Goal: Task Accomplishment & Management: Use online tool/utility

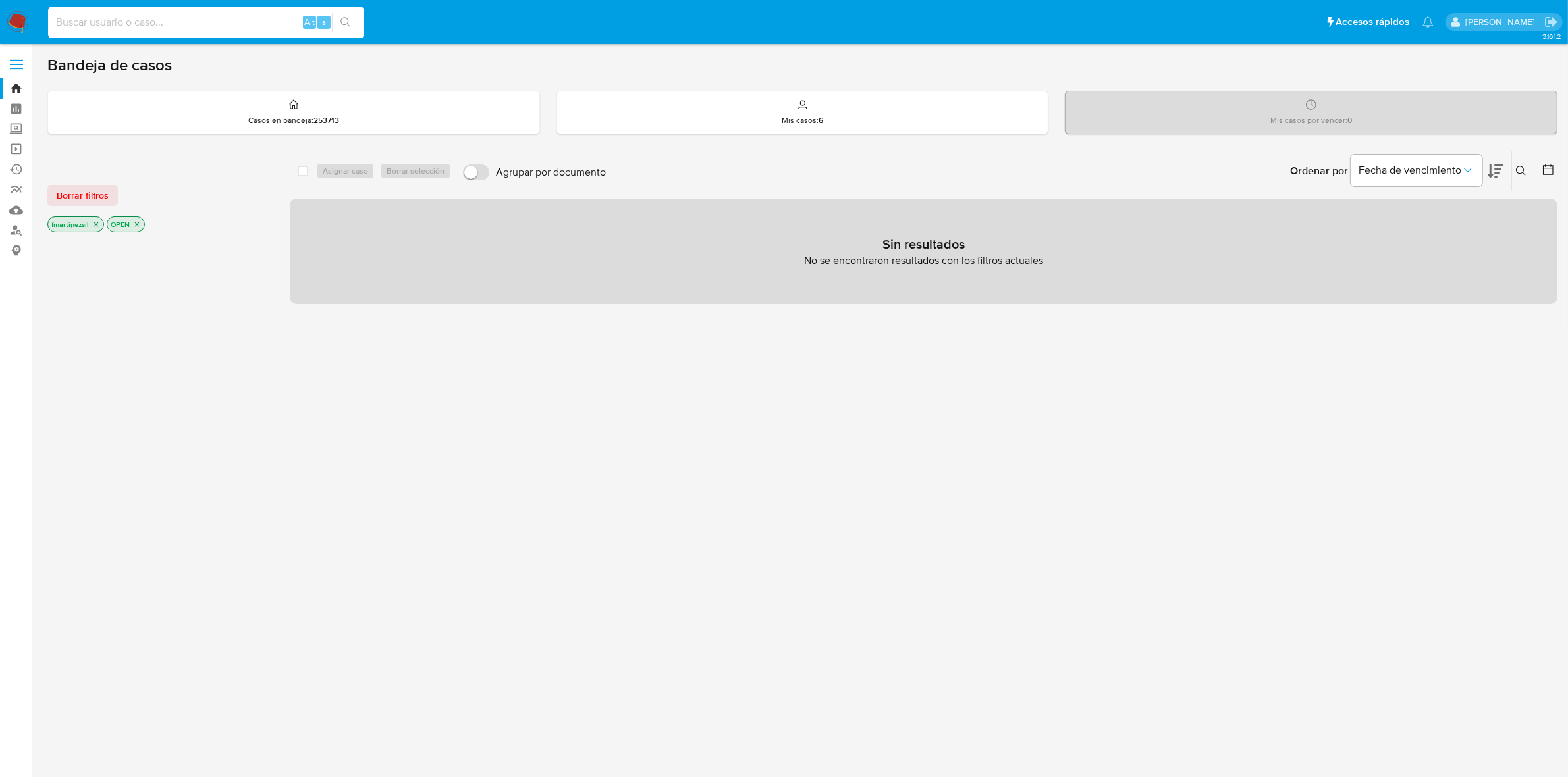
click at [133, 17] on input at bounding box center [206, 23] width 316 height 18
click at [115, 25] on input at bounding box center [206, 23] width 316 height 18
paste input "775095940"
click at [347, 20] on icon "search-icon" at bounding box center [346, 23] width 11 height 11
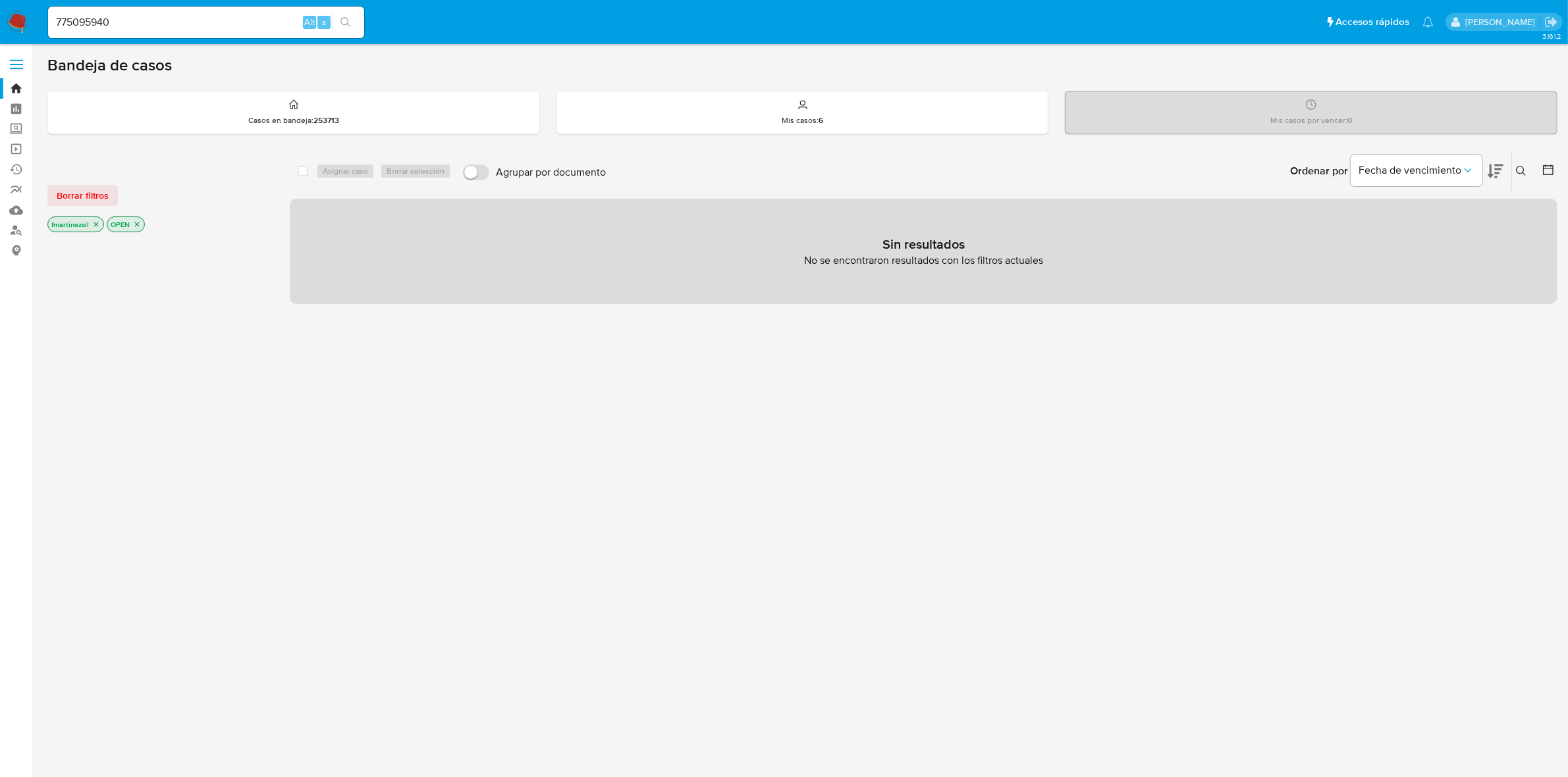
click at [233, 31] on div "775095940 Alt s" at bounding box center [206, 23] width 316 height 32
click at [236, 20] on input "775095940" at bounding box center [206, 23] width 316 height 18
type input "775095940"
click at [347, 21] on icon "search-icon" at bounding box center [346, 23] width 11 height 11
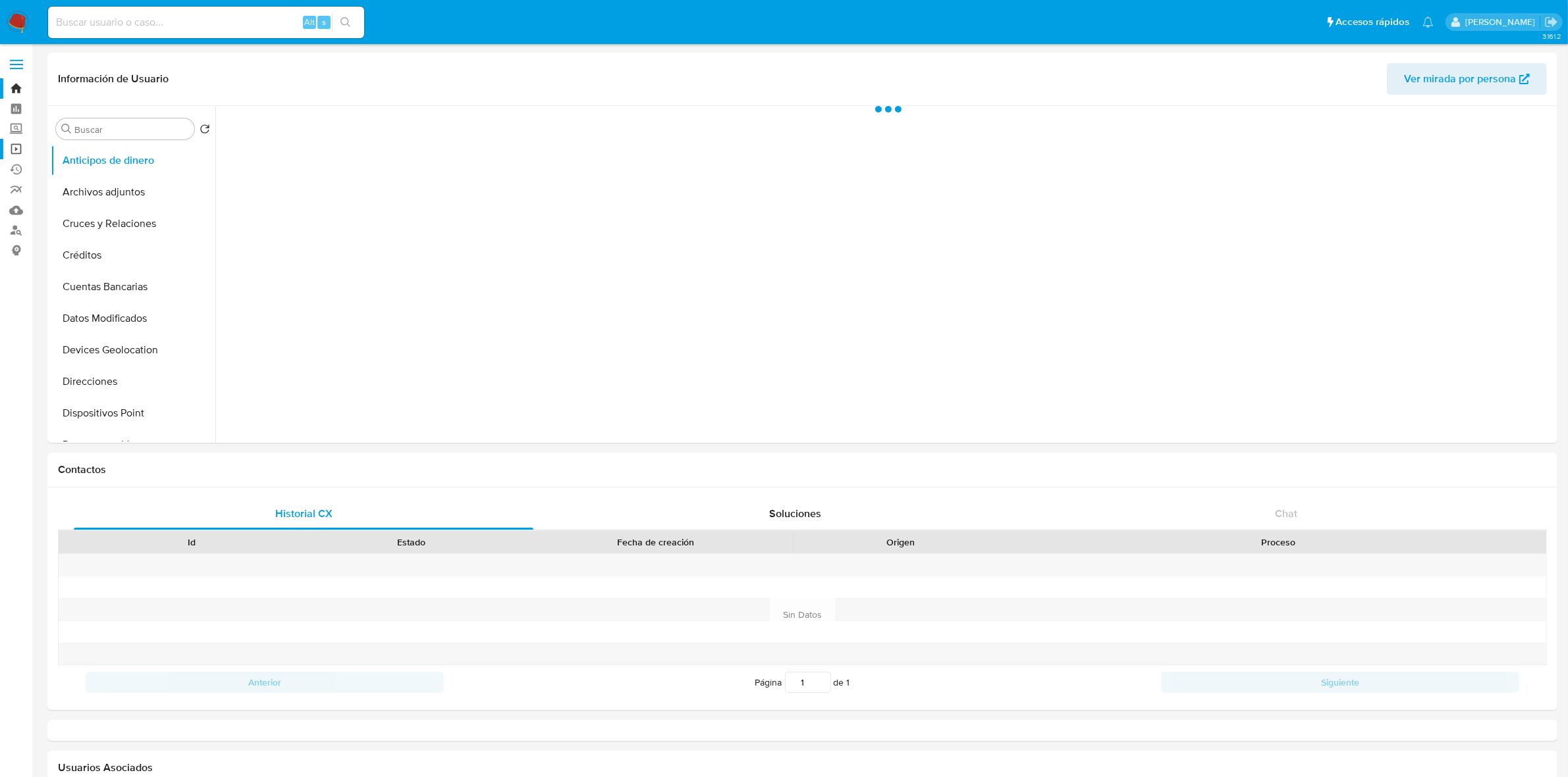
select select "10"
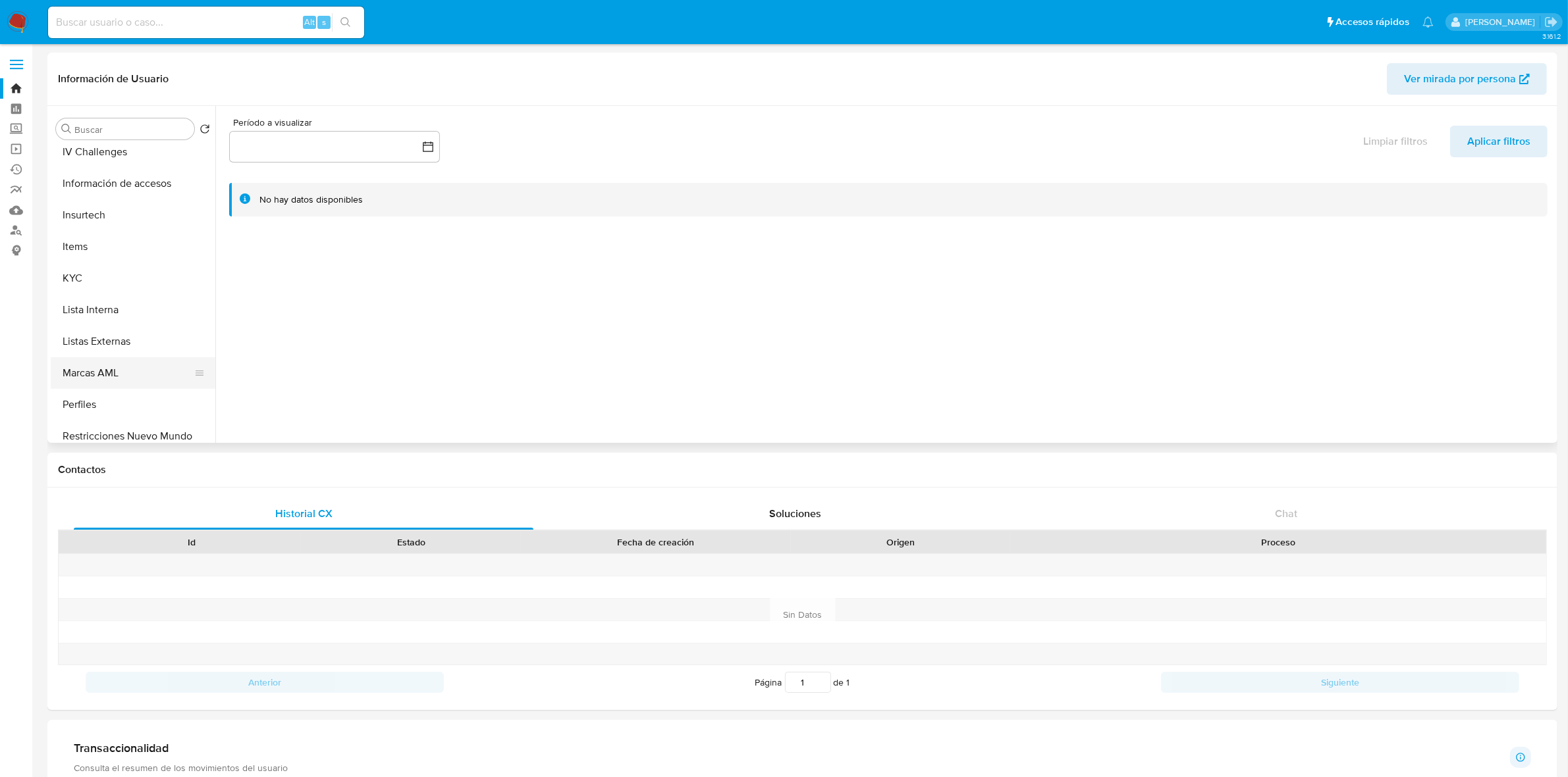
scroll to position [576, 0]
click at [83, 189] on button "KYC" at bounding box center [128, 185] width 154 height 32
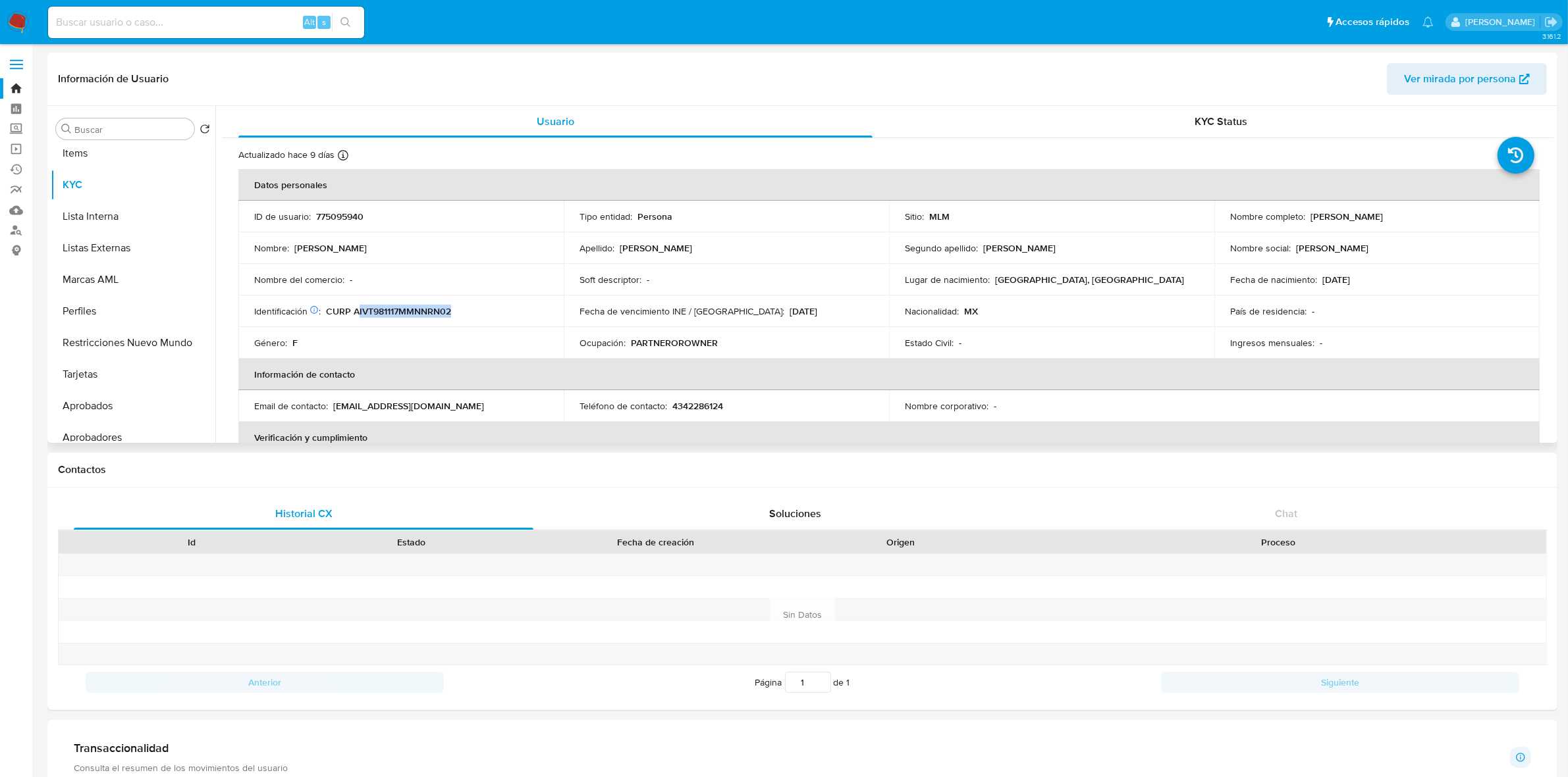
drag, startPoint x: 492, startPoint y: 320, endPoint x: 356, endPoint y: 310, distance: 136.4
click at [356, 310] on td "Identificación CIC: 204168952 : CURP AIVT981117MMNNRN02" at bounding box center [401, 311] width 326 height 32
drag, startPoint x: 386, startPoint y: 310, endPoint x: 376, endPoint y: 310, distance: 10.0
click at [376, 310] on p "CURP AIVT981117MMNNRN02" at bounding box center [388, 311] width 125 height 12
drag, startPoint x: 475, startPoint y: 310, endPoint x: 352, endPoint y: 312, distance: 123.0
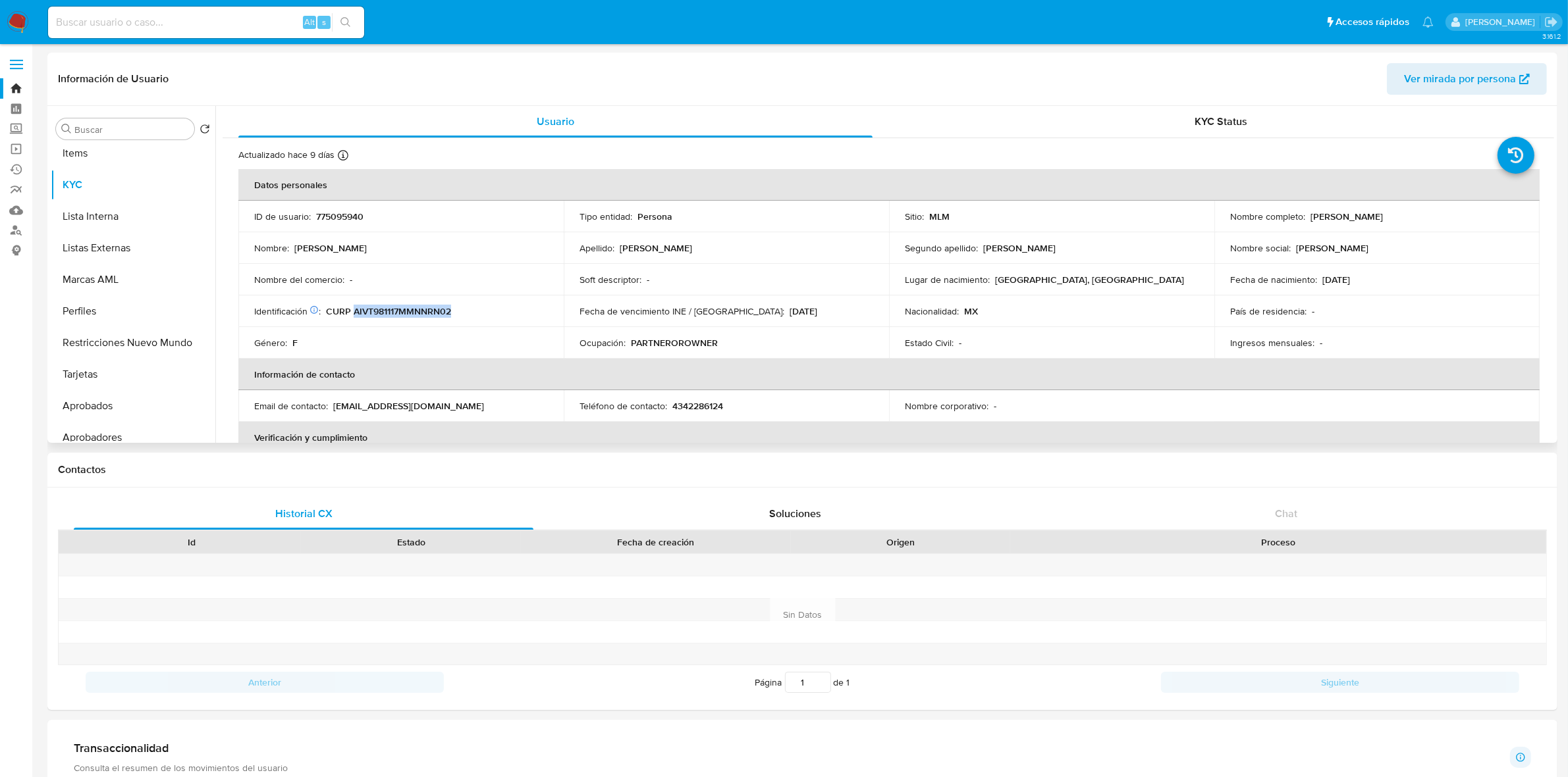
click at [352, 312] on div "Identificación CIC: 204168952 : CURP AIVT981117MMNNRN02" at bounding box center [401, 311] width 294 height 12
copy p "AIVT981117MMNNRN02"
click at [175, 21] on input at bounding box center [206, 23] width 316 height 18
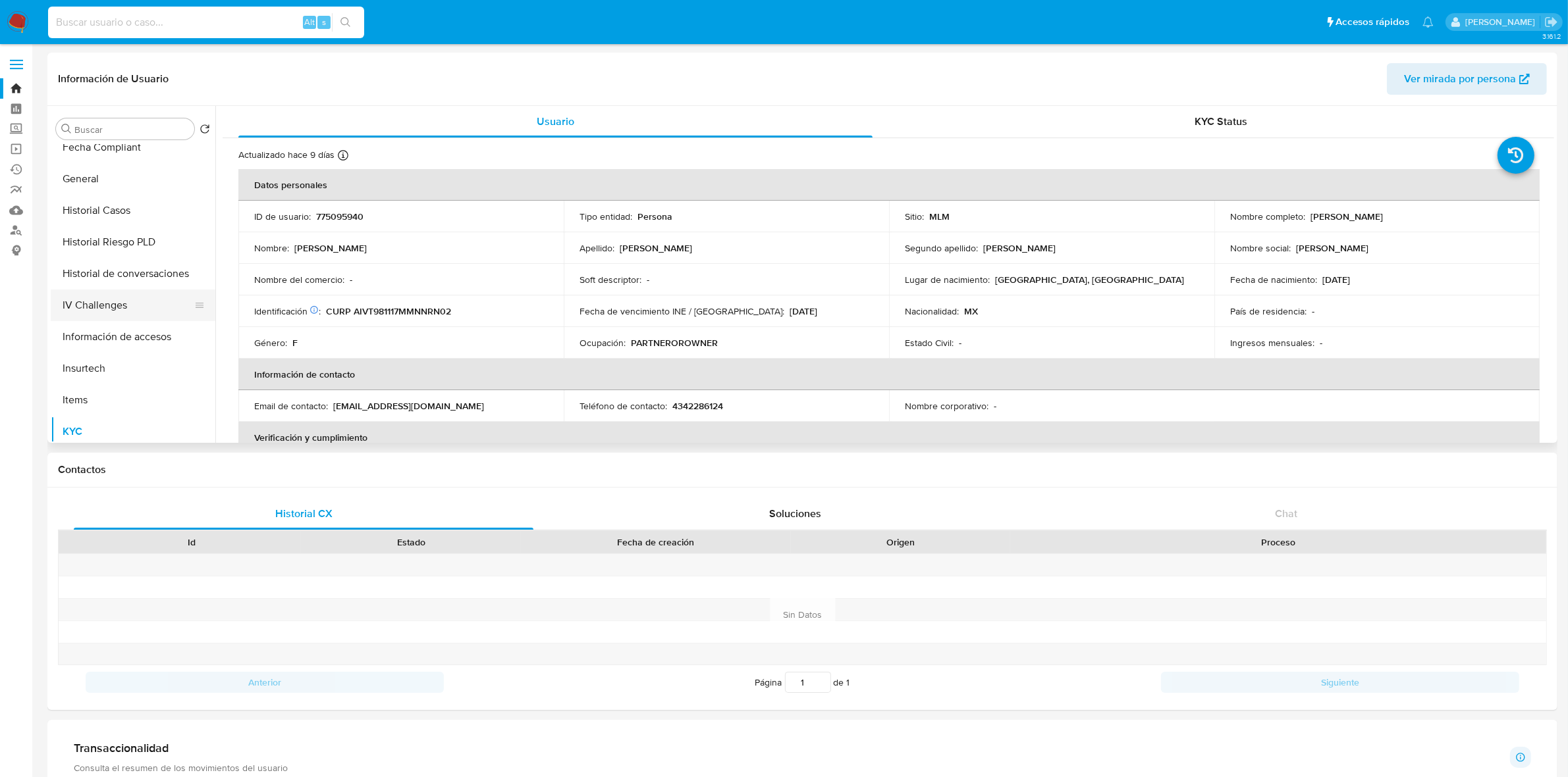
scroll to position [411, 0]
click at [79, 350] on button "KYC" at bounding box center [128, 349] width 154 height 32
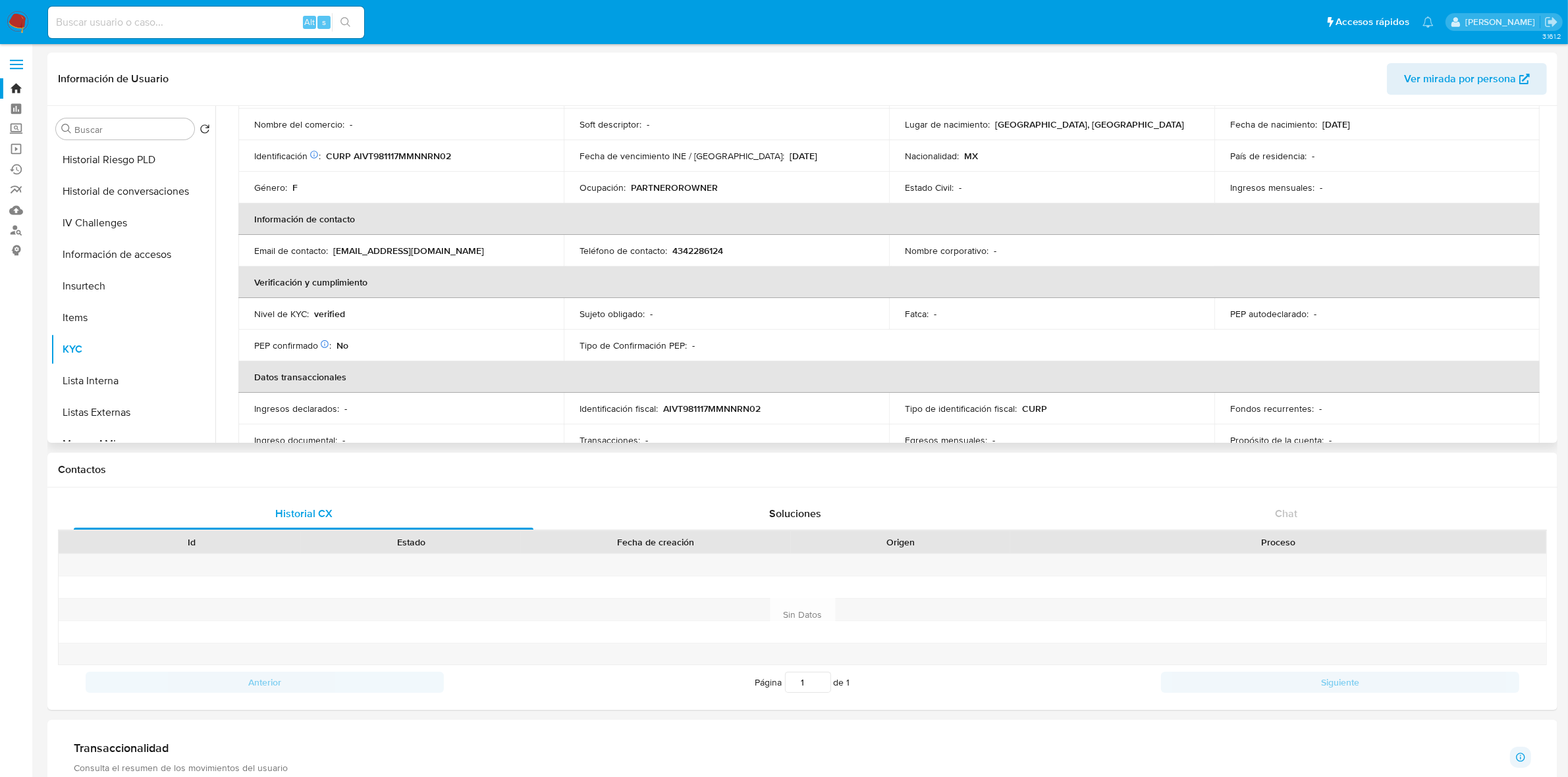
scroll to position [165, 0]
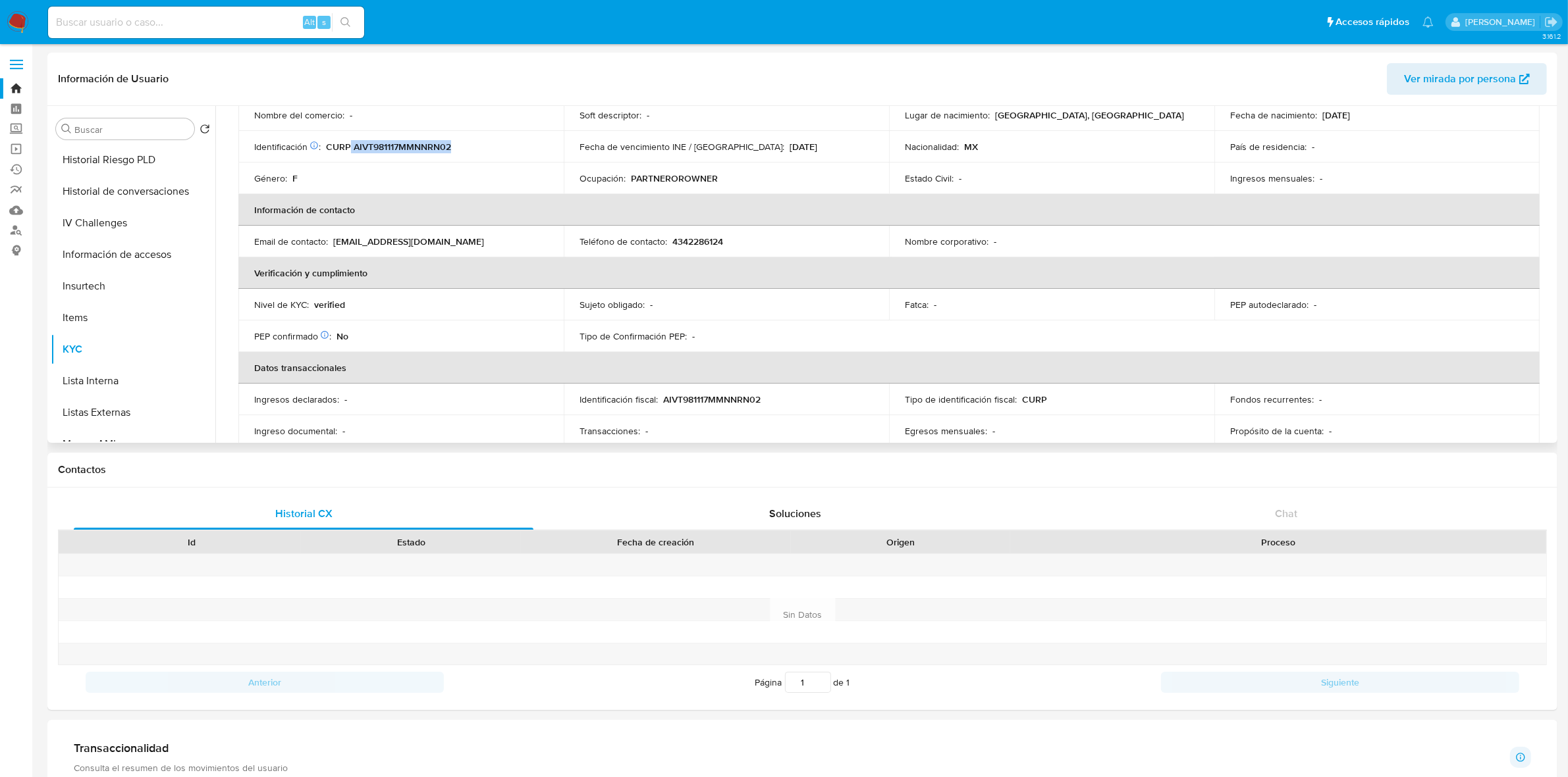
drag, startPoint x: 466, startPoint y: 141, endPoint x: 351, endPoint y: 146, distance: 115.1
click at [351, 146] on div "Identificación CIC: 204168952 : CURP AIVT981117MMNNRN02" at bounding box center [401, 147] width 294 height 12
copy p "AIVT981117MMNNRN02"
click at [18, 62] on label at bounding box center [17, 65] width 33 height 28
click at [0, 0] on input "checkbox" at bounding box center [0, 0] width 0 height 0
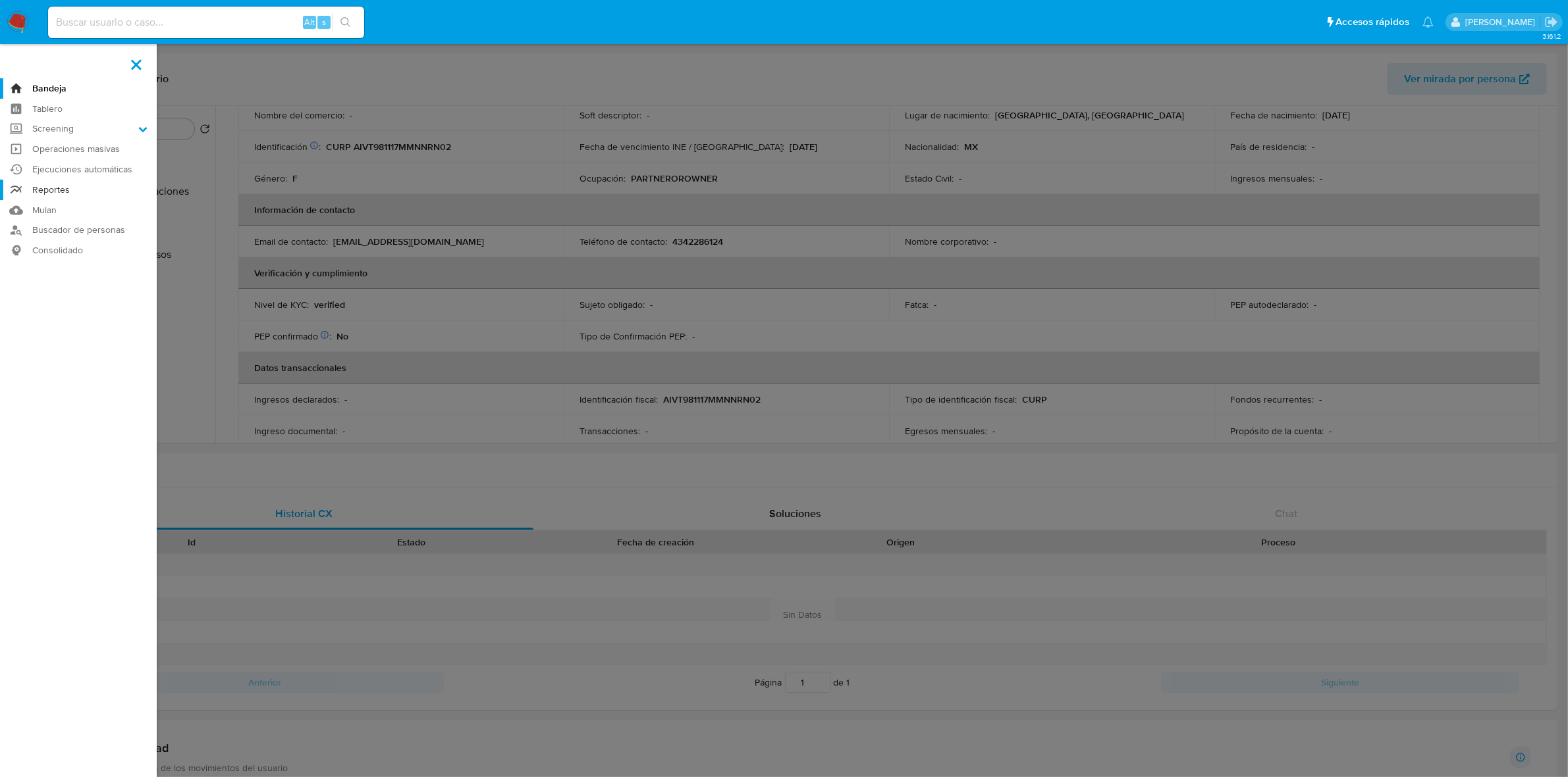
click at [54, 189] on link "Reportes" at bounding box center [78, 189] width 157 height 20
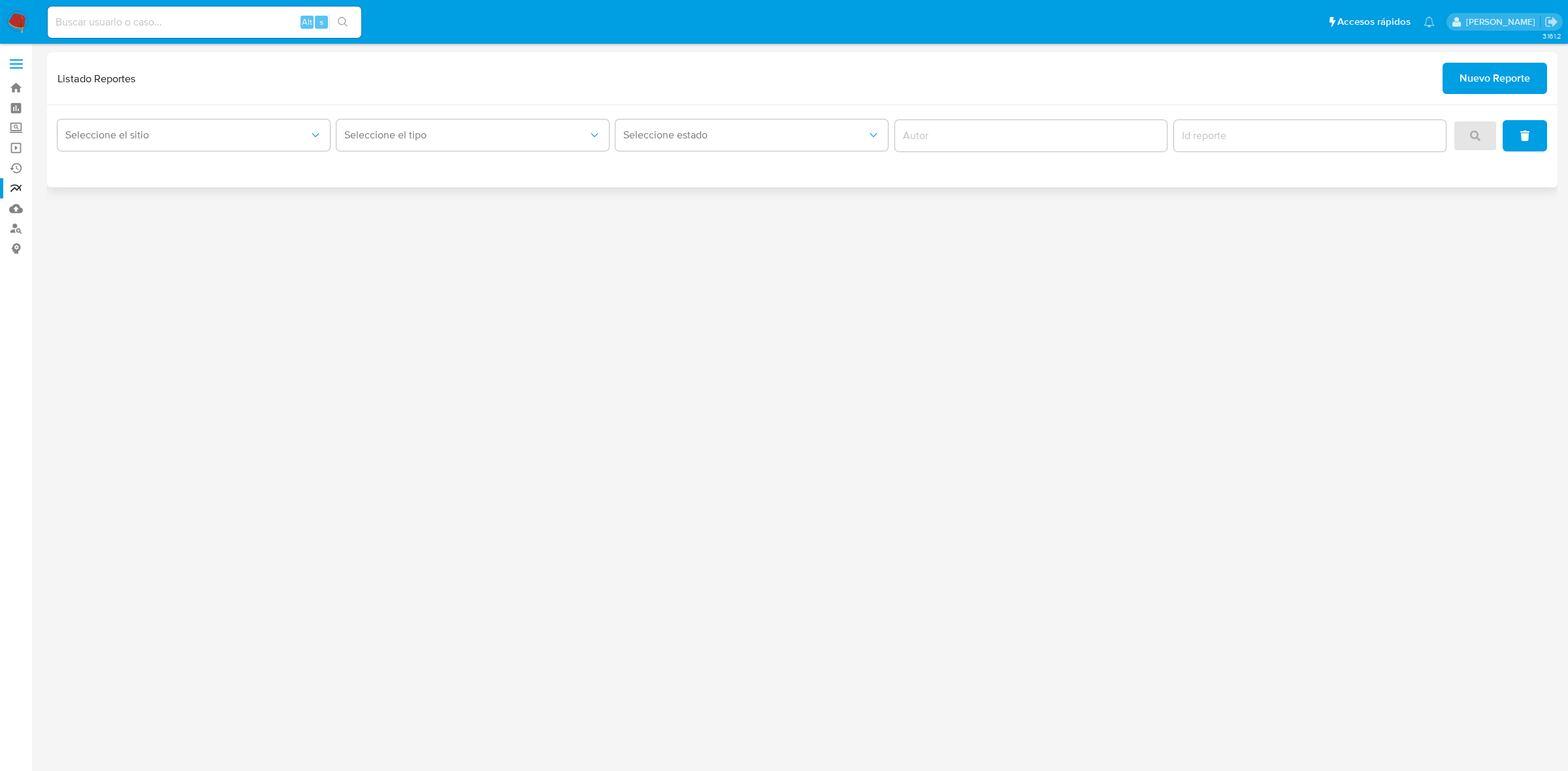
click at [1477, 74] on span "Nuevo Reporte" at bounding box center [1494, 78] width 71 height 29
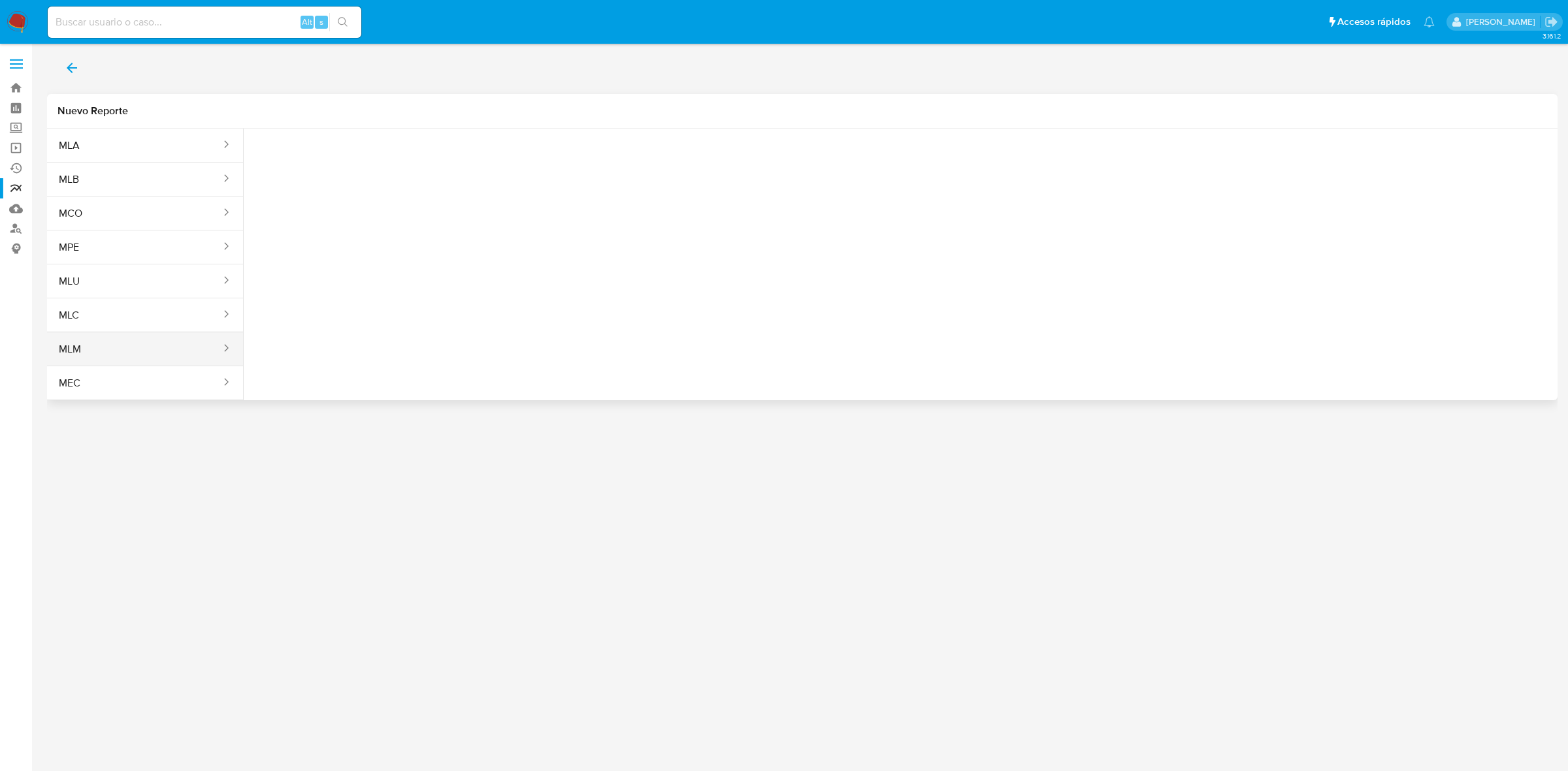
click at [184, 354] on button "MLM" at bounding box center [134, 349] width 175 height 31
click at [340, 169] on span "Seleccione una opcion" at bounding box center [320, 163] width 115 height 13
click at [294, 203] on span "LEGAJO UNICO" at bounding box center [299, 198] width 73 height 13
click at [473, 161] on span "RFC" at bounding box center [474, 163] width 115 height 13
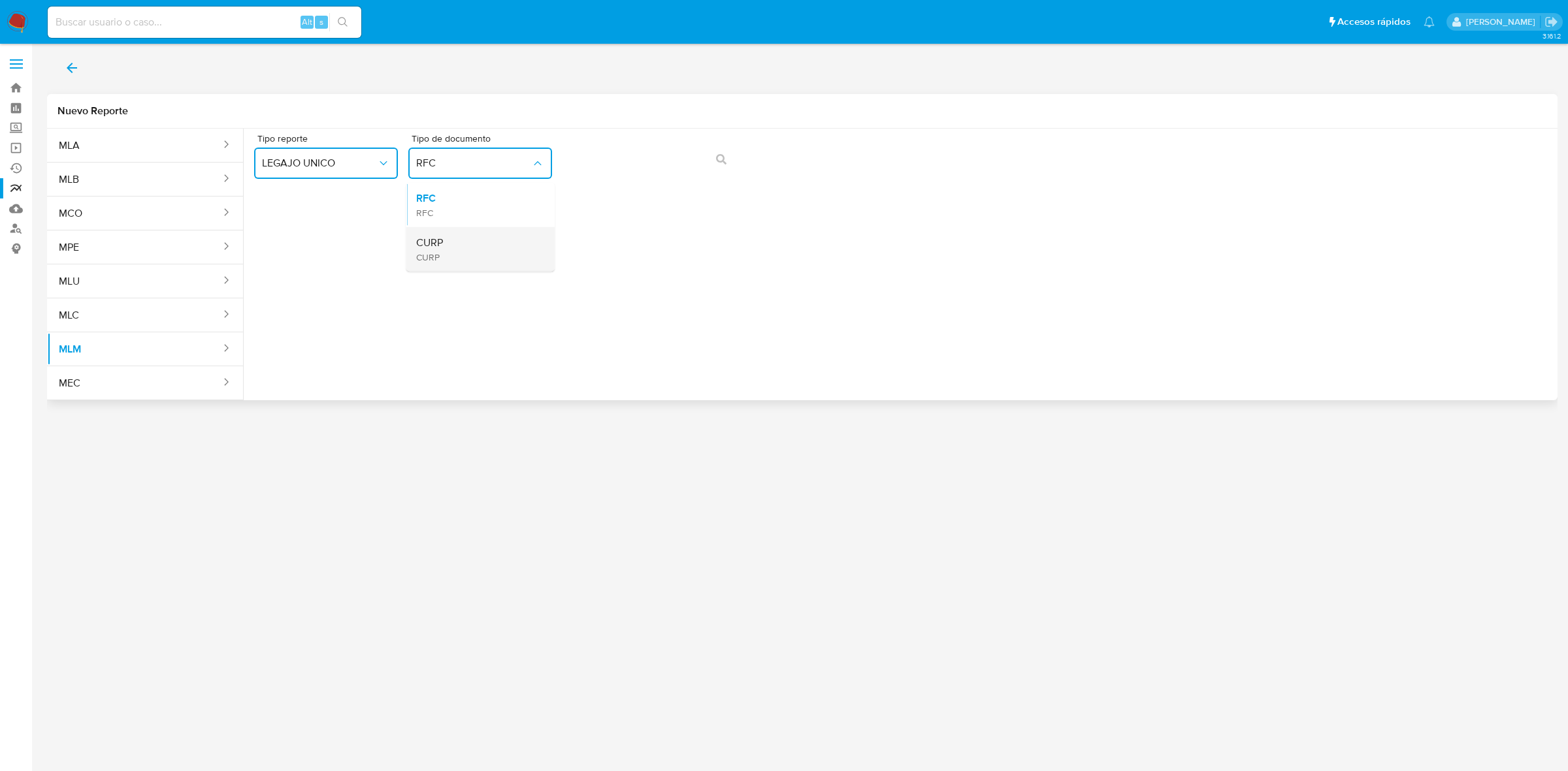
click at [485, 256] on div "CURP CURP" at bounding box center [476, 249] width 120 height 44
click at [713, 164] on button "action-search" at bounding box center [721, 159] width 44 height 31
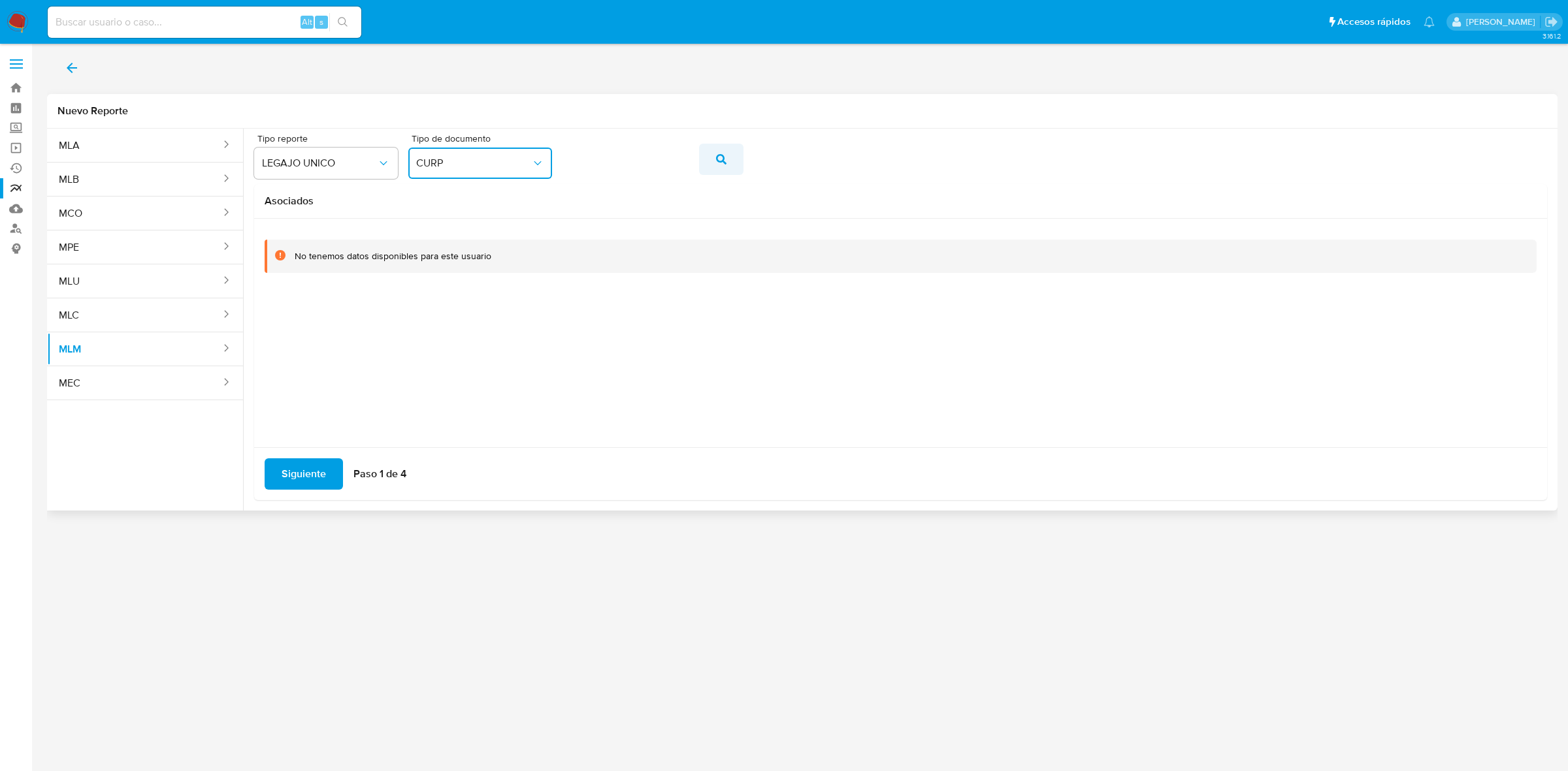
click at [707, 164] on div "Tipo reporte LEGAJO UNICO Tipo de documento CURP" at bounding box center [900, 159] width 1293 height 50
click at [296, 467] on span "Siguiente" at bounding box center [303, 473] width 44 height 29
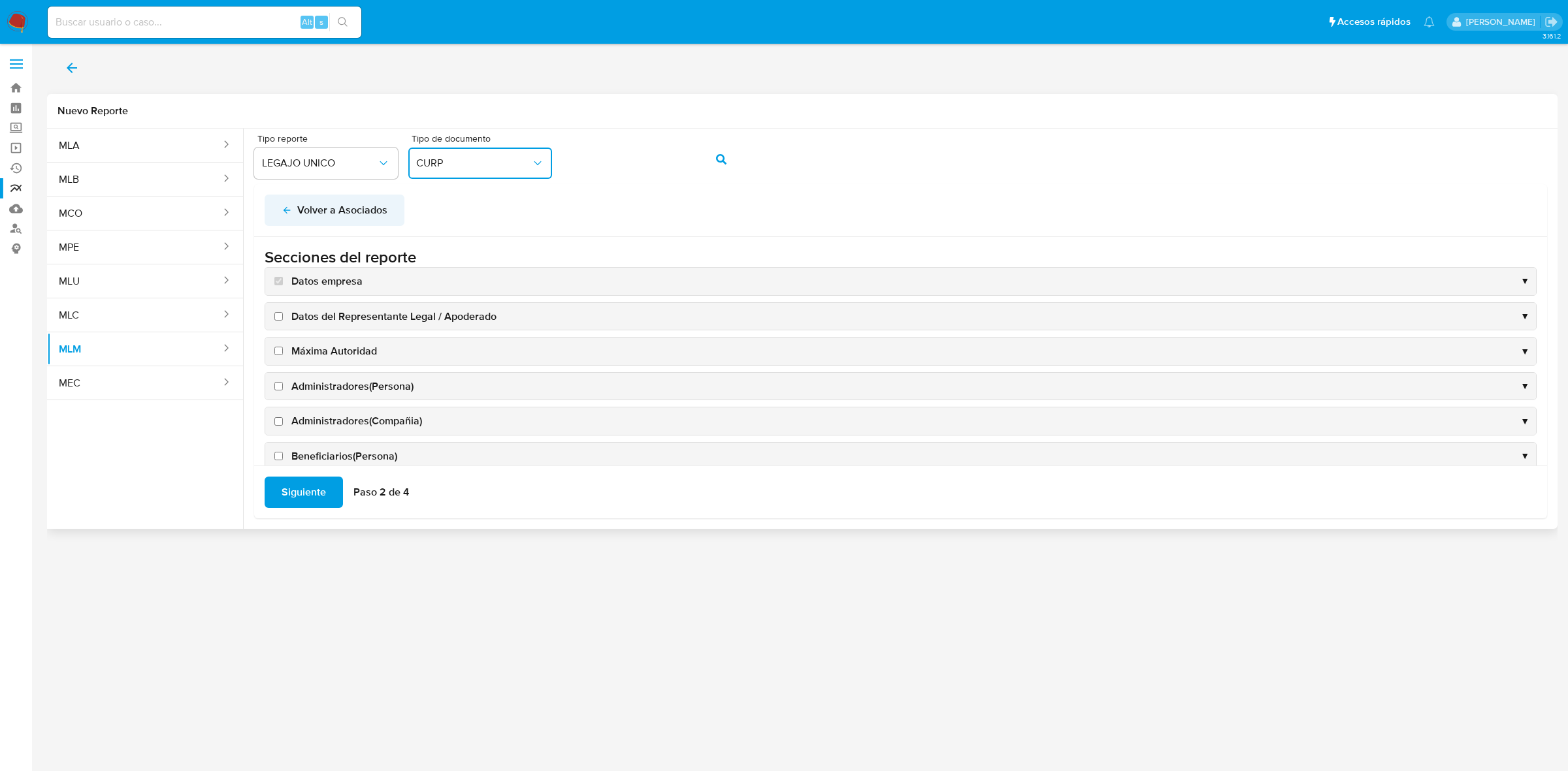
click at [276, 216] on button "Volver a Asociados" at bounding box center [334, 211] width 140 height 31
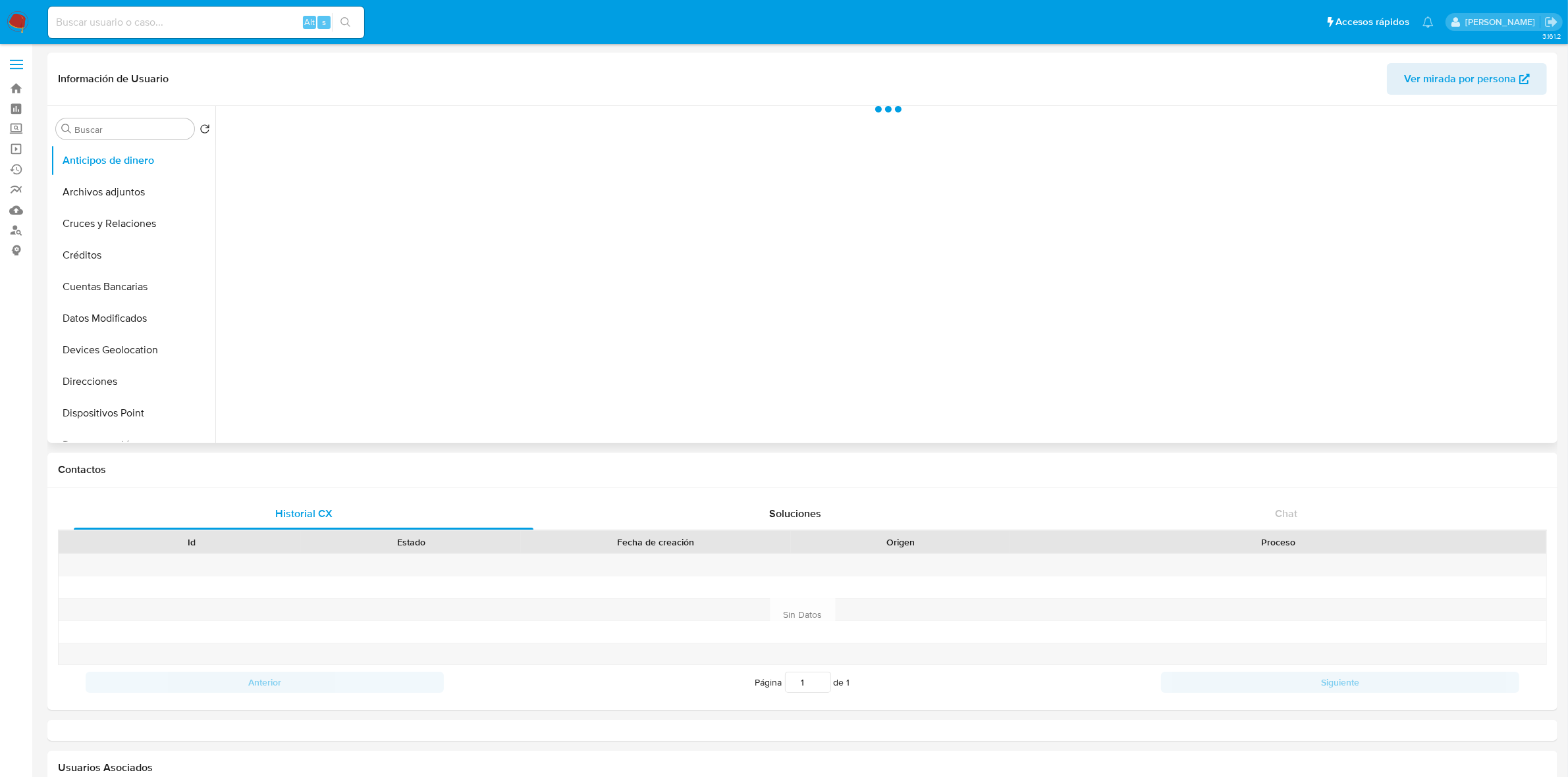
scroll to position [168, 0]
select select "10"
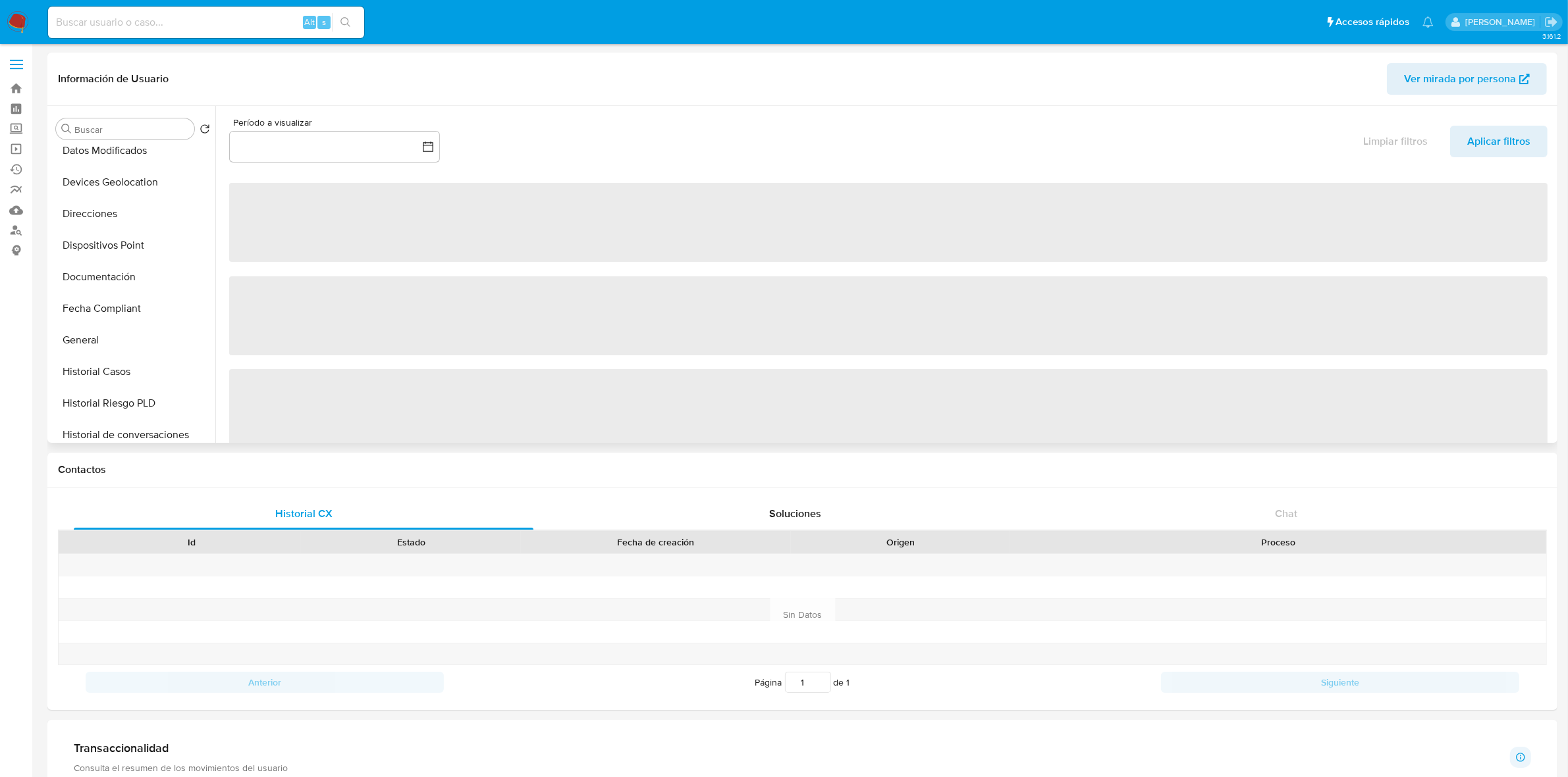
scroll to position [411, 0]
click at [81, 349] on button "KYC" at bounding box center [128, 349] width 154 height 32
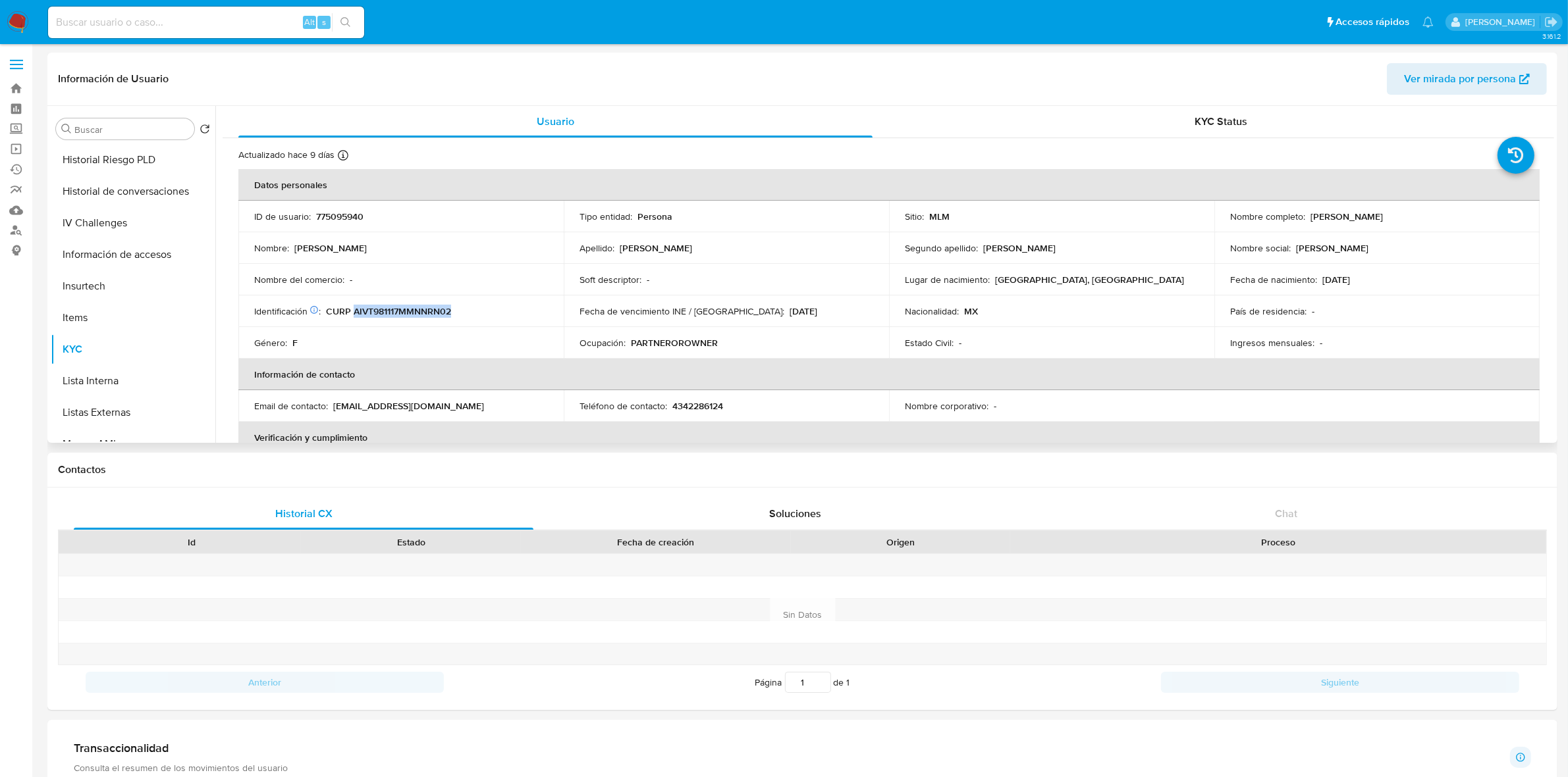
drag, startPoint x: 455, startPoint y: 311, endPoint x: 354, endPoint y: 313, distance: 101.0
click at [354, 313] on div "Identificación CIC: 204168952 : CURP AIVT981117MMNNRN02" at bounding box center [401, 311] width 294 height 12
copy p "AIVT981117MMNNRN02"
click at [26, 61] on label at bounding box center [17, 65] width 33 height 28
click at [0, 0] on input "checkbox" at bounding box center [0, 0] width 0 height 0
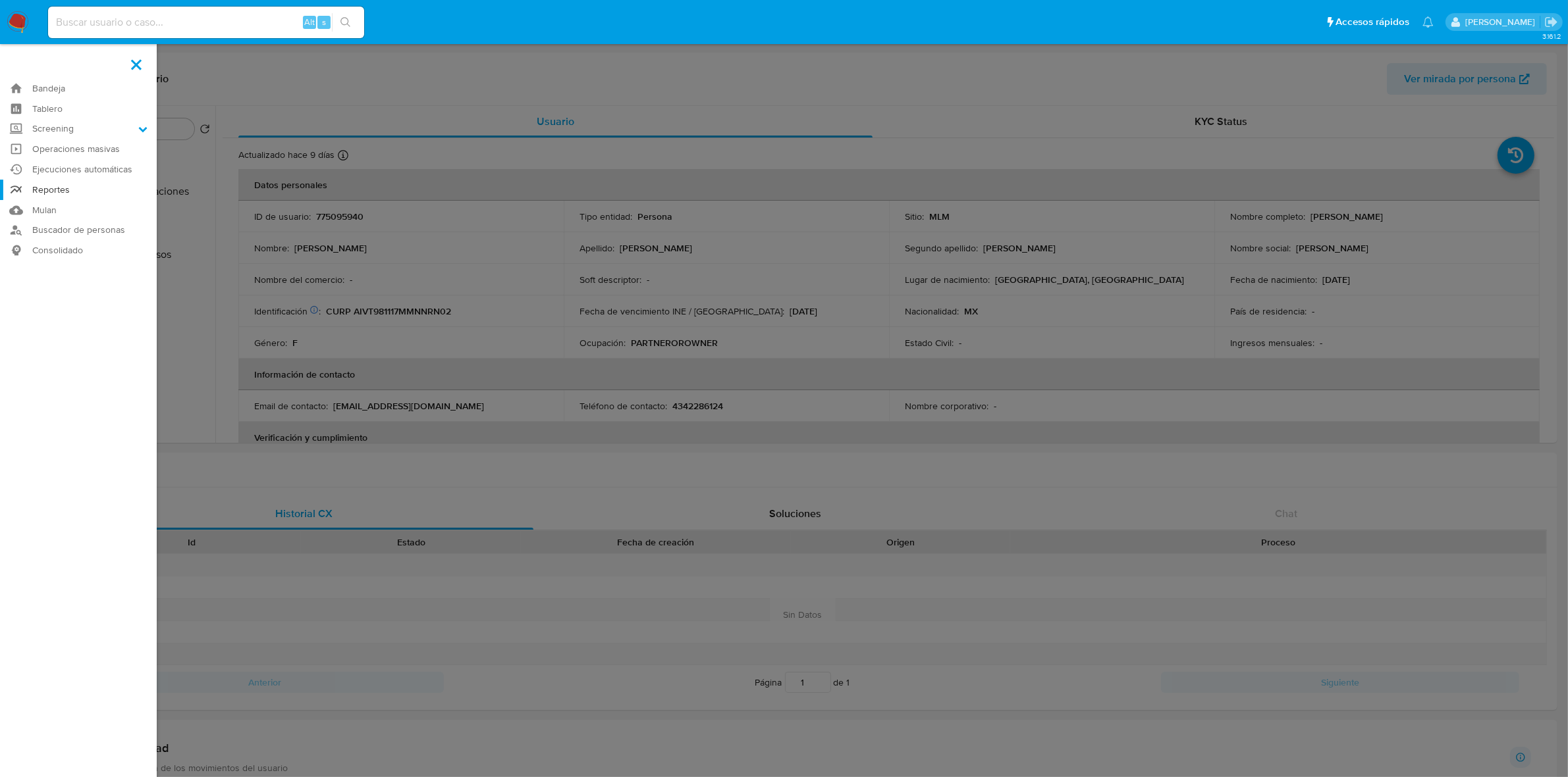
click at [54, 191] on link "Reportes" at bounding box center [78, 189] width 157 height 20
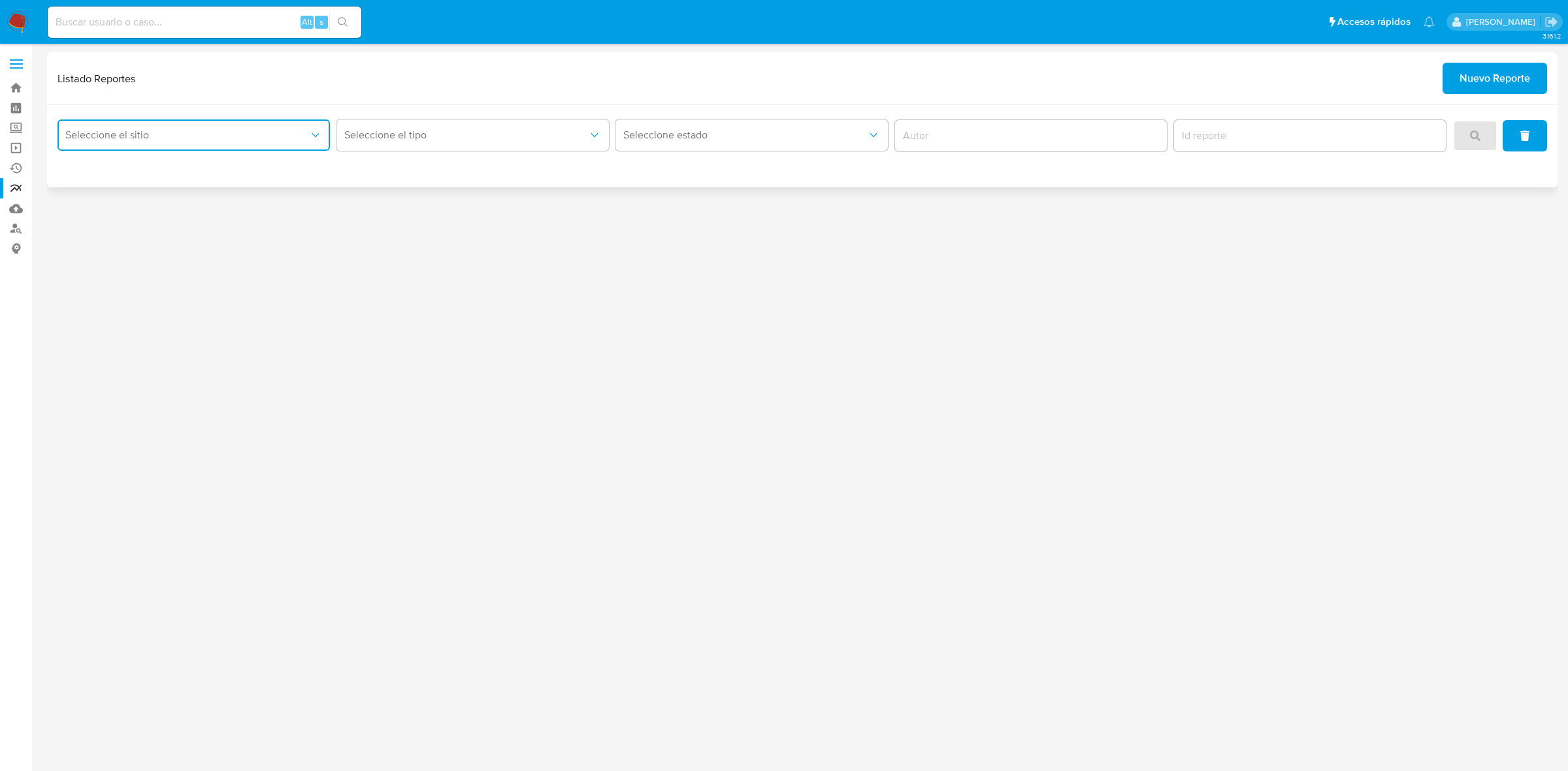
click at [279, 151] on button "Seleccione el sitio" at bounding box center [193, 135] width 273 height 31
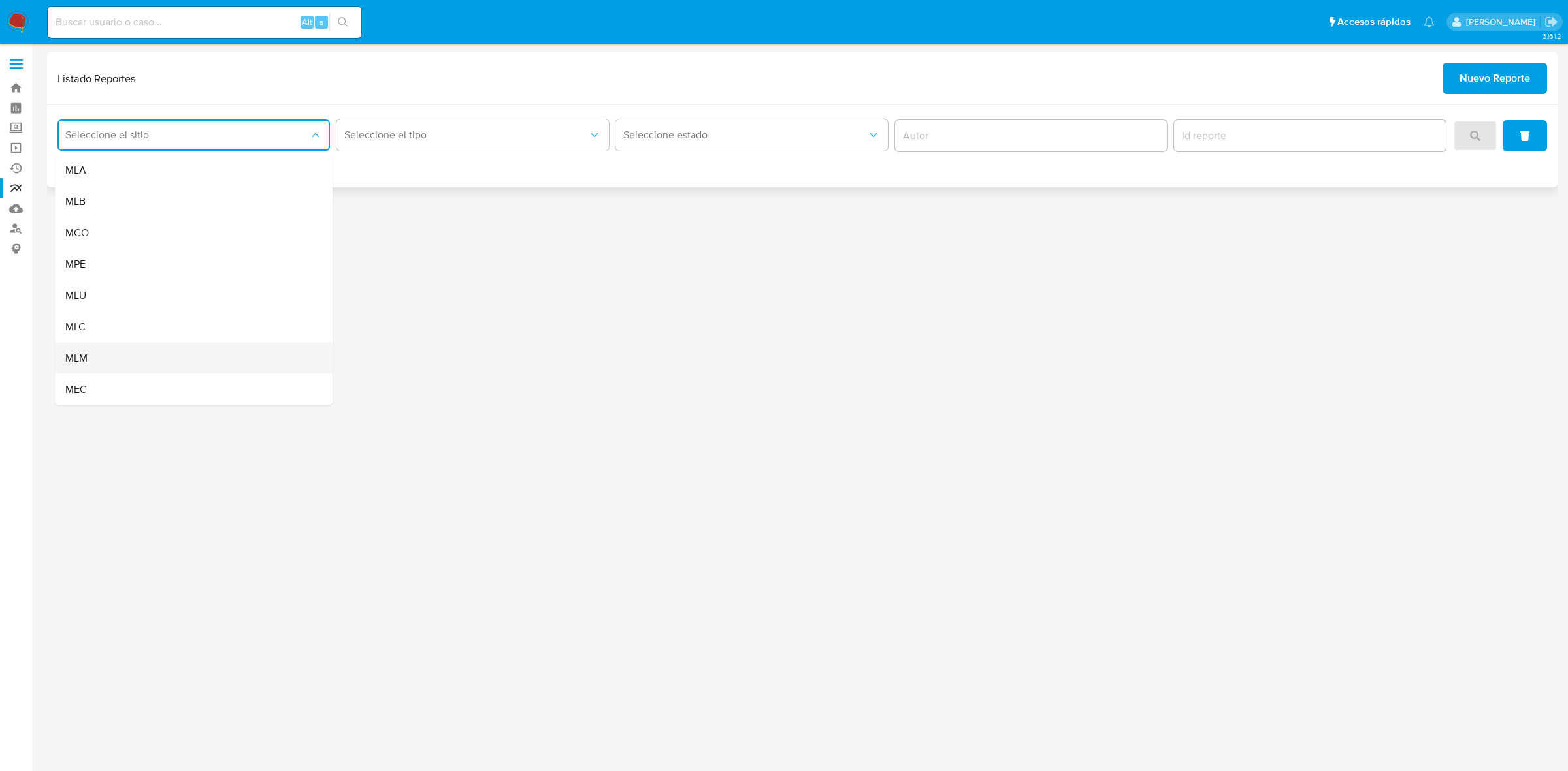
click at [113, 356] on div "MLM" at bounding box center [190, 359] width 249 height 31
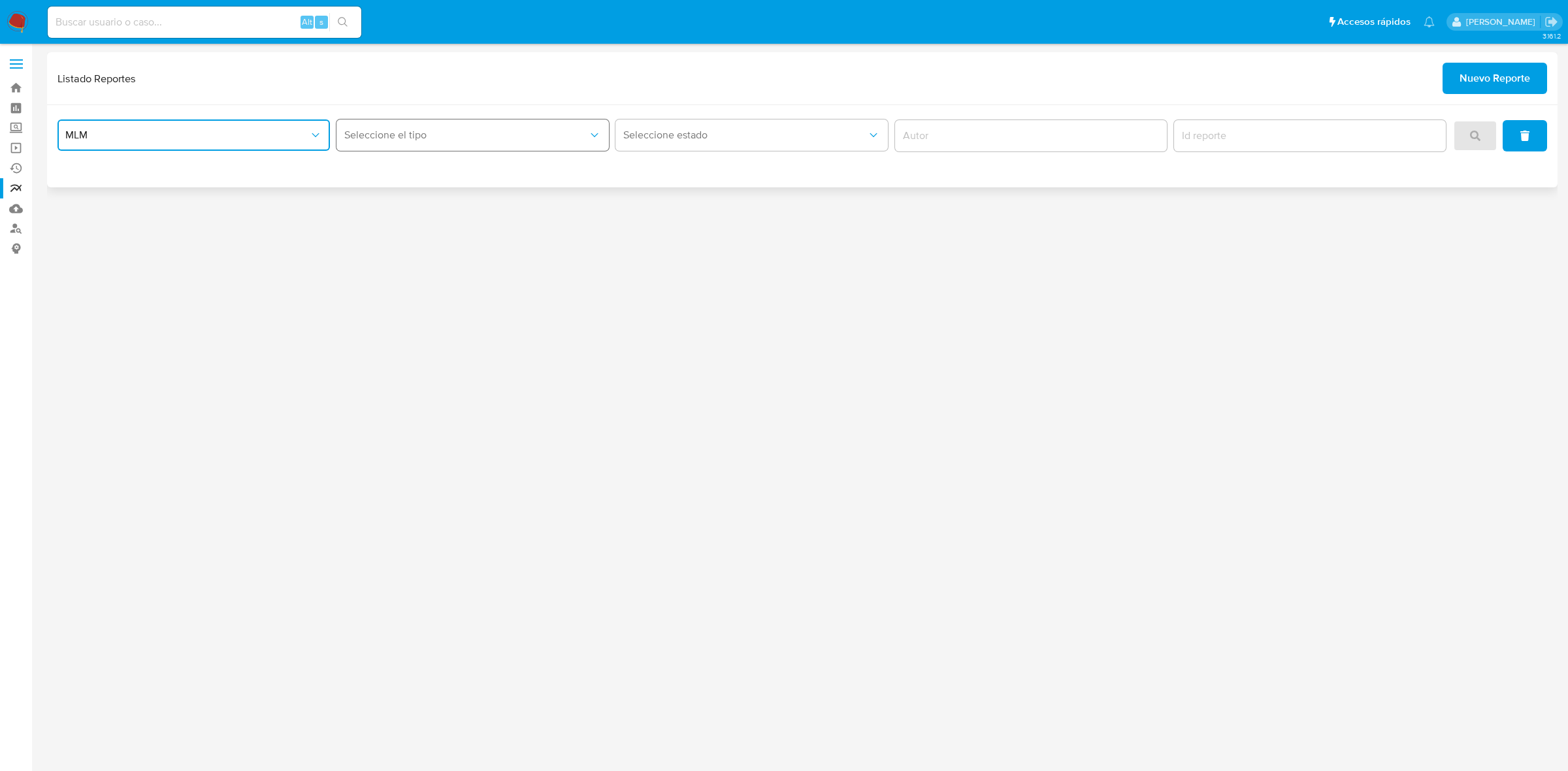
click at [431, 145] on button "Seleccione el tipo" at bounding box center [472, 135] width 273 height 31
click at [425, 191] on div "LEGAJO UNICO" at bounding box center [468, 202] width 249 height 31
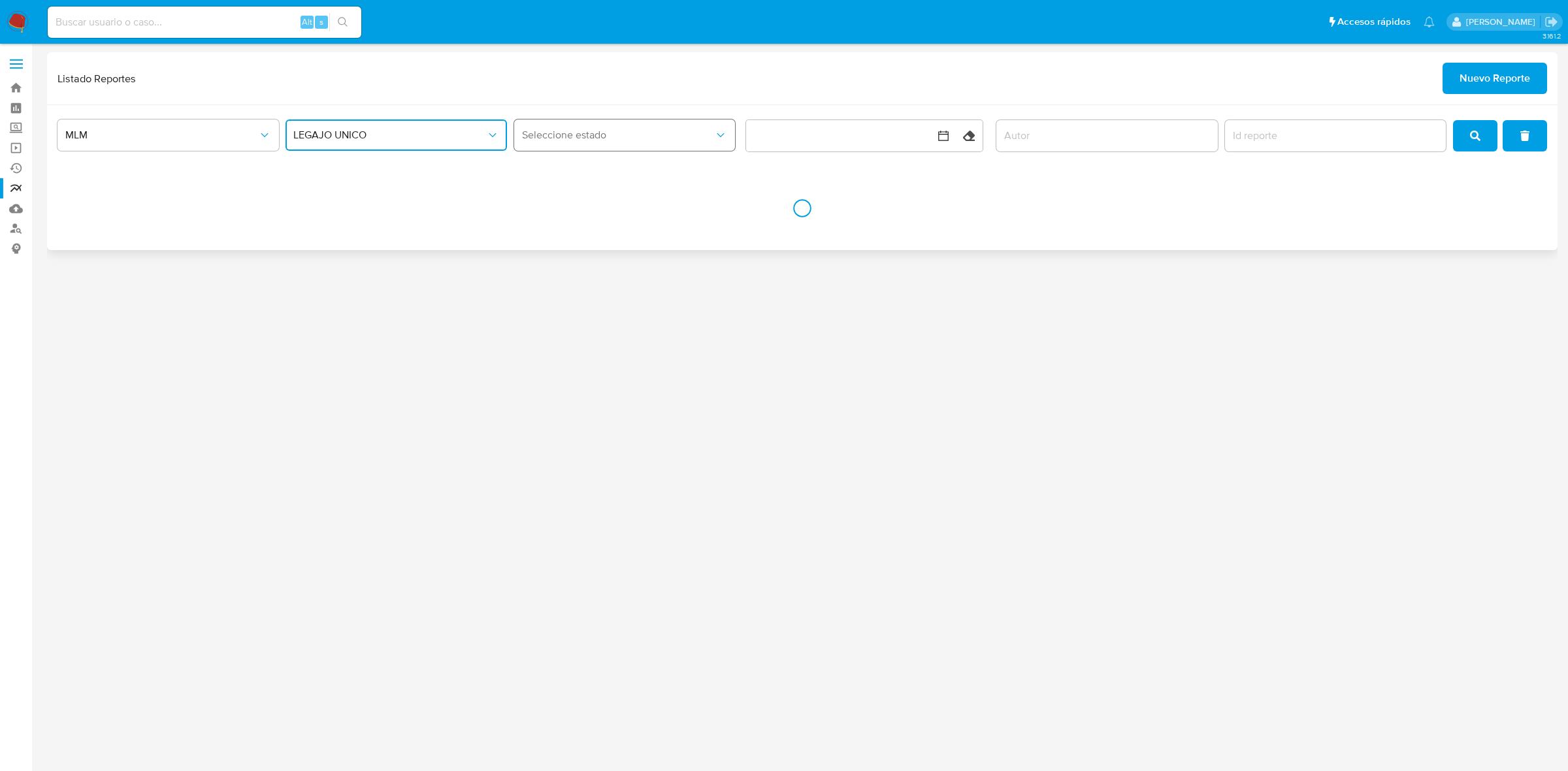
click at [674, 132] on span "Seleccione estado" at bounding box center [618, 135] width 192 height 13
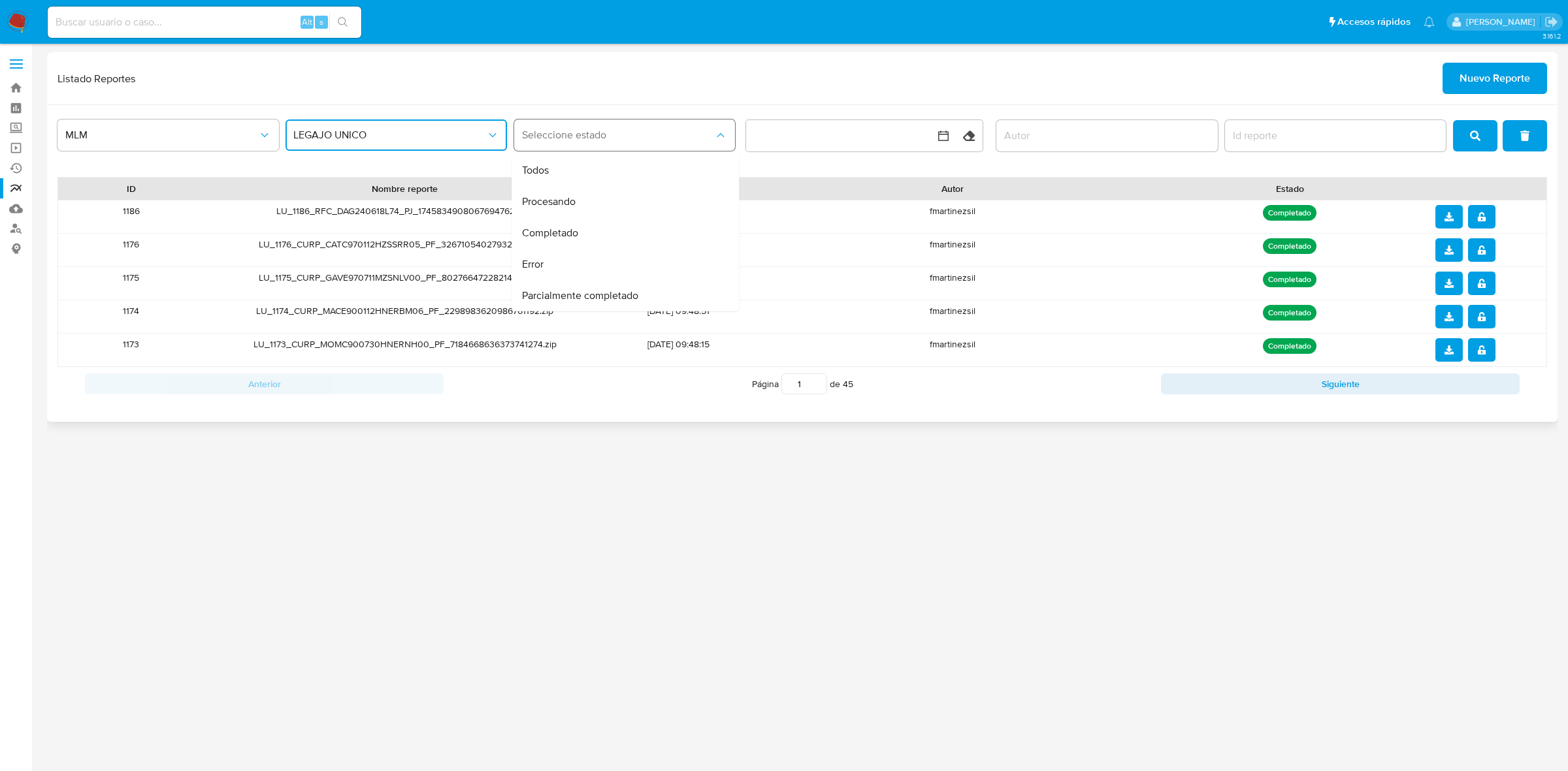
click at [674, 132] on span "Seleccione estado" at bounding box center [618, 135] width 192 height 13
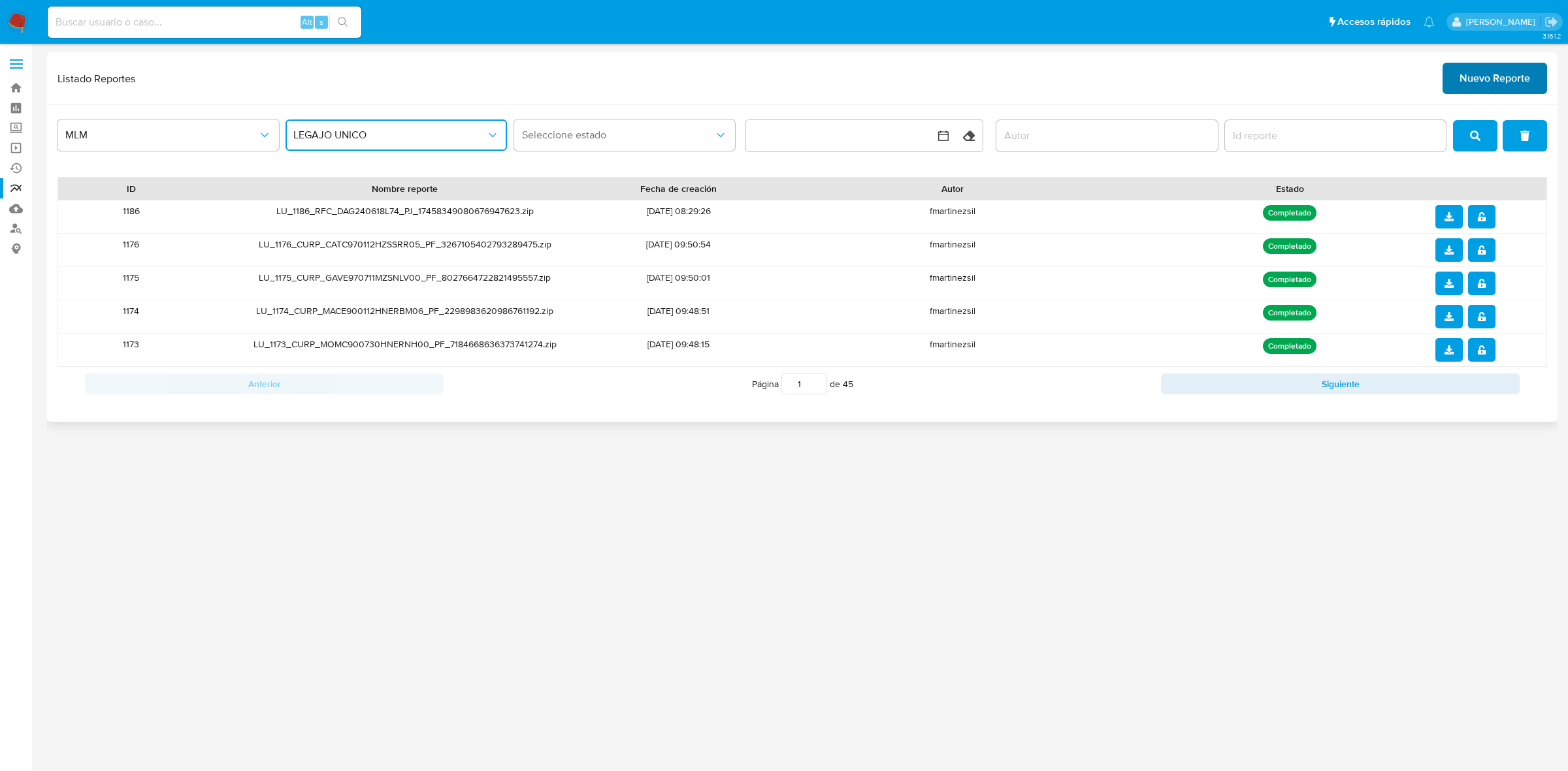
click at [1501, 78] on span "Nuevo Reporte" at bounding box center [1494, 78] width 71 height 29
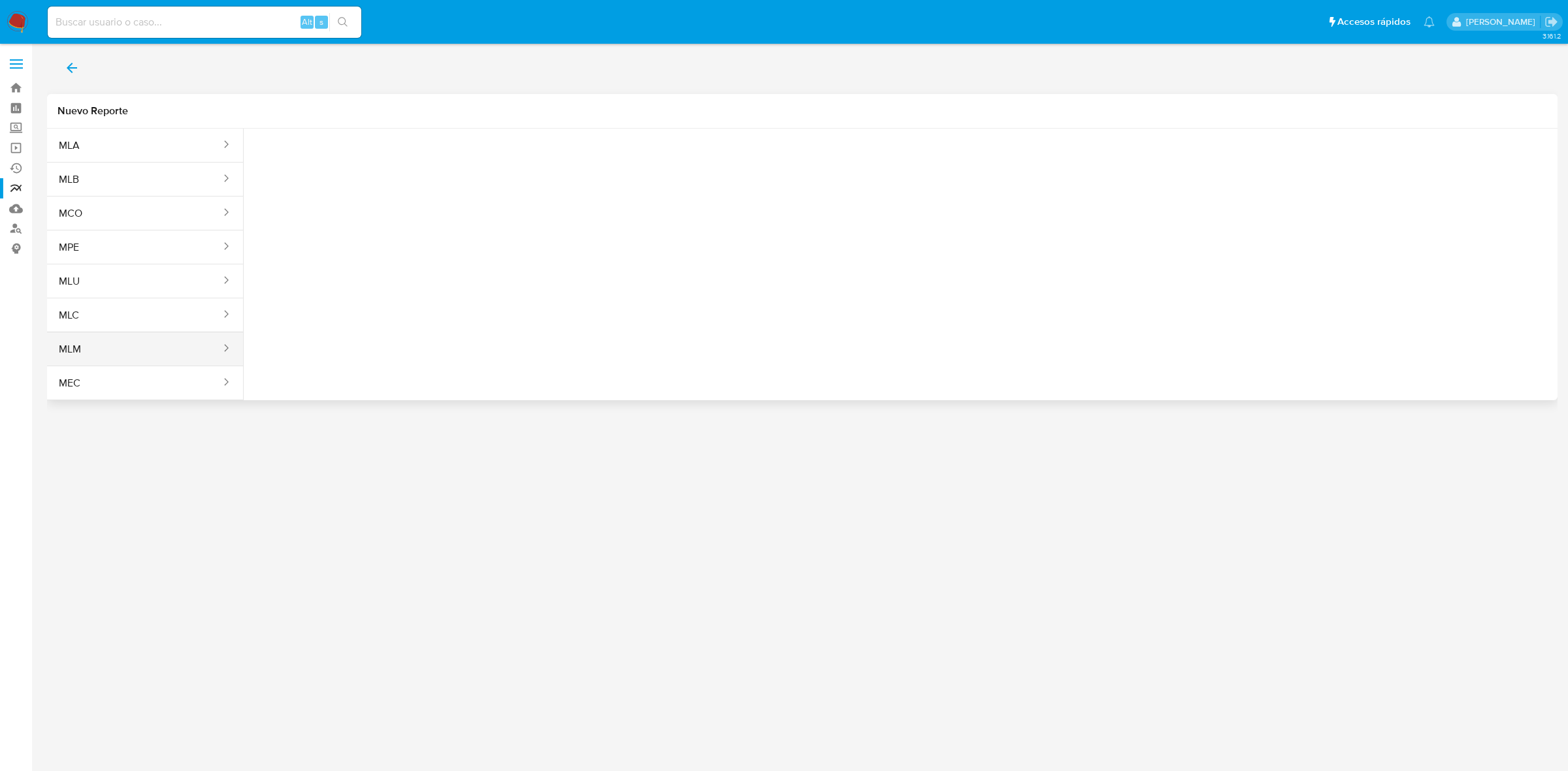
click at [106, 353] on button "MLM" at bounding box center [134, 349] width 175 height 31
click at [340, 175] on button "Seleccione una opcion" at bounding box center [326, 164] width 144 height 31
click at [333, 207] on div "LEGAJO UNICO" at bounding box center [322, 198] width 120 height 31
click at [453, 160] on span "RFC" at bounding box center [474, 163] width 115 height 13
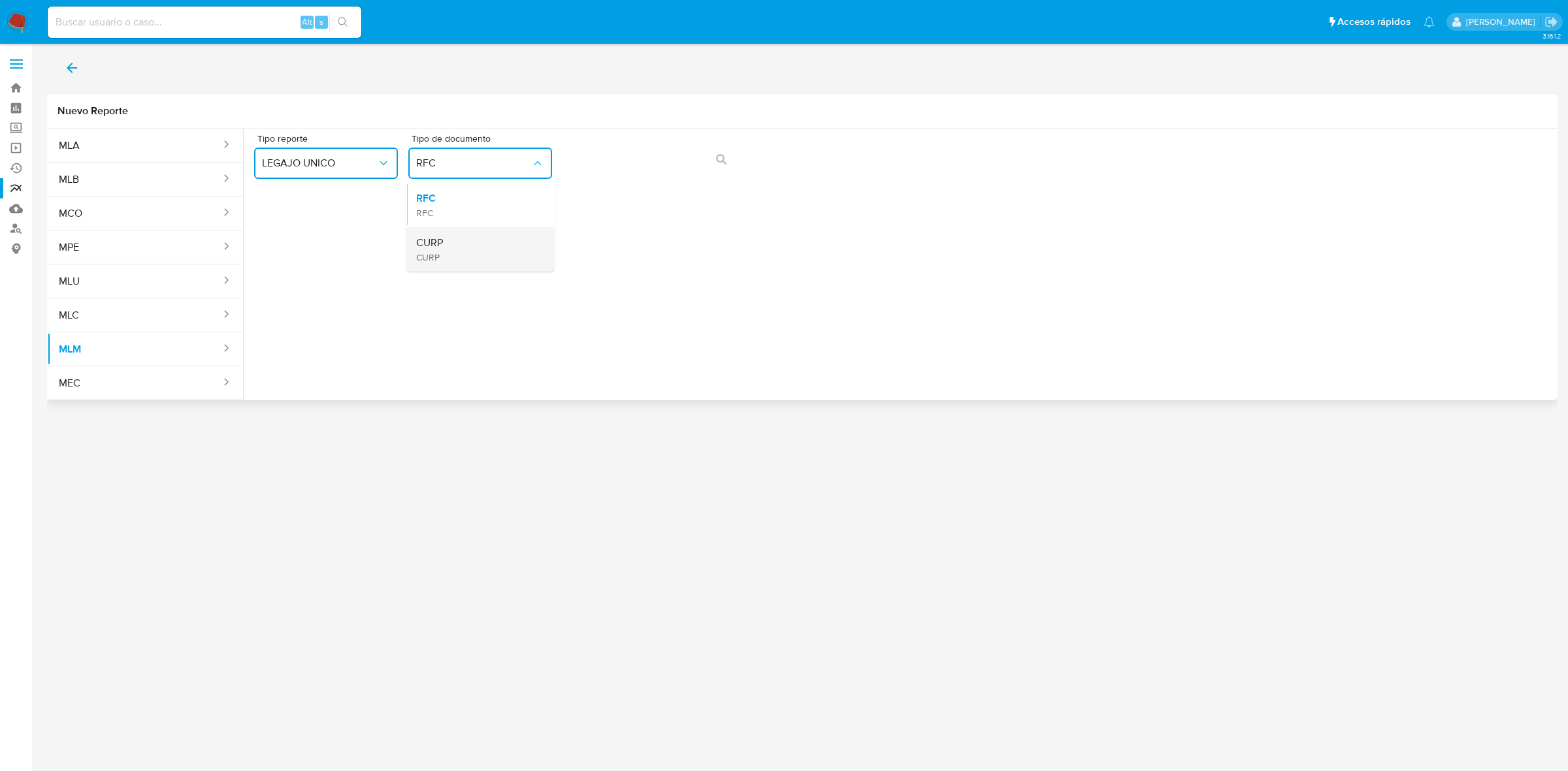
click at [458, 253] on div "CURP CURP" at bounding box center [476, 249] width 120 height 44
click at [730, 147] on button "action-search" at bounding box center [721, 159] width 44 height 31
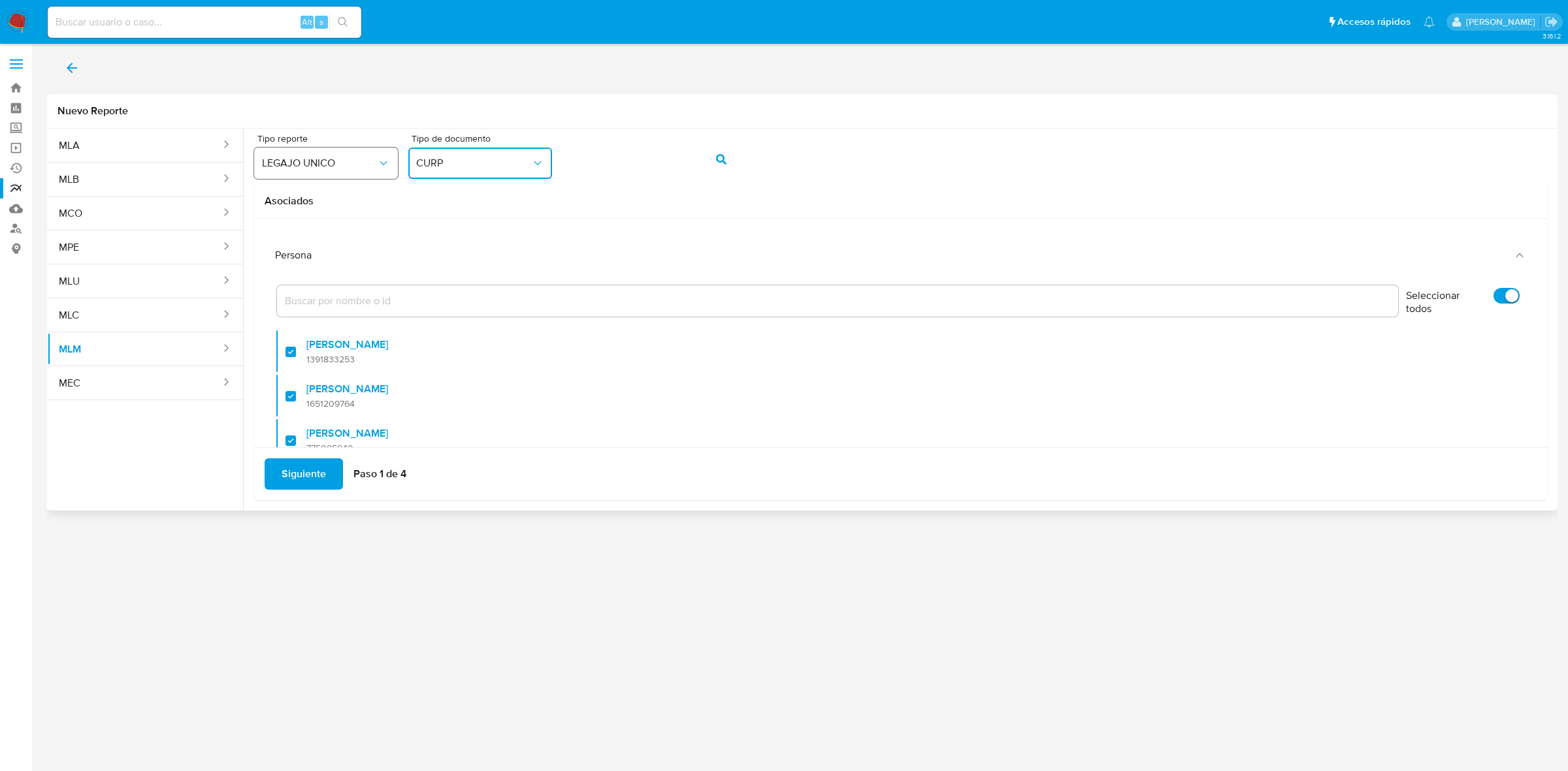
click at [387, 156] on button "LEGAJO UNICO" at bounding box center [326, 164] width 144 height 31
click at [600, 600] on div "3.161.2" at bounding box center [802, 407] width 1511 height 710
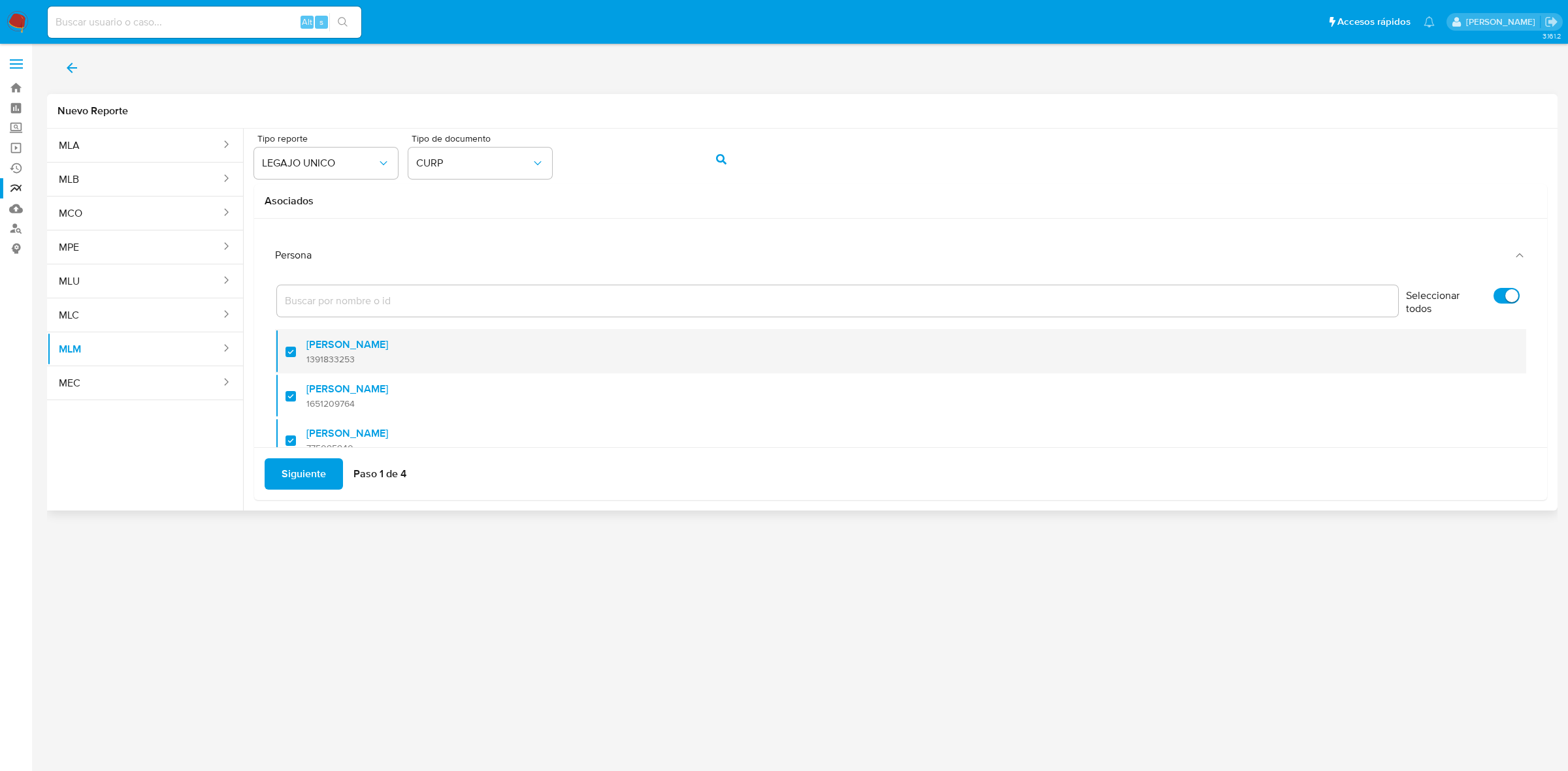
scroll to position [53, 0]
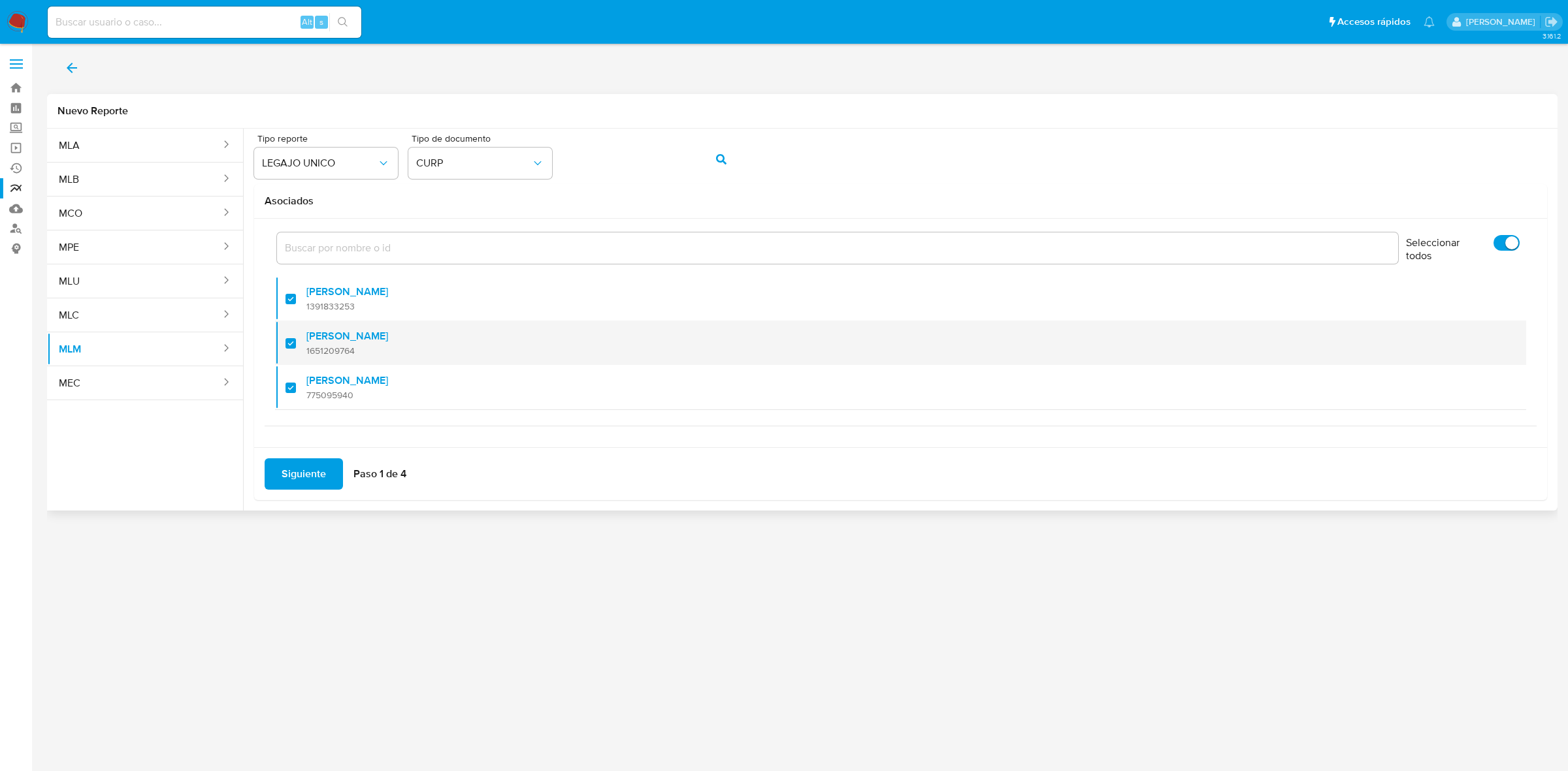
click at [380, 349] on span "1651209764" at bounding box center [347, 351] width 82 height 12
checkbox input "false"
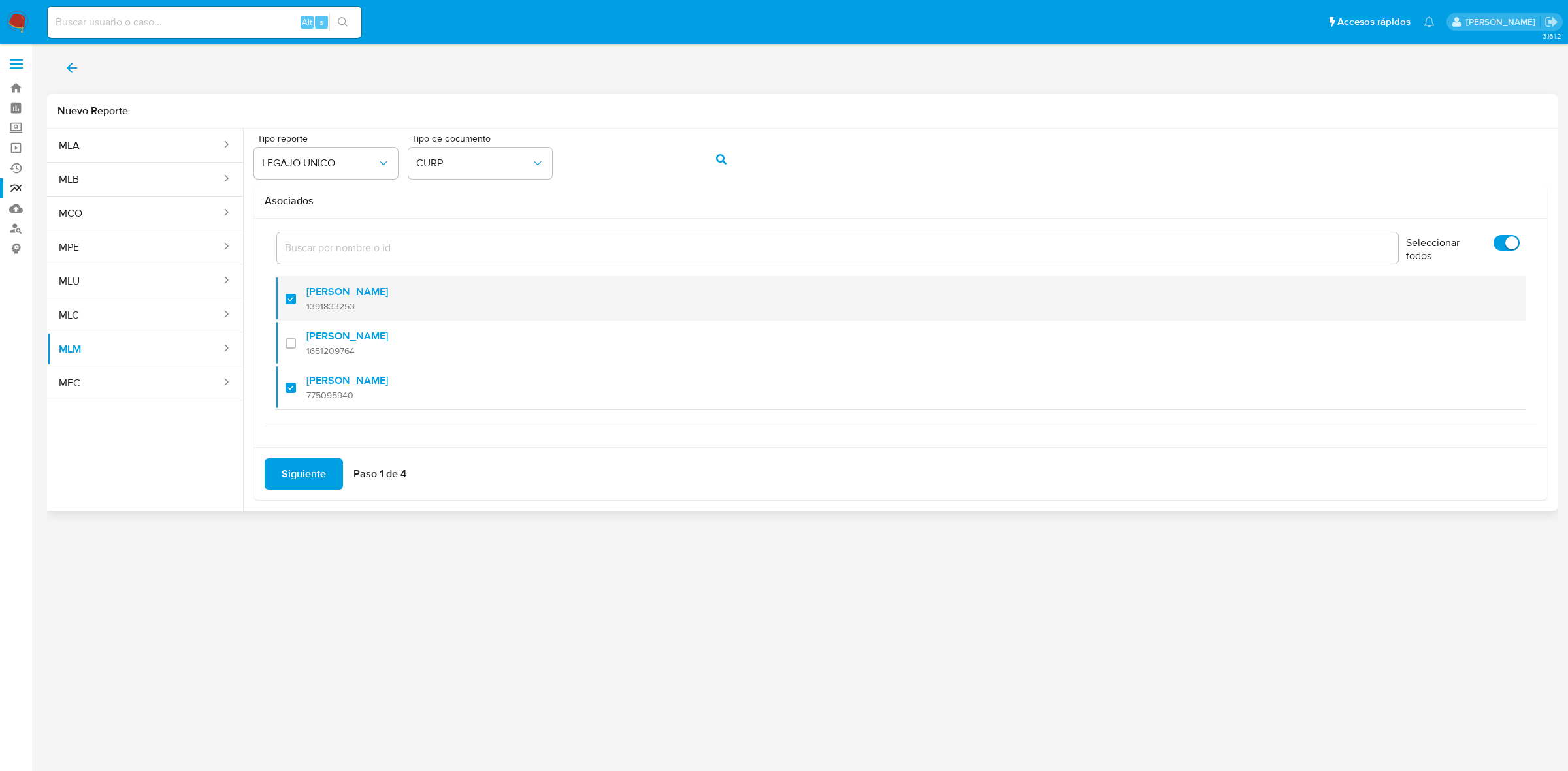
click at [407, 302] on div "Tania Anita Vargas 1391833253" at bounding box center [907, 298] width 1201 height 44
checkbox input "false"
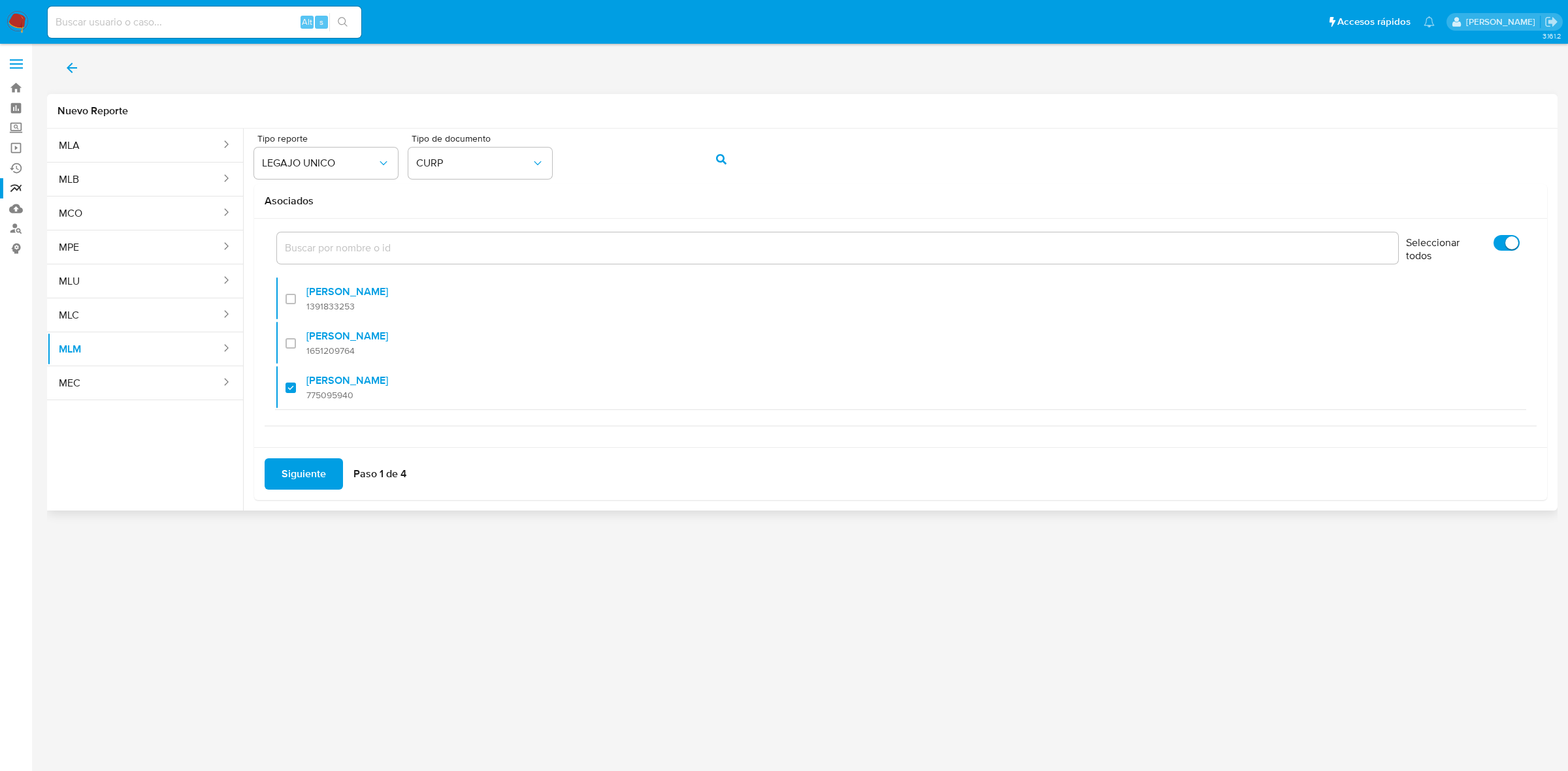
click at [293, 480] on span "Siguiente" at bounding box center [303, 473] width 44 height 29
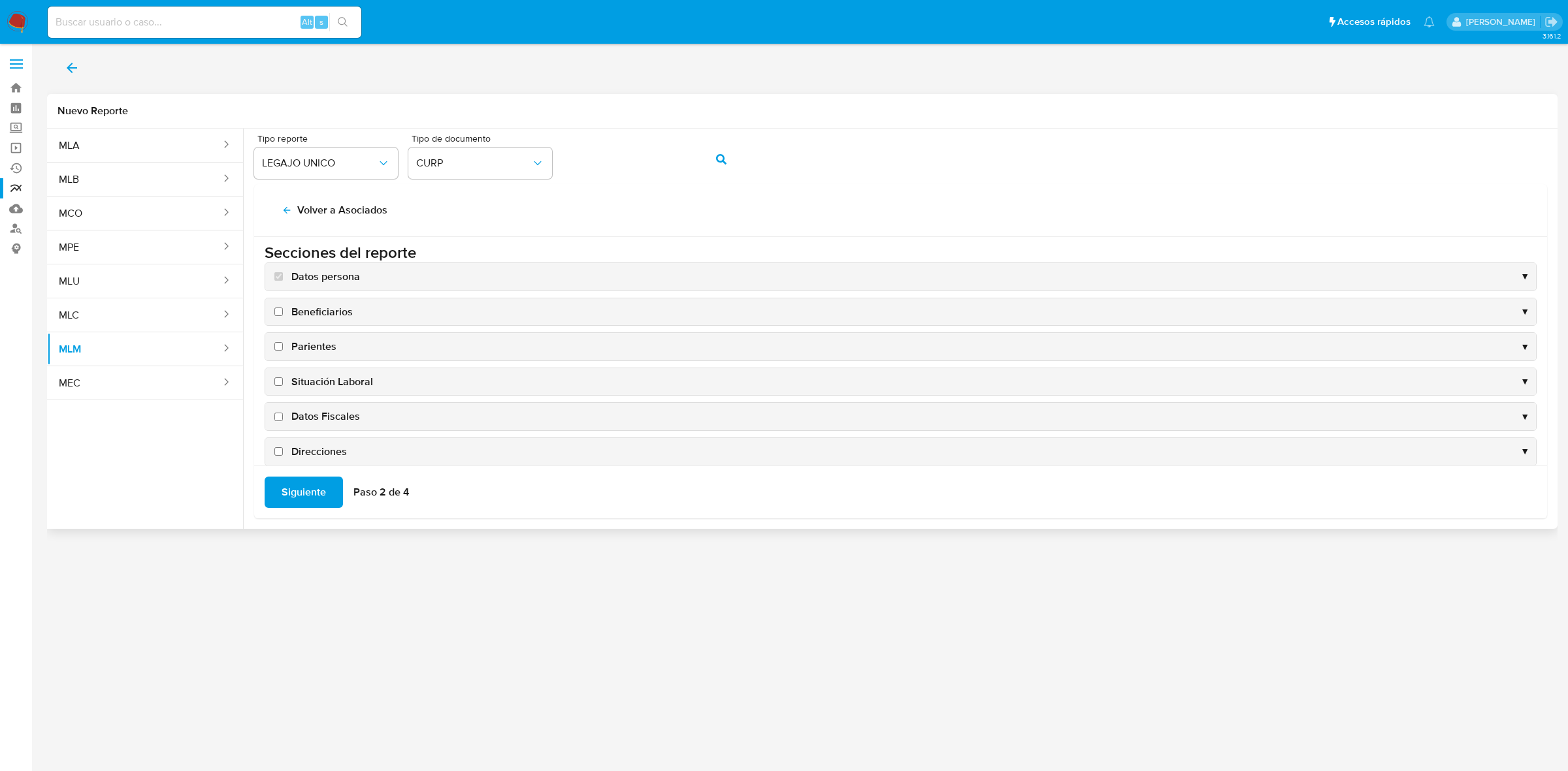
scroll to position [0, 0]
click at [328, 324] on span "Beneficiarios" at bounding box center [322, 317] width 62 height 15
click at [283, 320] on input "Beneficiarios" at bounding box center [279, 317] width 9 height 9
checkbox input "true"
click at [322, 344] on div "Parientes ▼" at bounding box center [900, 352] width 1270 height 28
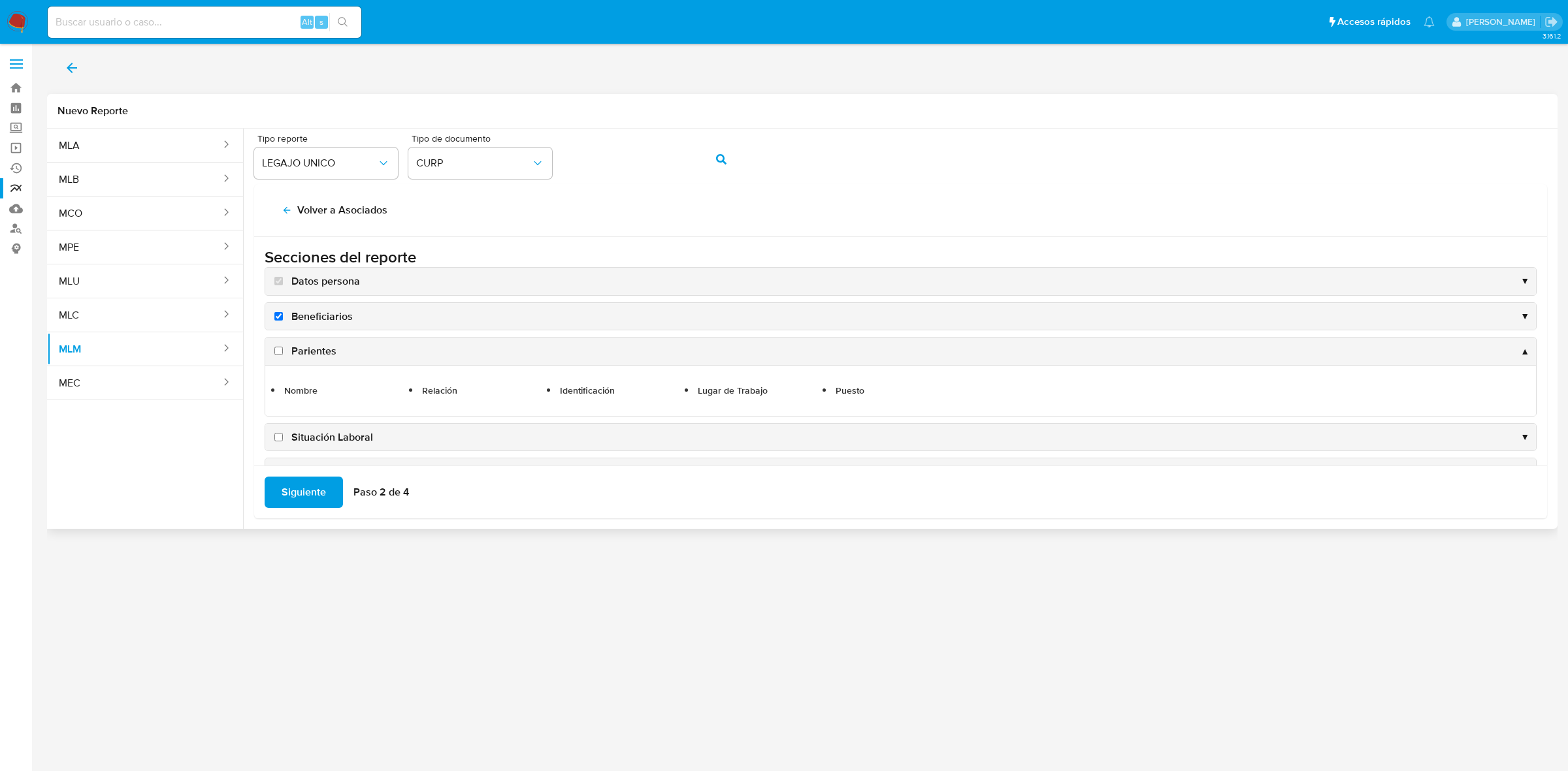
click at [326, 360] on div "Parientes ▲" at bounding box center [900, 352] width 1270 height 28
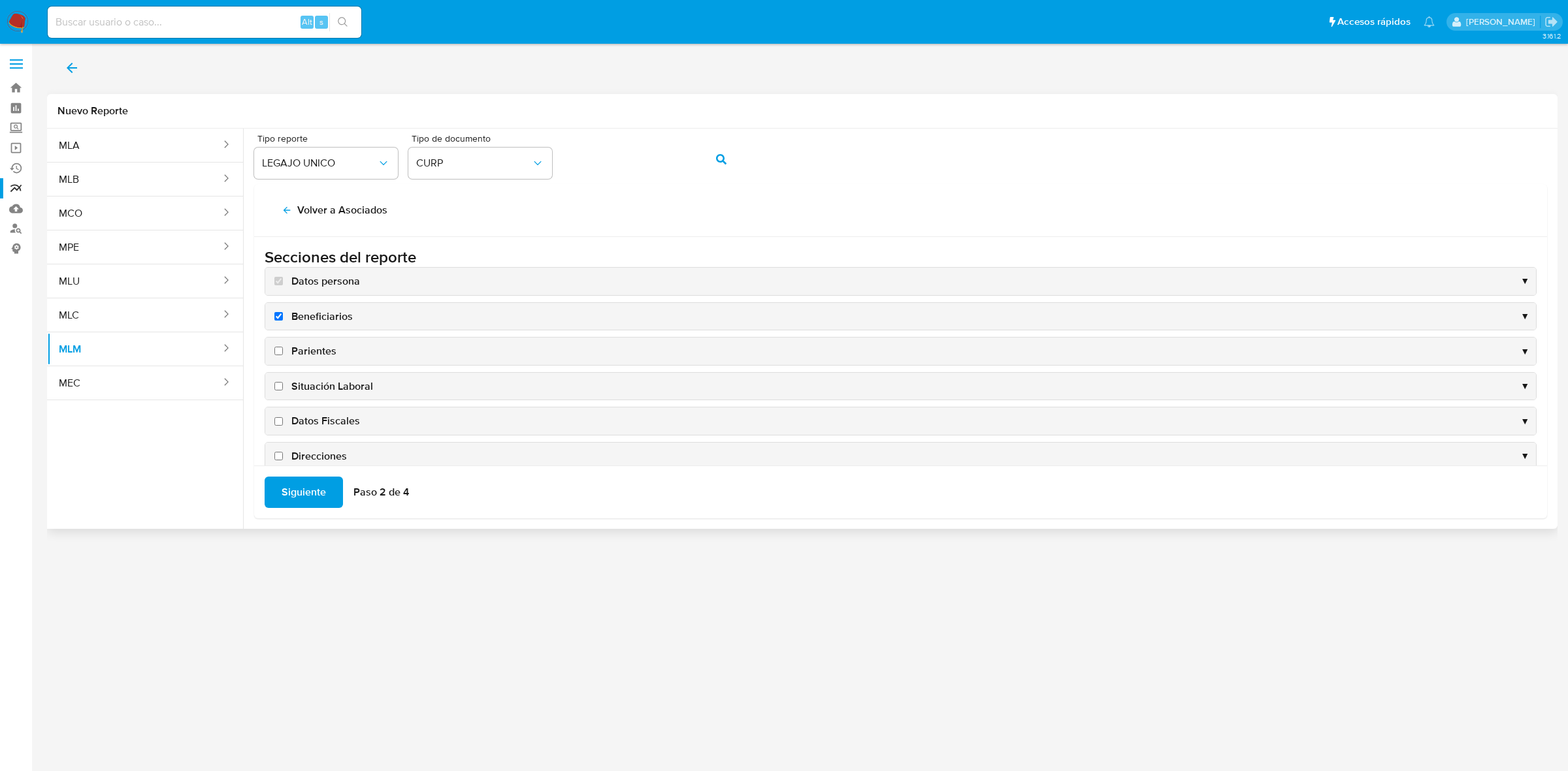
click at [335, 379] on span "Situación Laboral" at bounding box center [333, 386] width 82 height 15
click at [283, 382] on input "Situación Laboral" at bounding box center [279, 386] width 9 height 9
checkbox input "true"
click at [279, 358] on label "Parientes" at bounding box center [304, 351] width 64 height 15
click at [279, 355] on input "Parientes" at bounding box center [279, 351] width 9 height 9
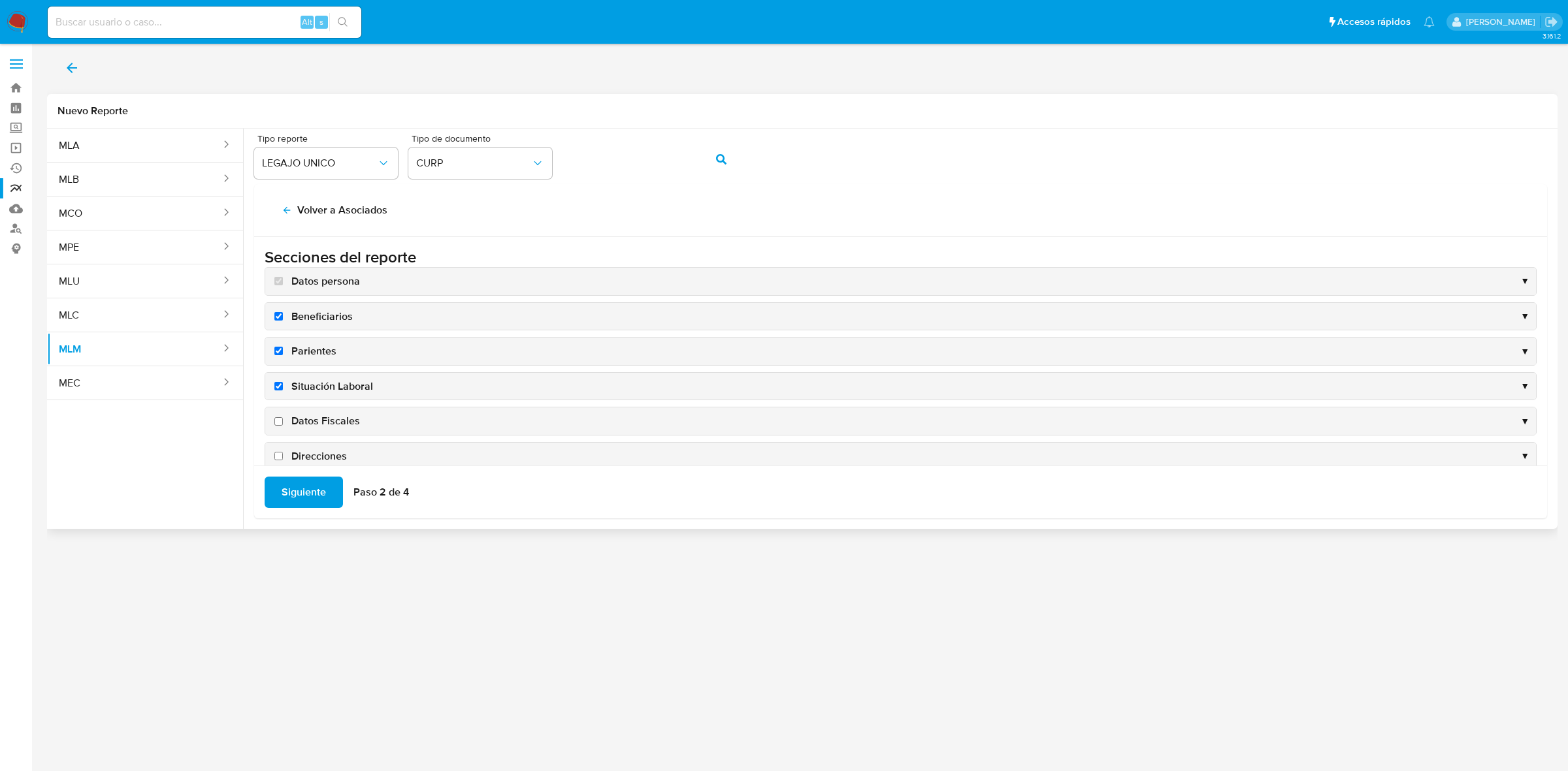
checkbox input "true"
click at [281, 419] on input "Datos Fiscales" at bounding box center [279, 421] width 9 height 9
checkbox input "true"
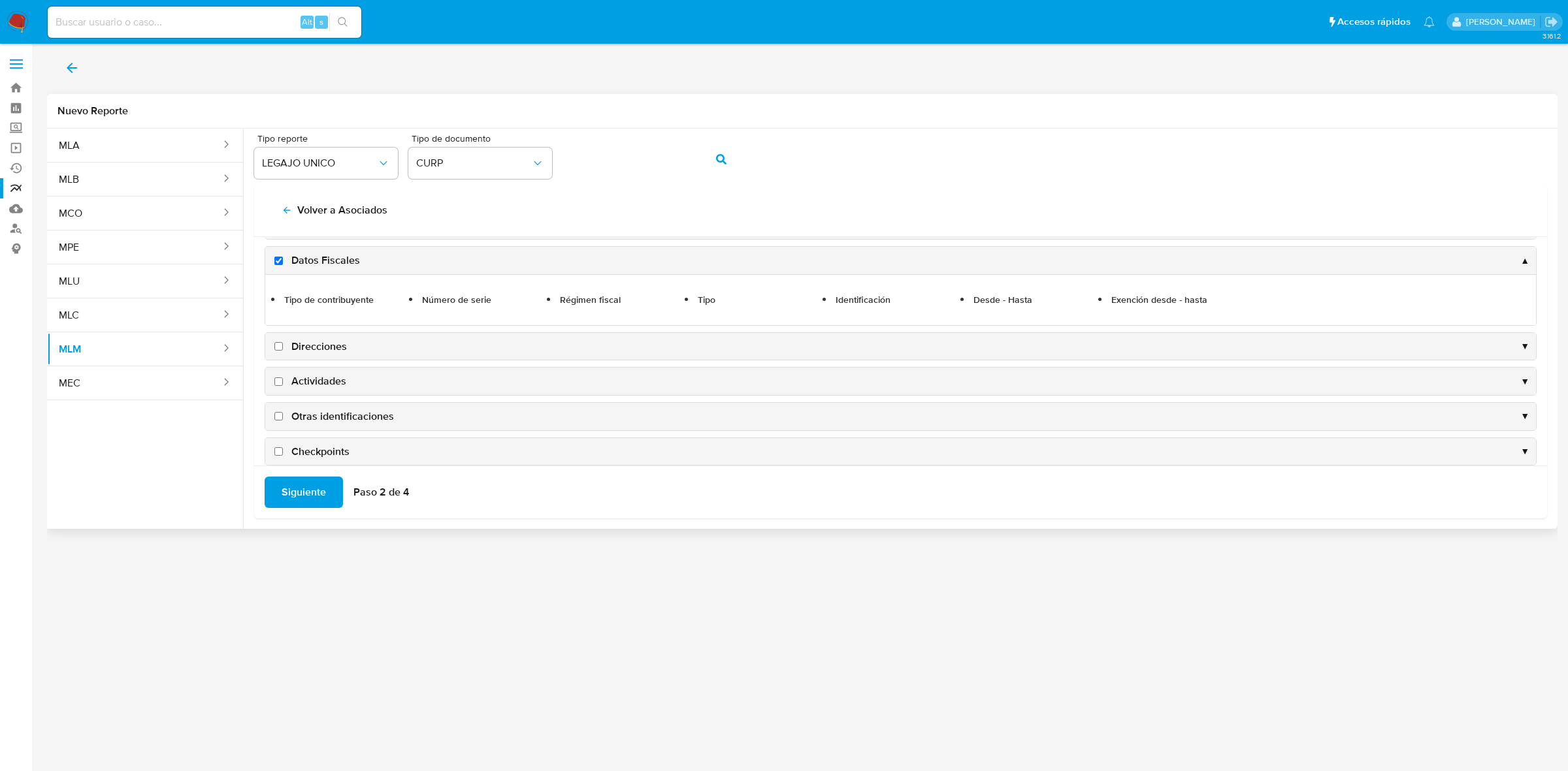
scroll to position [164, 0]
click at [274, 347] on input "Direcciones" at bounding box center [279, 344] width 9 height 9
checkbox input "true"
click at [281, 376] on label "Actividades" at bounding box center [309, 379] width 75 height 15
click at [281, 376] on input "Actividades" at bounding box center [279, 379] width 9 height 9
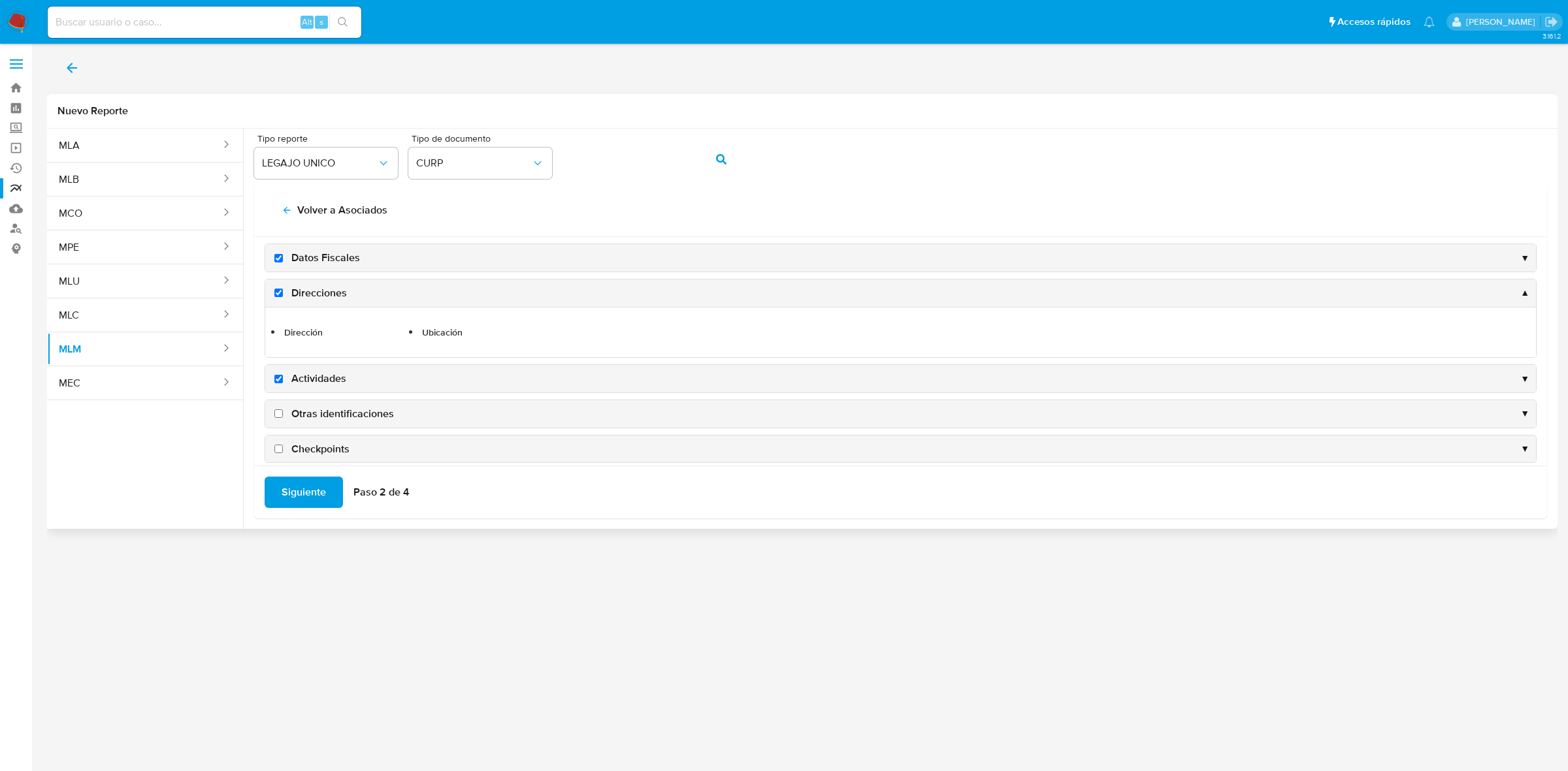
checkbox input "true"
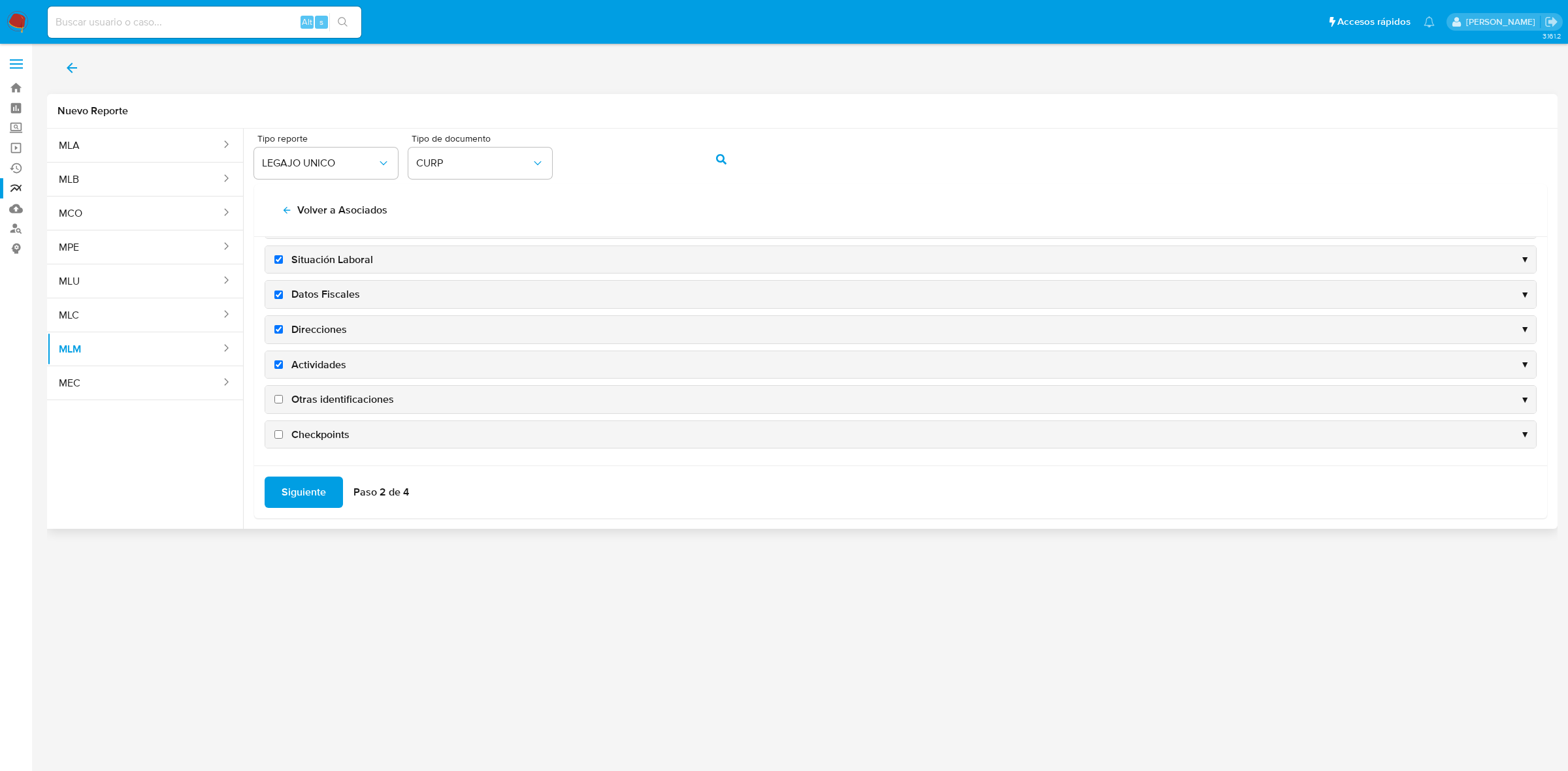
click at [279, 396] on input "Otras identificaciones" at bounding box center [279, 399] width 9 height 9
checkbox input "true"
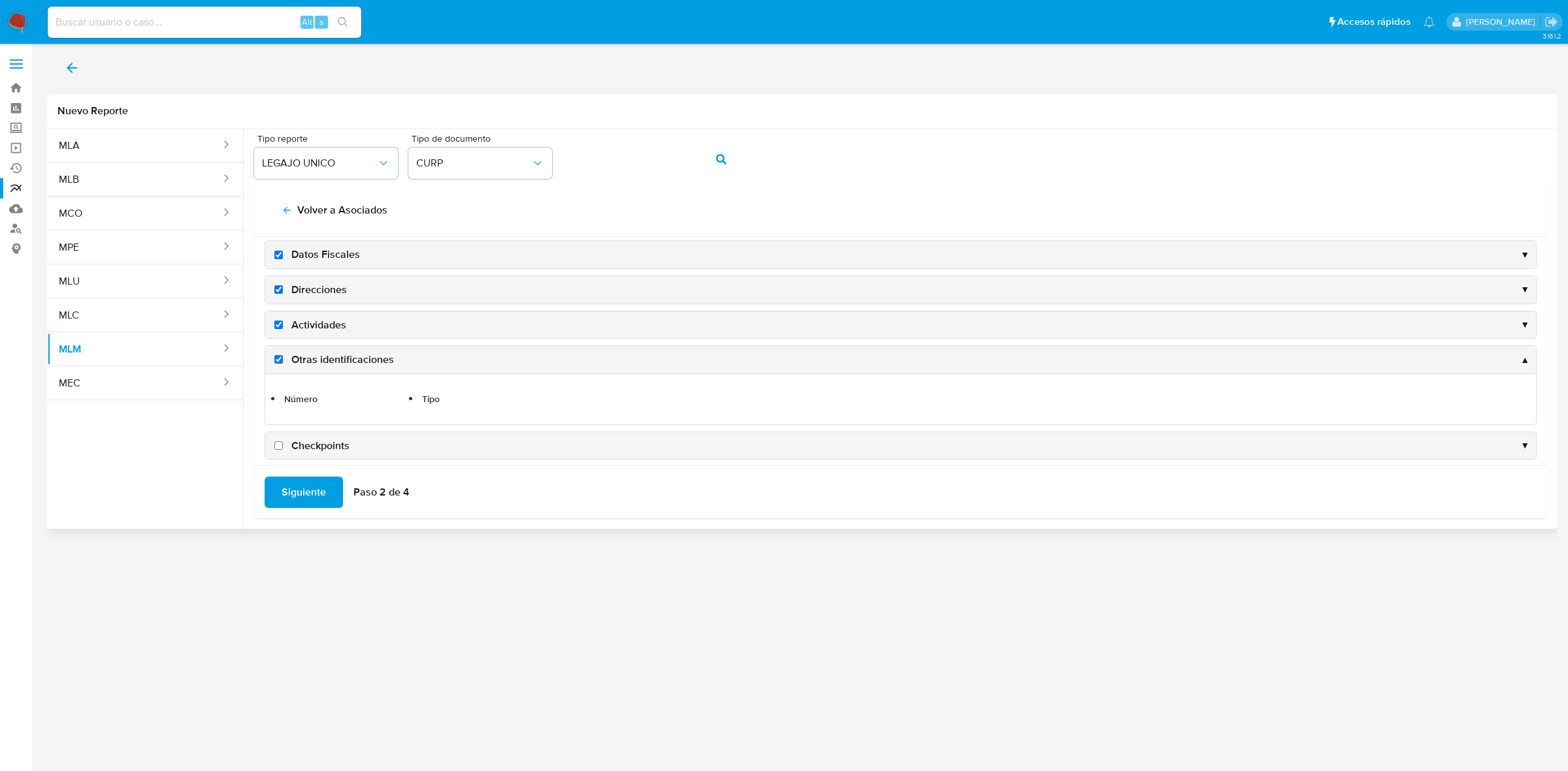
scroll to position [180, 0]
click at [282, 432] on input "Checkpoints" at bounding box center [279, 434] width 9 height 9
checkbox input "true"
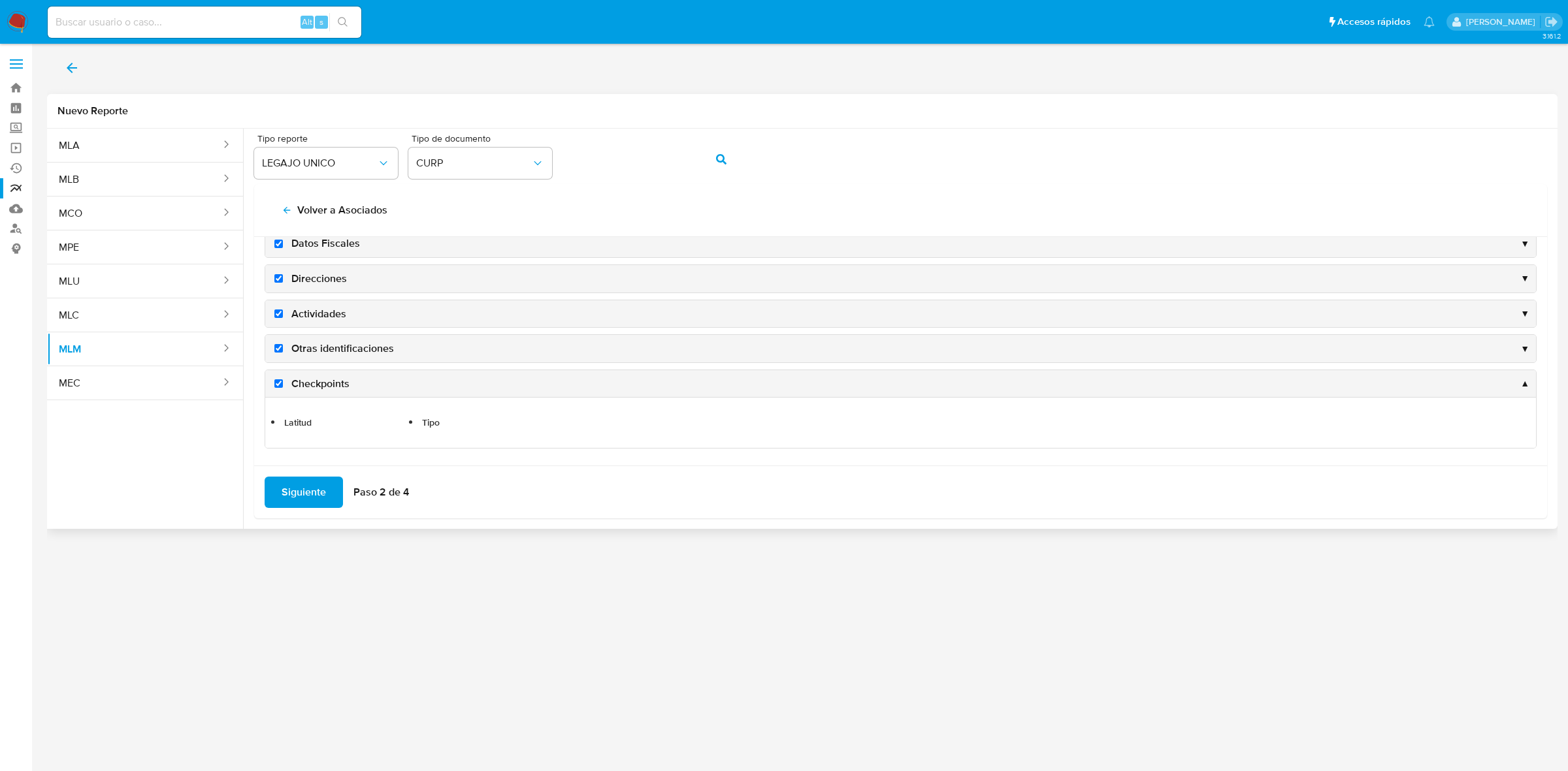
click at [314, 497] on span "Siguiente" at bounding box center [303, 492] width 44 height 29
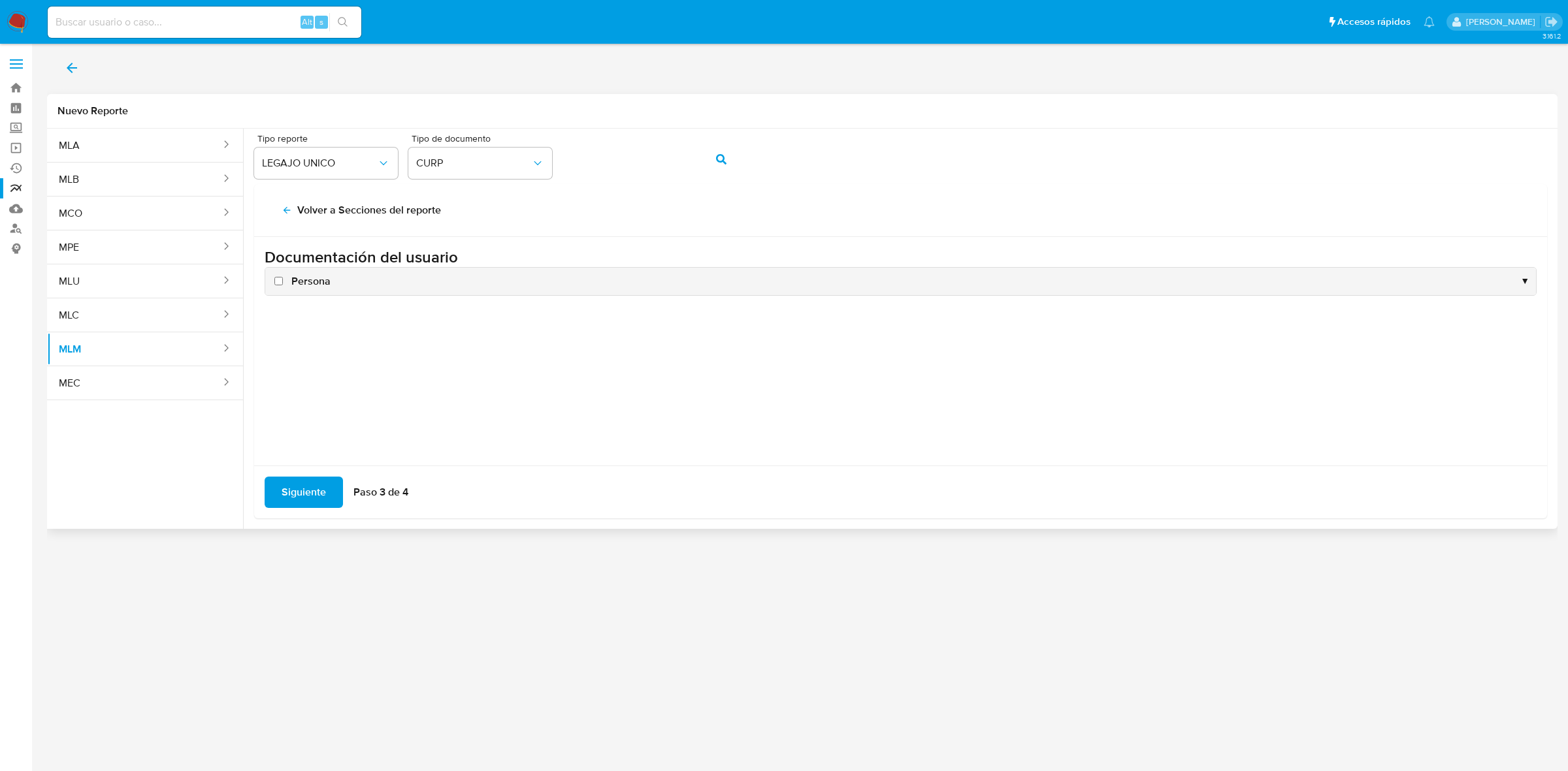
scroll to position [0, 0]
click at [275, 284] on input "Persona" at bounding box center [279, 281] width 9 height 9
checkbox input "true"
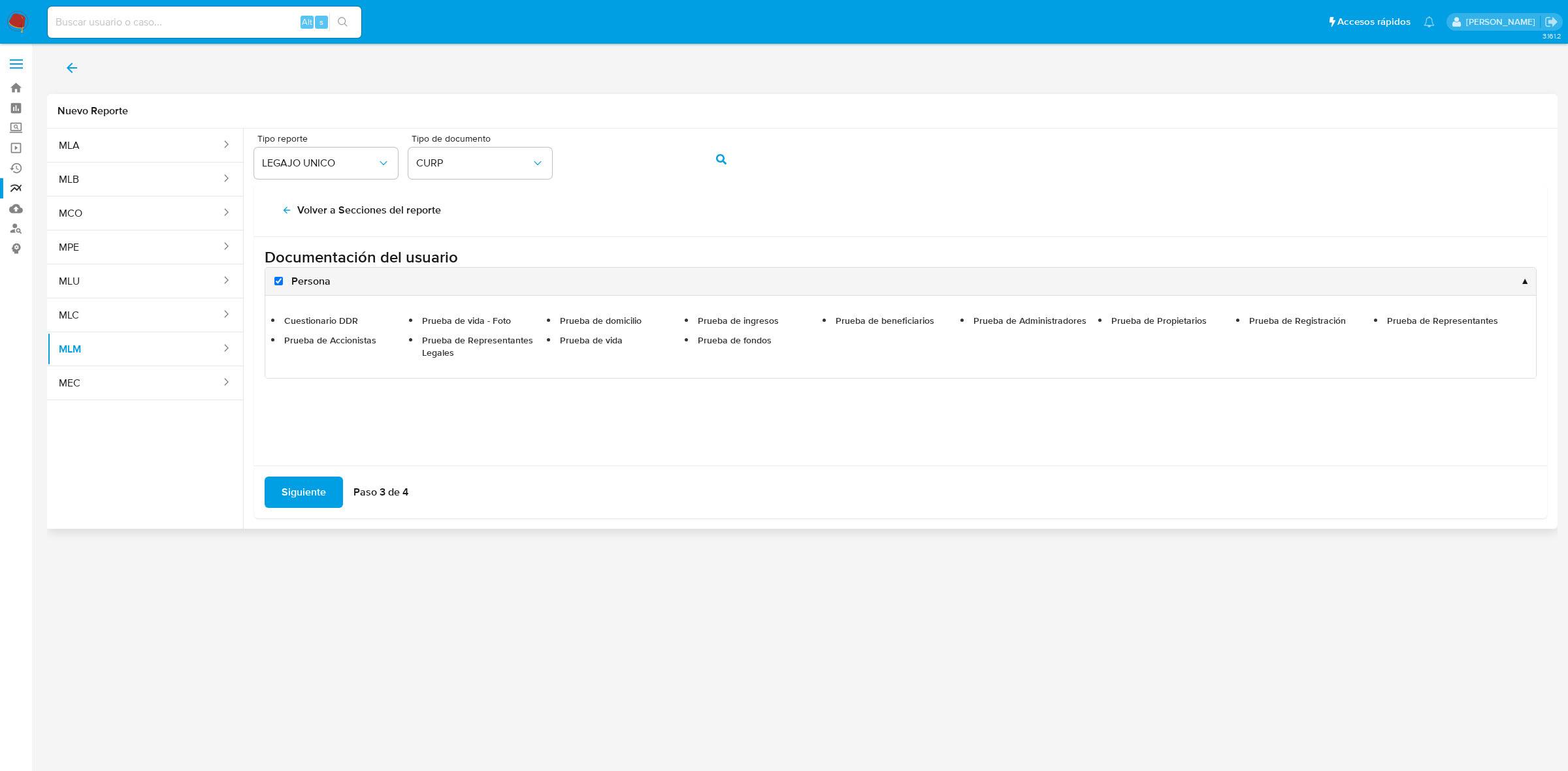
click at [313, 498] on span "Siguiente" at bounding box center [303, 492] width 44 height 29
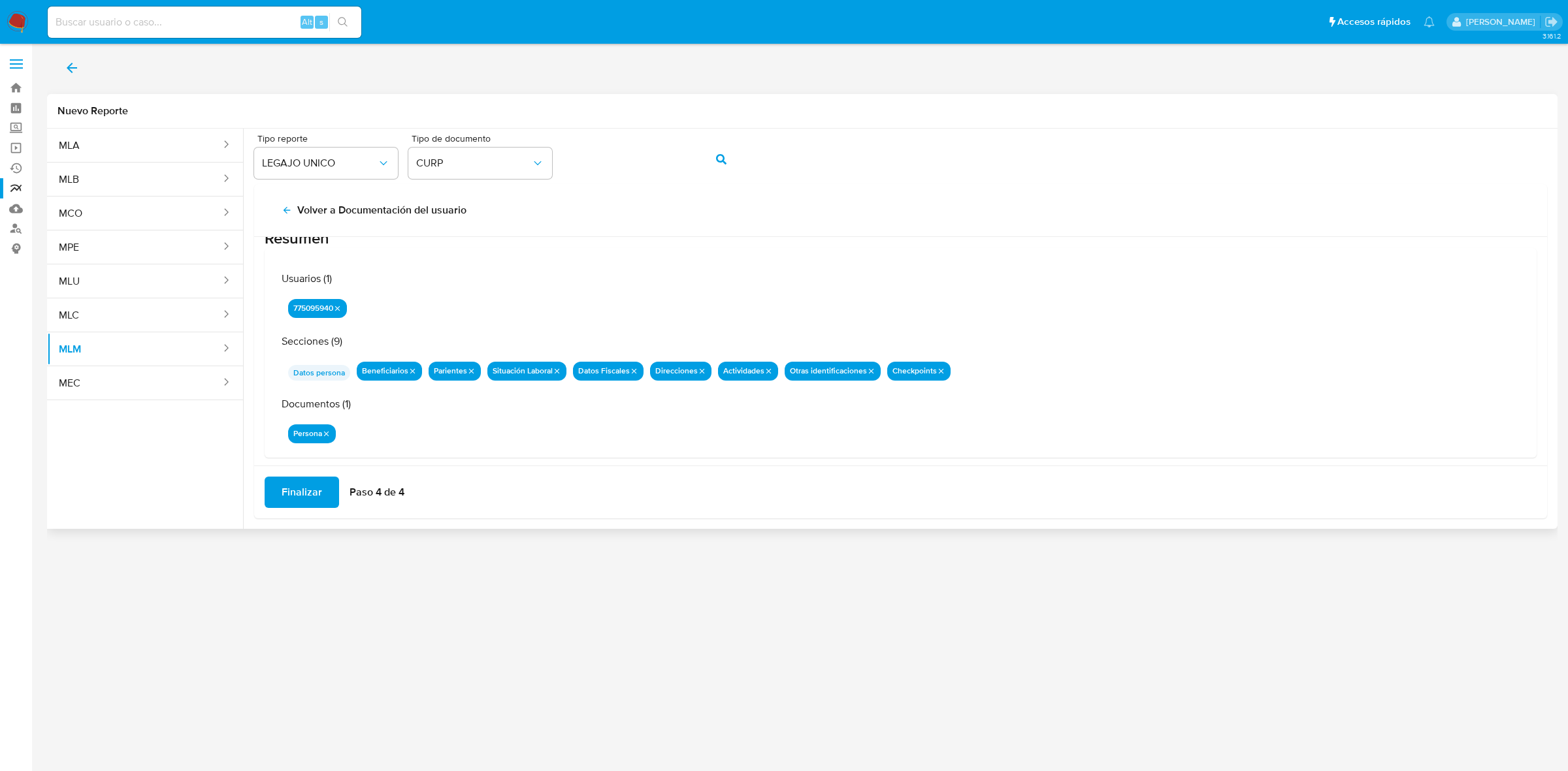
scroll to position [41, 0]
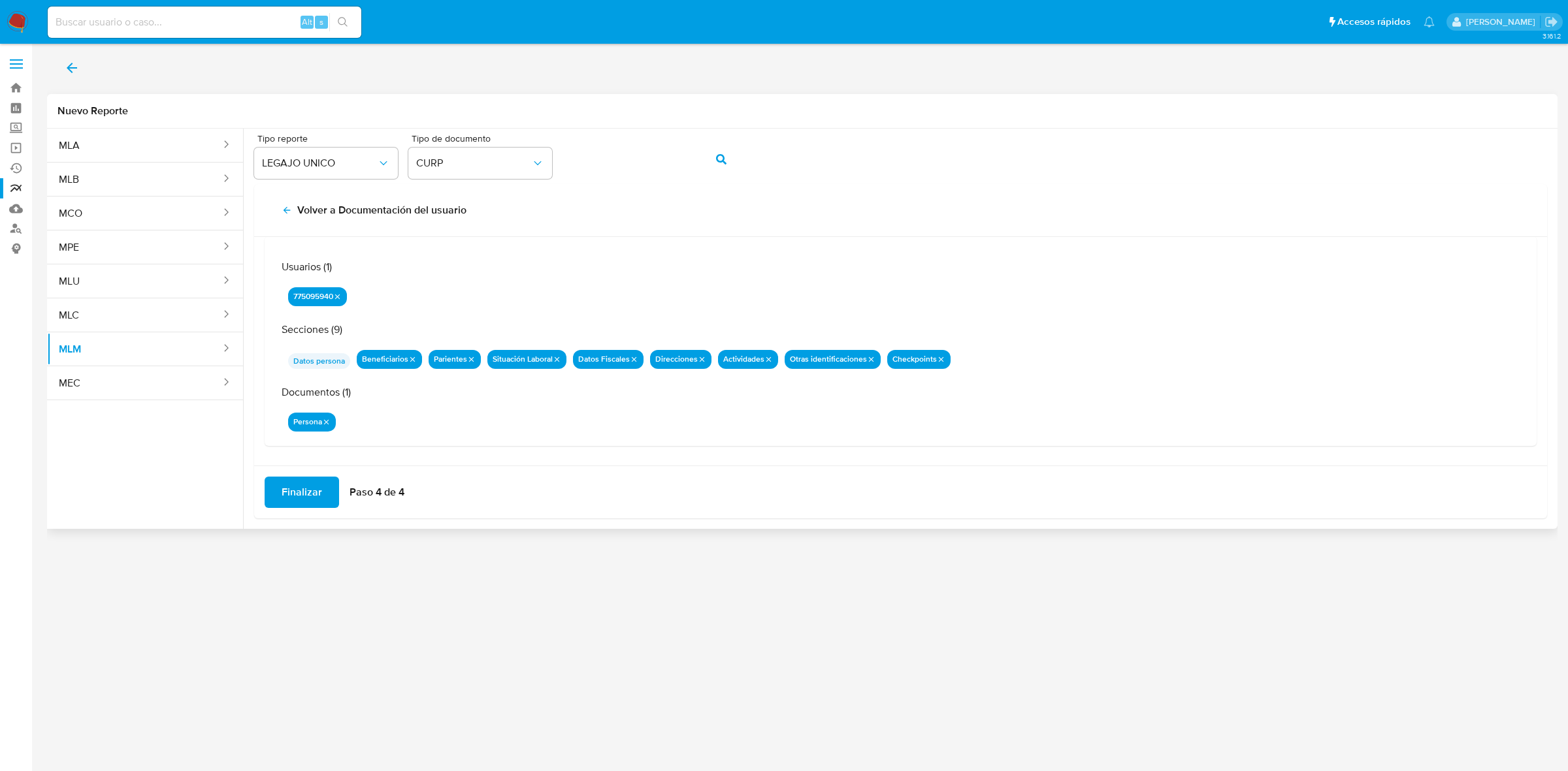
click at [314, 497] on span "Finalizar" at bounding box center [301, 492] width 41 height 29
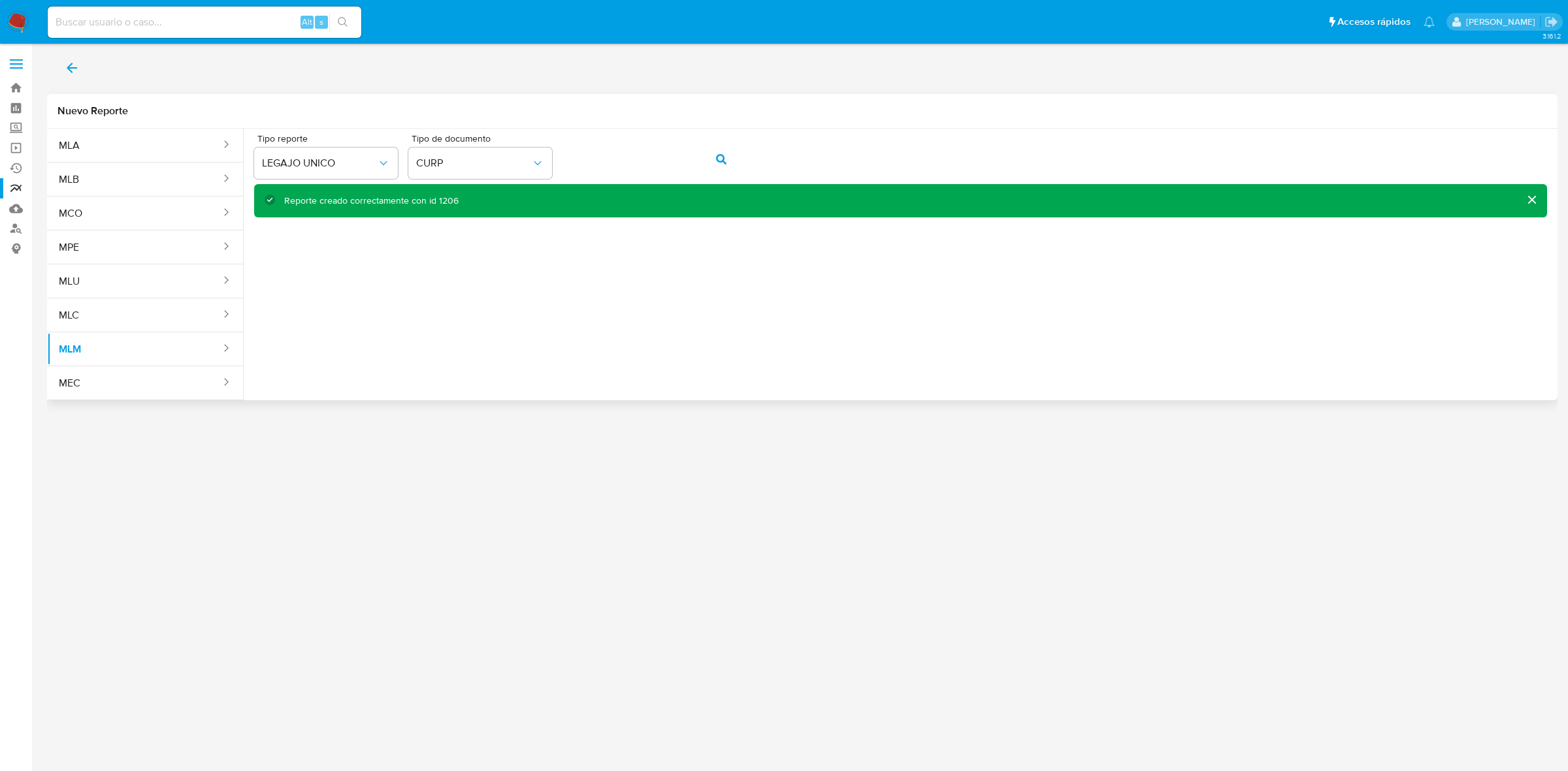
click at [77, 64] on icon "back" at bounding box center [72, 68] width 16 height 16
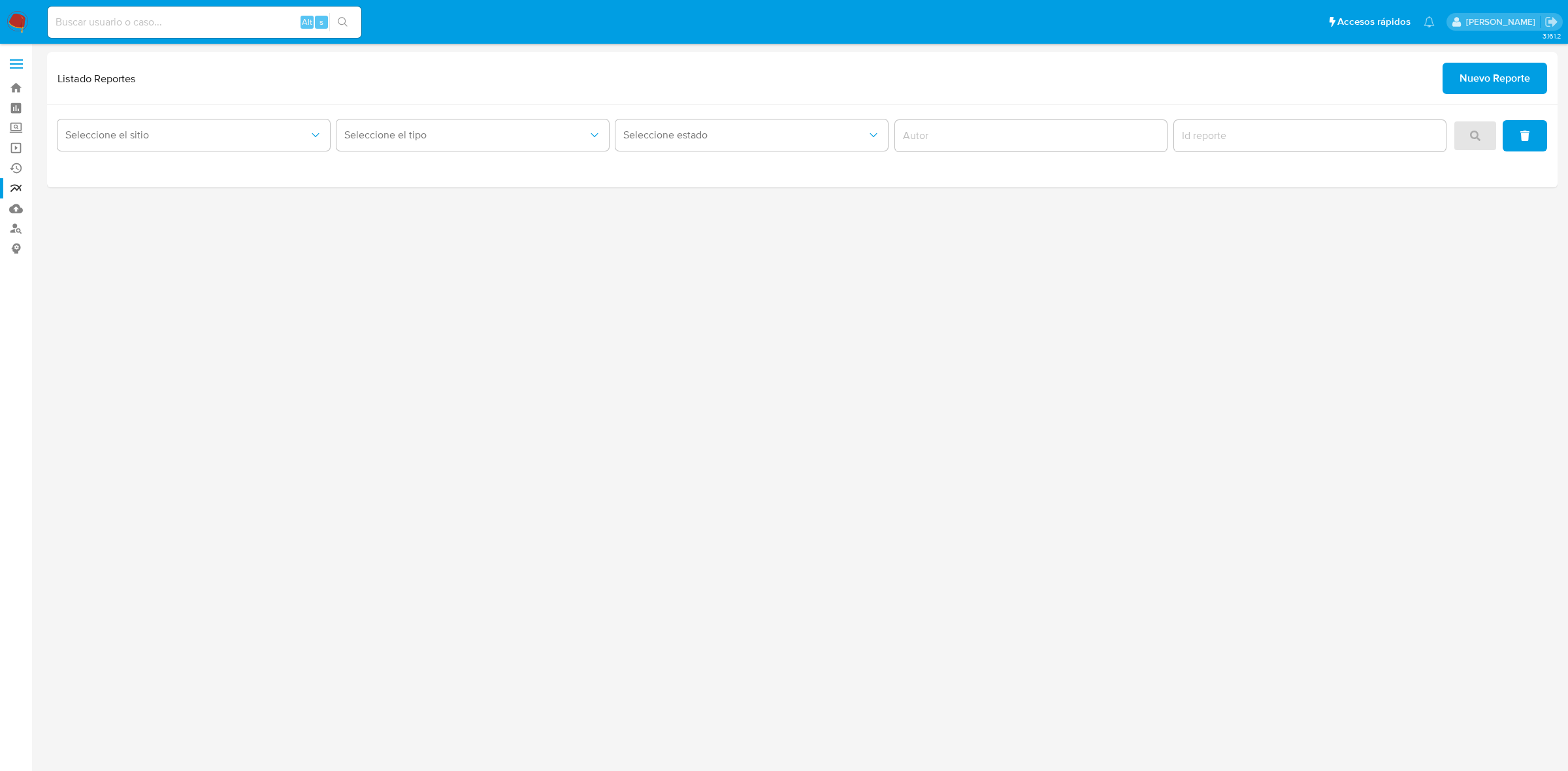
click at [17, 65] on label at bounding box center [17, 64] width 33 height 28
click at [0, 0] on input "checkbox" at bounding box center [0, 0] width 0 height 0
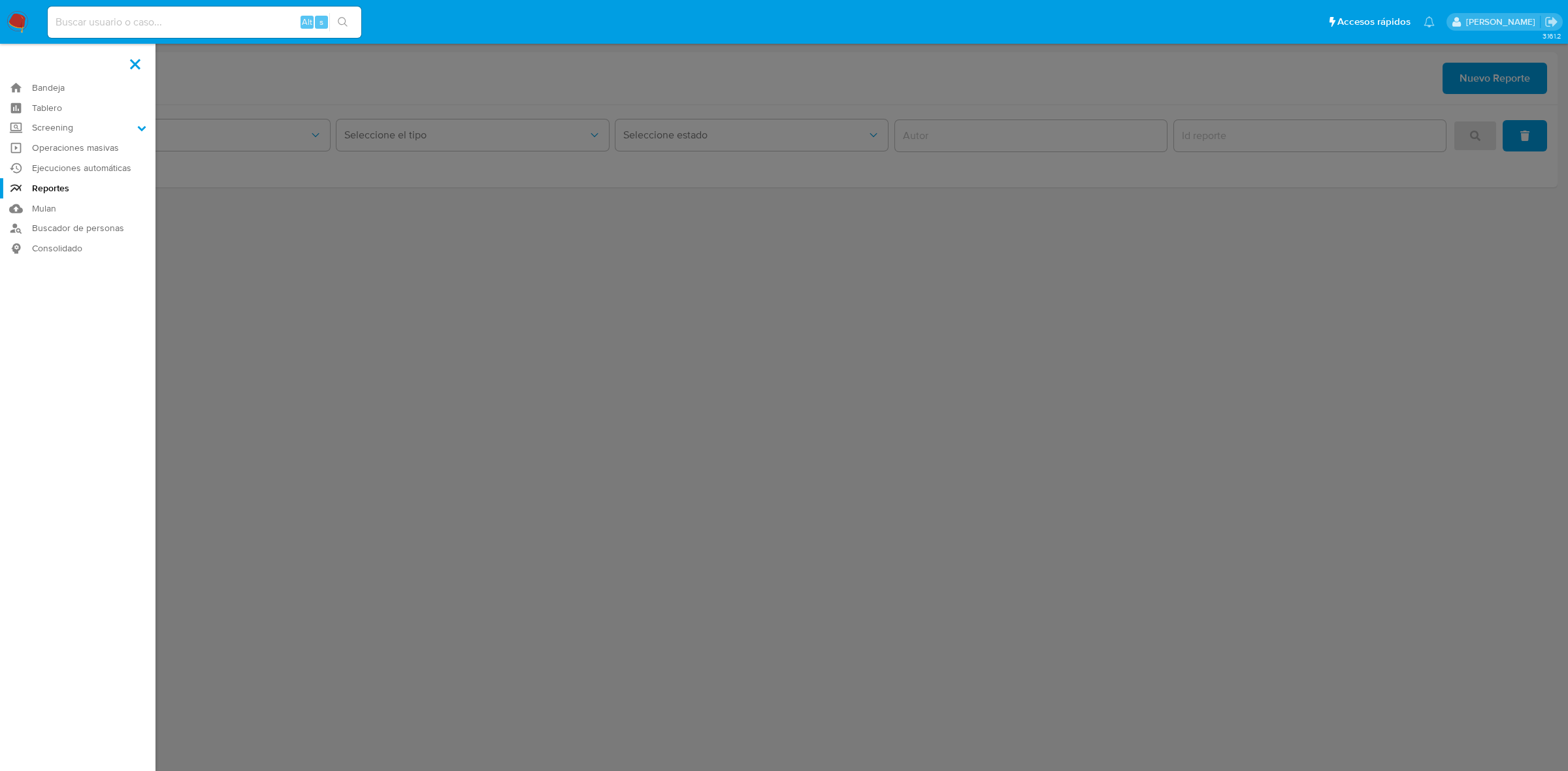
click at [788, 332] on label at bounding box center [784, 386] width 1568 height 771
click at [0, 0] on input "checkbox" at bounding box center [0, 0] width 0 height 0
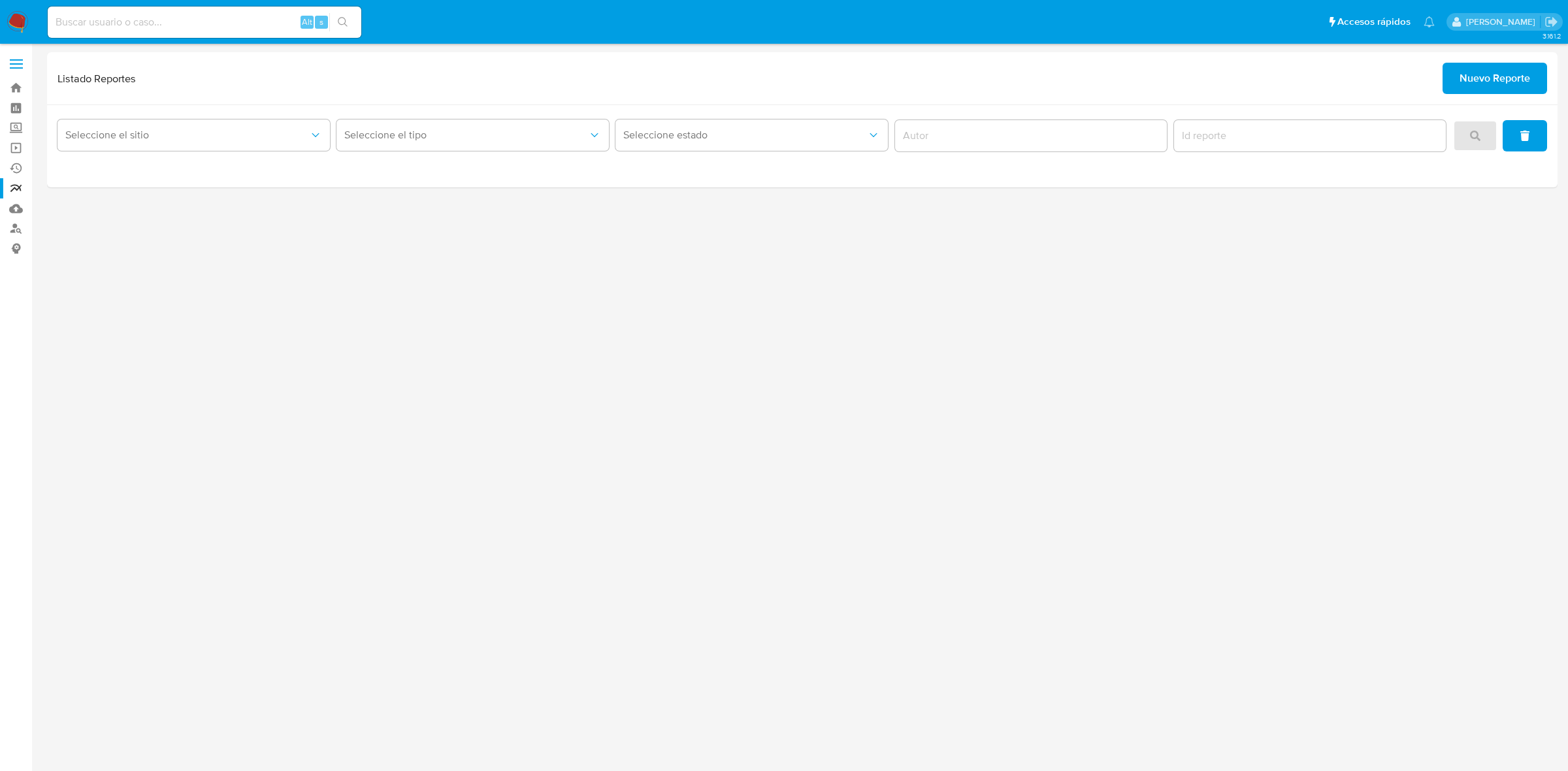
click at [17, 60] on span at bounding box center [16, 60] width 13 height 2
click at [0, 0] on input "checkbox" at bounding box center [0, 0] width 0 height 0
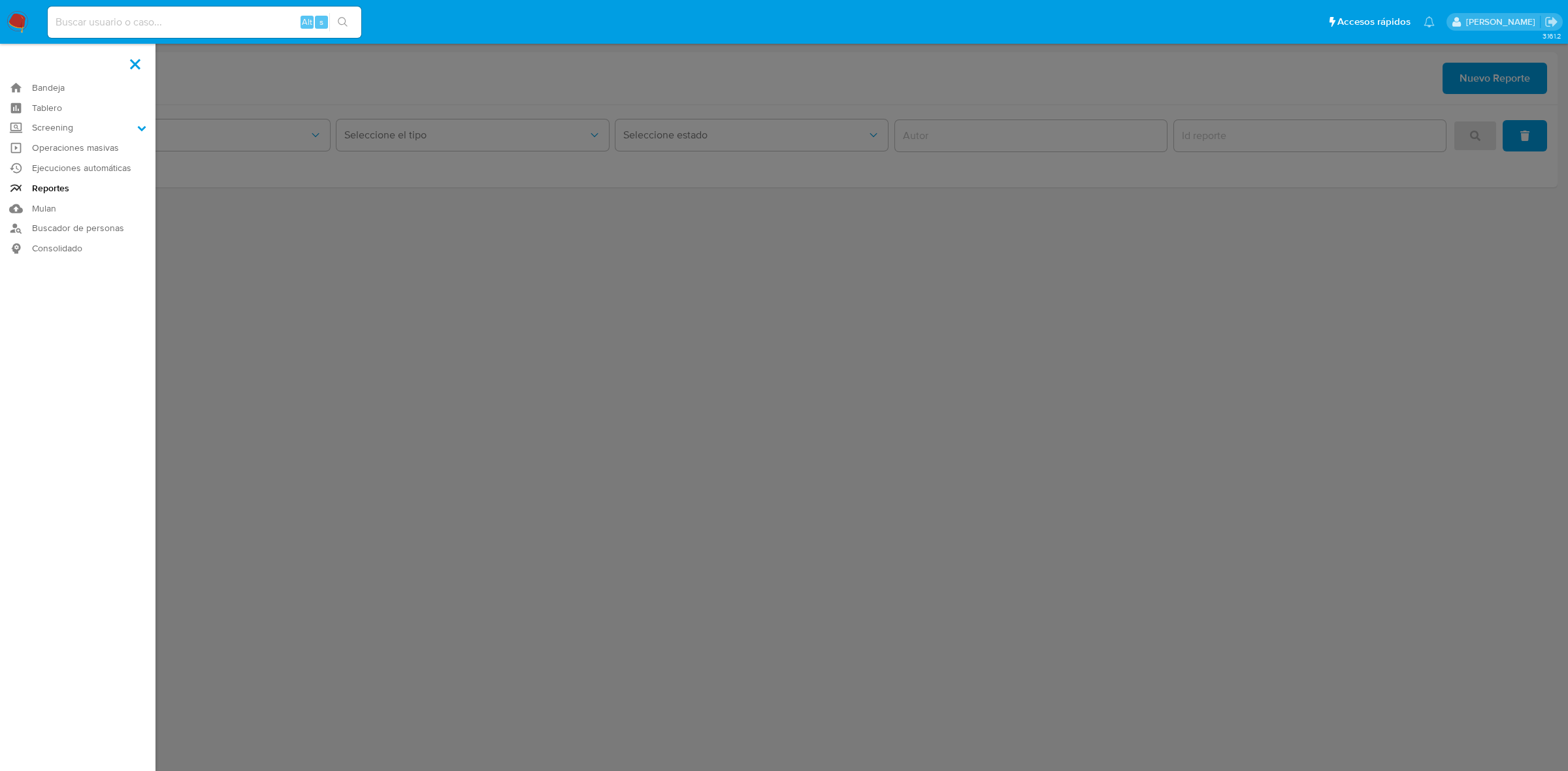
click at [54, 187] on link "Reportes" at bounding box center [77, 188] width 156 height 20
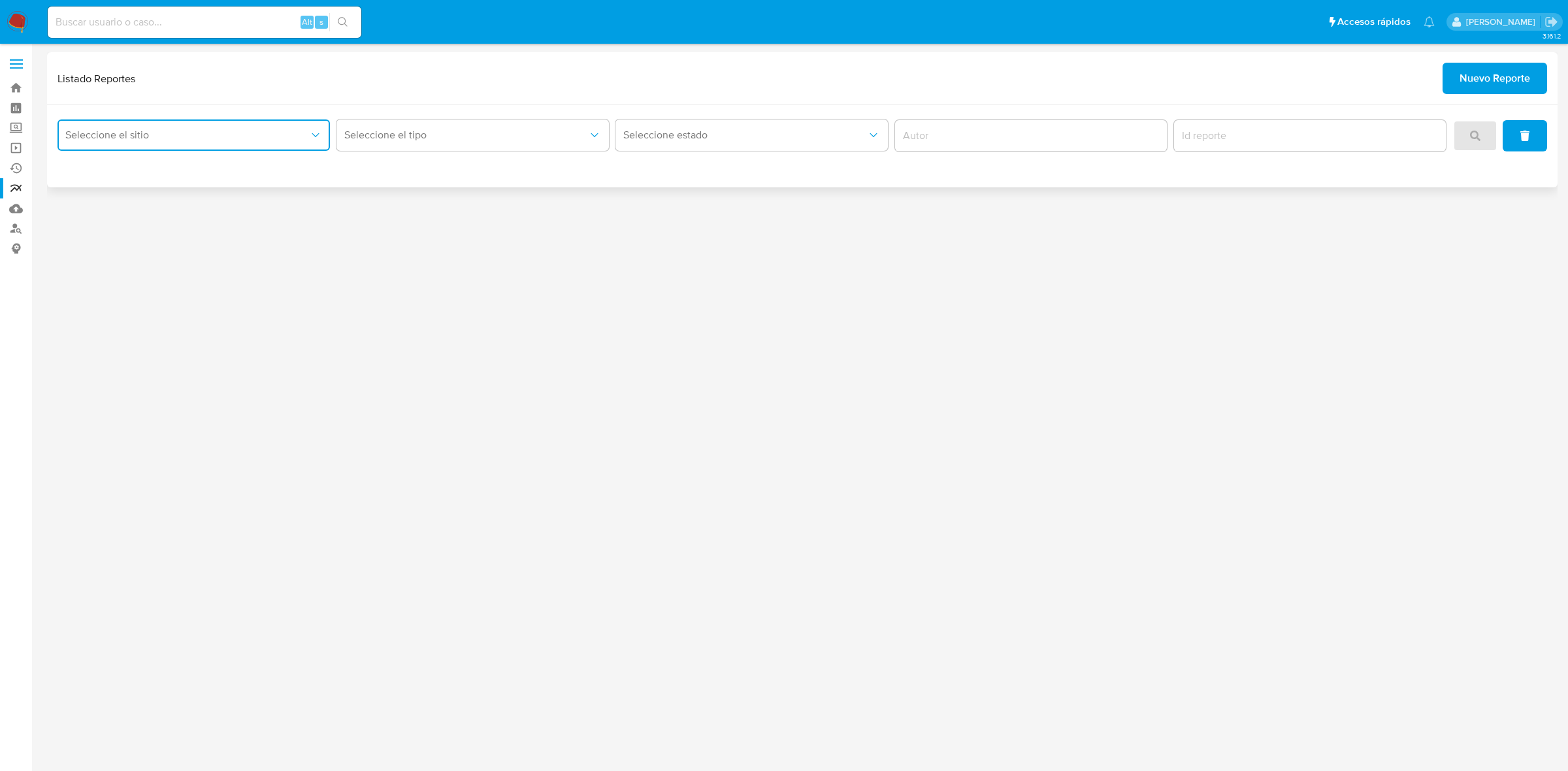
click at [282, 125] on button "Seleccione el sitio" at bounding box center [193, 135] width 273 height 31
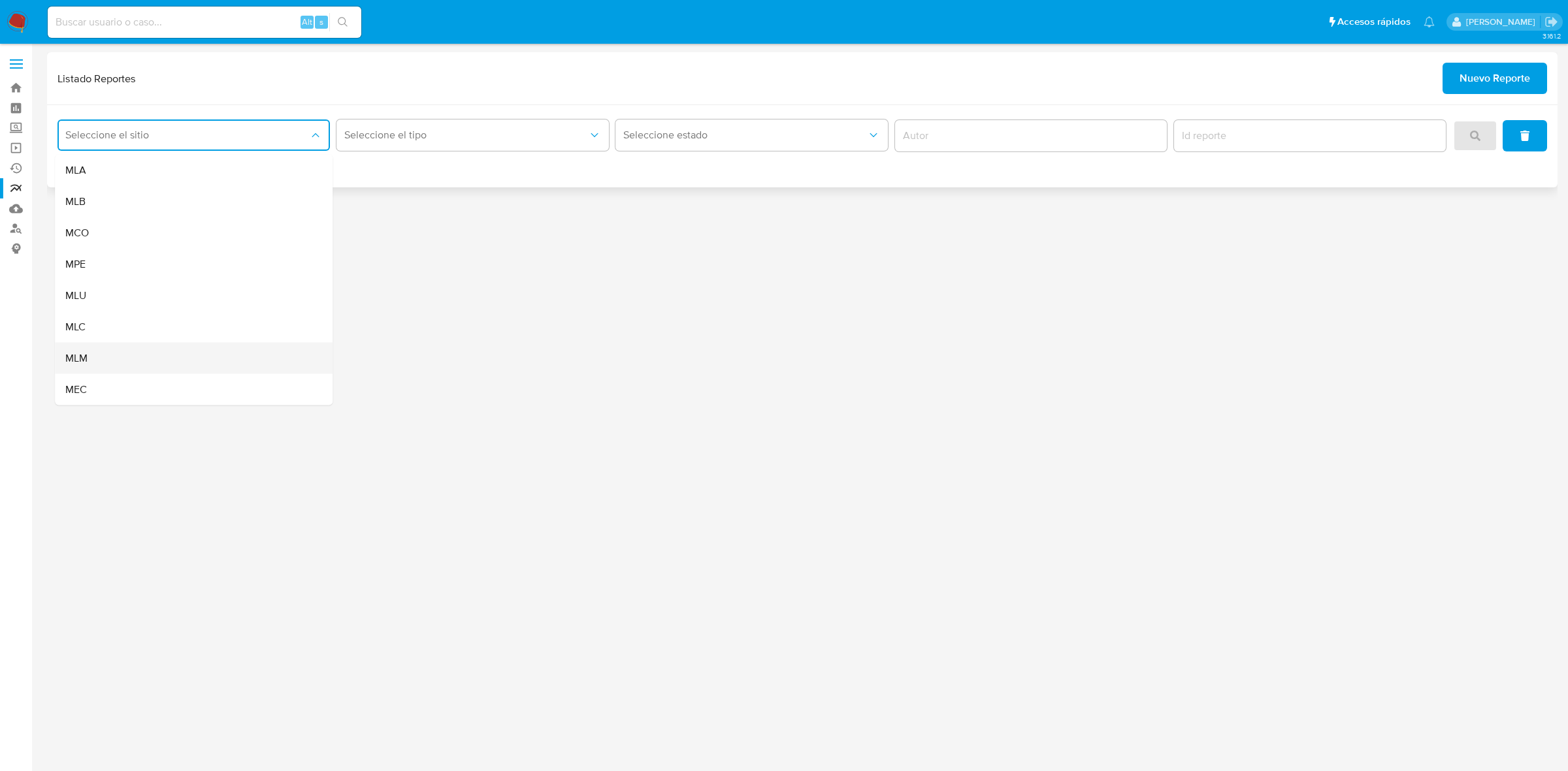
click at [158, 360] on div "MLM" at bounding box center [190, 359] width 249 height 31
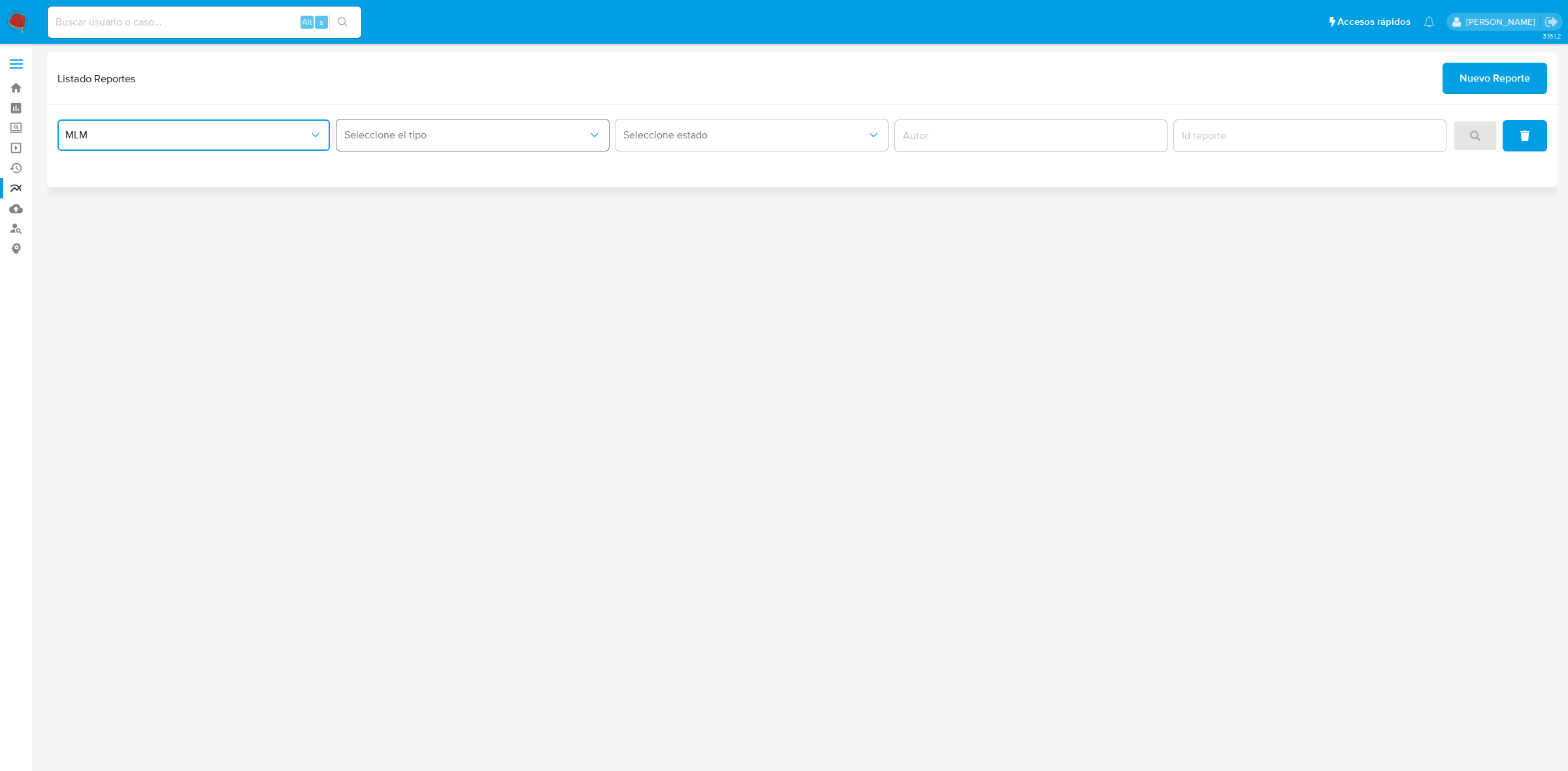
click at [471, 143] on button "Seleccione el tipo" at bounding box center [472, 135] width 273 height 31
click at [414, 208] on span "LEGAJO UNICO" at bounding box center [380, 201] width 73 height 13
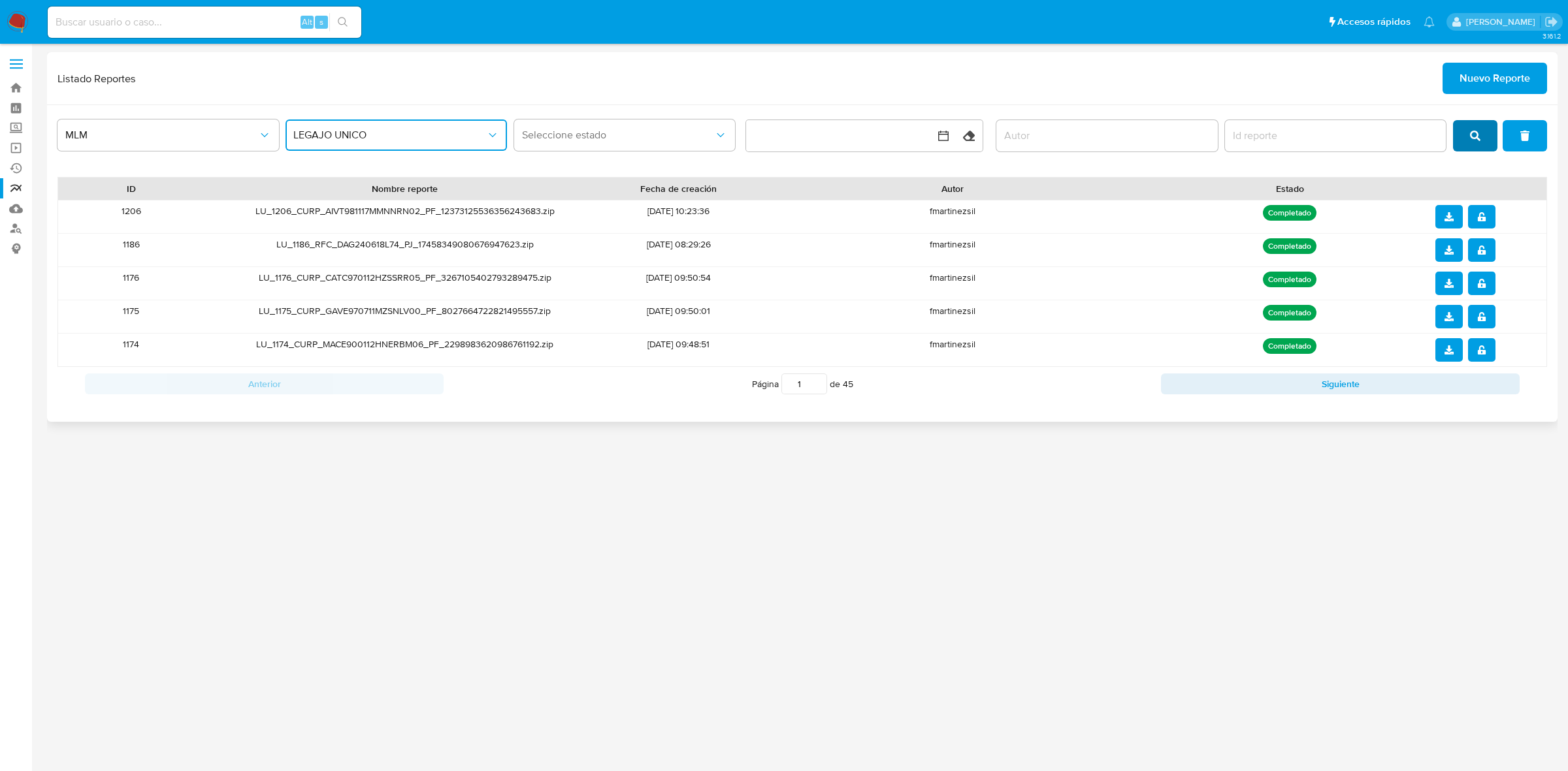
click at [1480, 132] on icon "search" at bounding box center [1475, 136] width 10 height 10
click at [1446, 221] on icon "download" at bounding box center [1449, 217] width 10 height 10
click at [1484, 219] on button "notify_security" at bounding box center [1482, 217] width 28 height 23
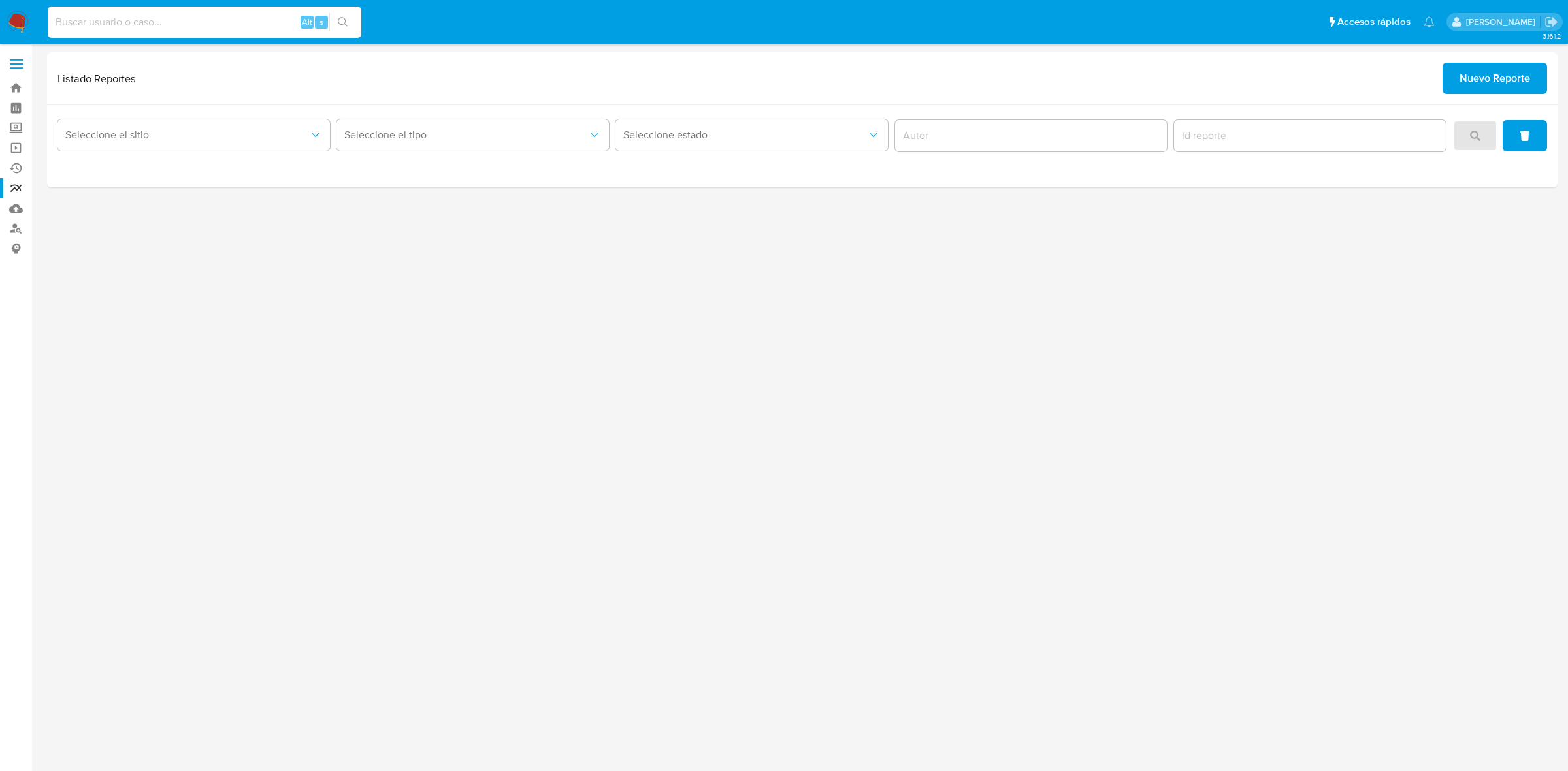
click at [138, 23] on input at bounding box center [205, 23] width 313 height 17
click at [197, 15] on input at bounding box center [205, 23] width 313 height 17
click at [14, 62] on label at bounding box center [17, 64] width 33 height 28
click at [0, 0] on input "checkbox" at bounding box center [0, 0] width 0 height 0
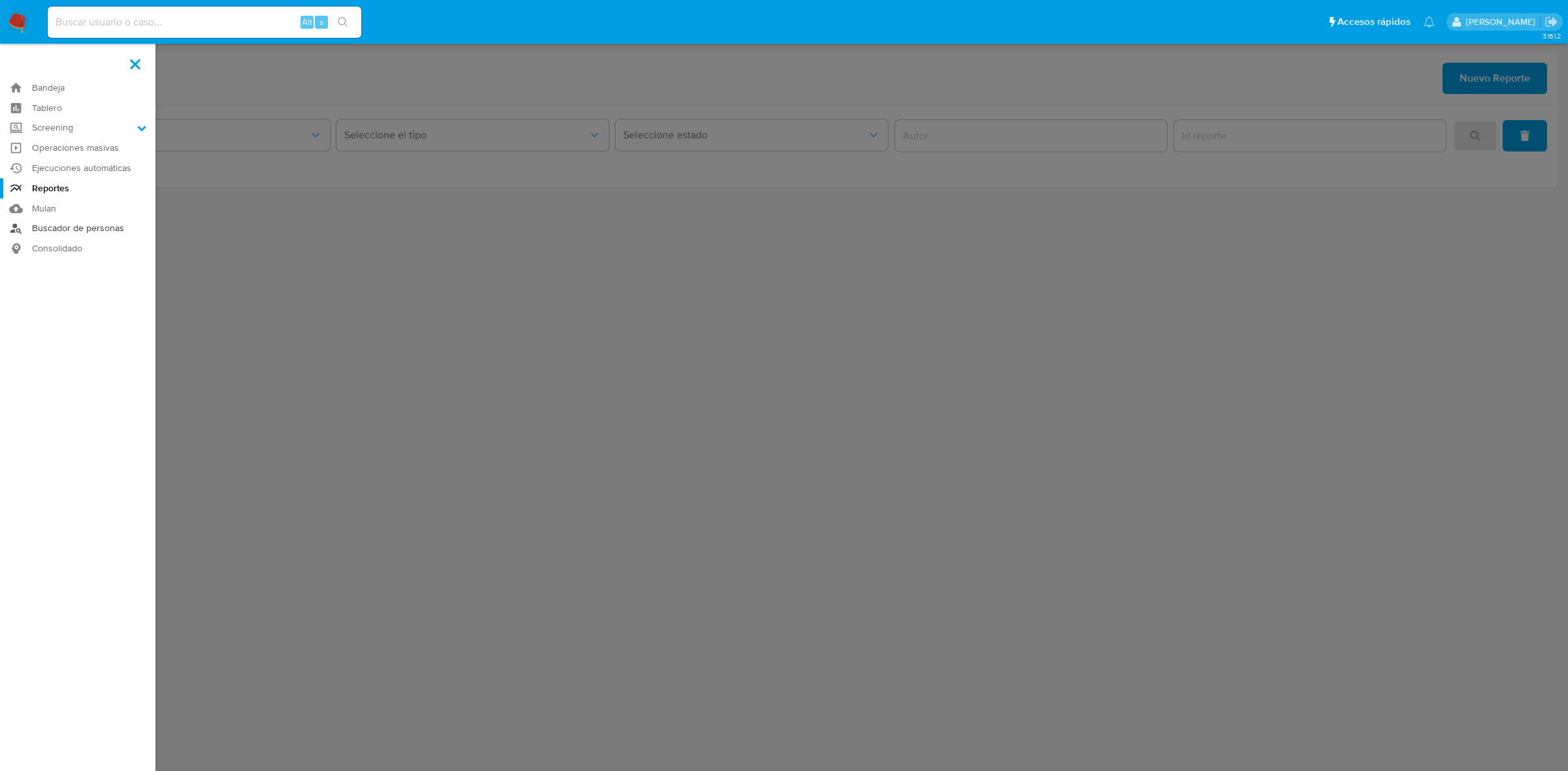
click at [91, 226] on link "Buscador de personas" at bounding box center [77, 228] width 156 height 20
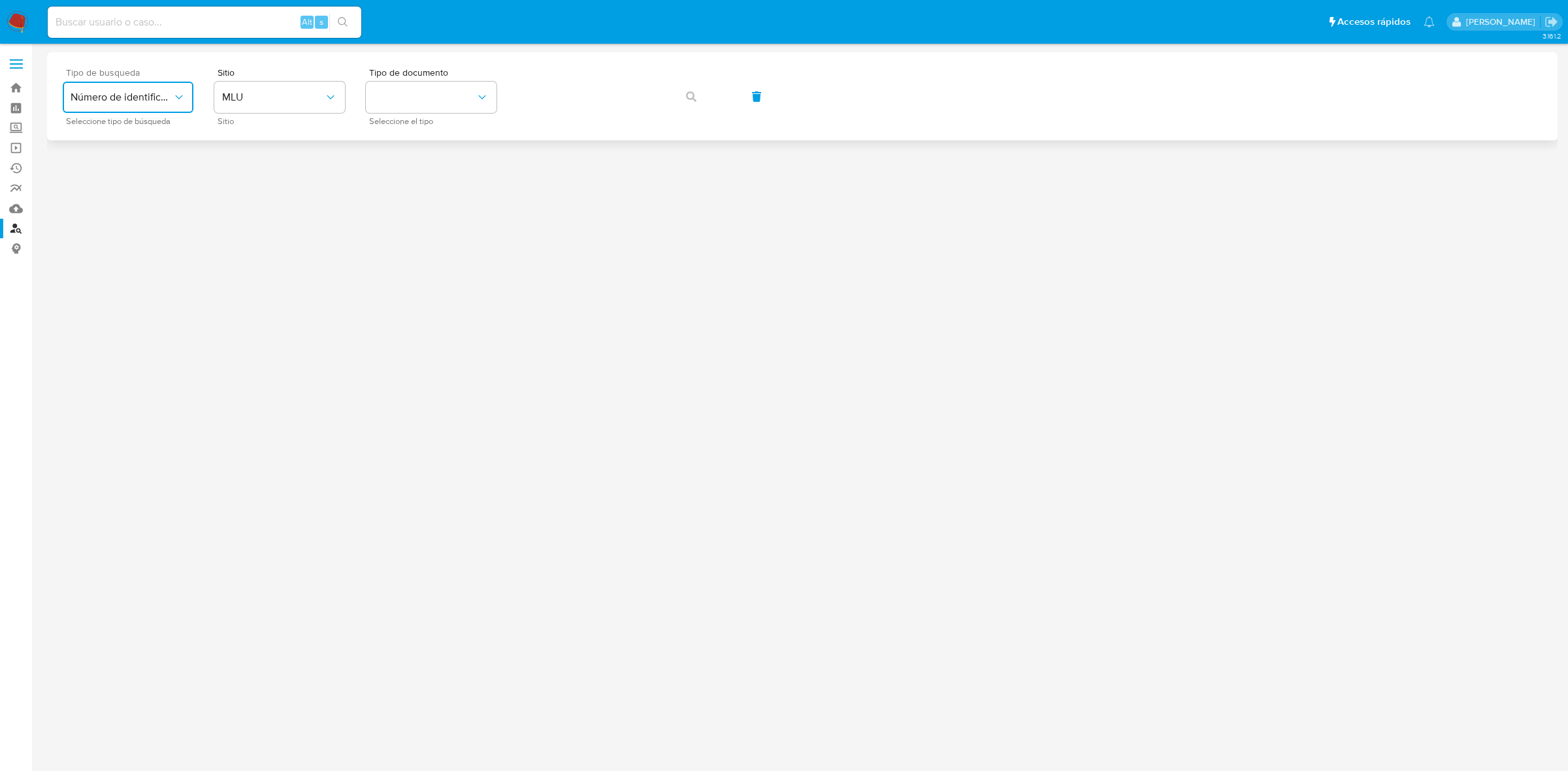
click at [111, 91] on span "Número de identificación" at bounding box center [121, 97] width 102 height 13
click at [134, 137] on span "Número de identificación" at bounding box center [124, 139] width 107 height 26
click at [263, 108] on button "site_id" at bounding box center [279, 97] width 131 height 31
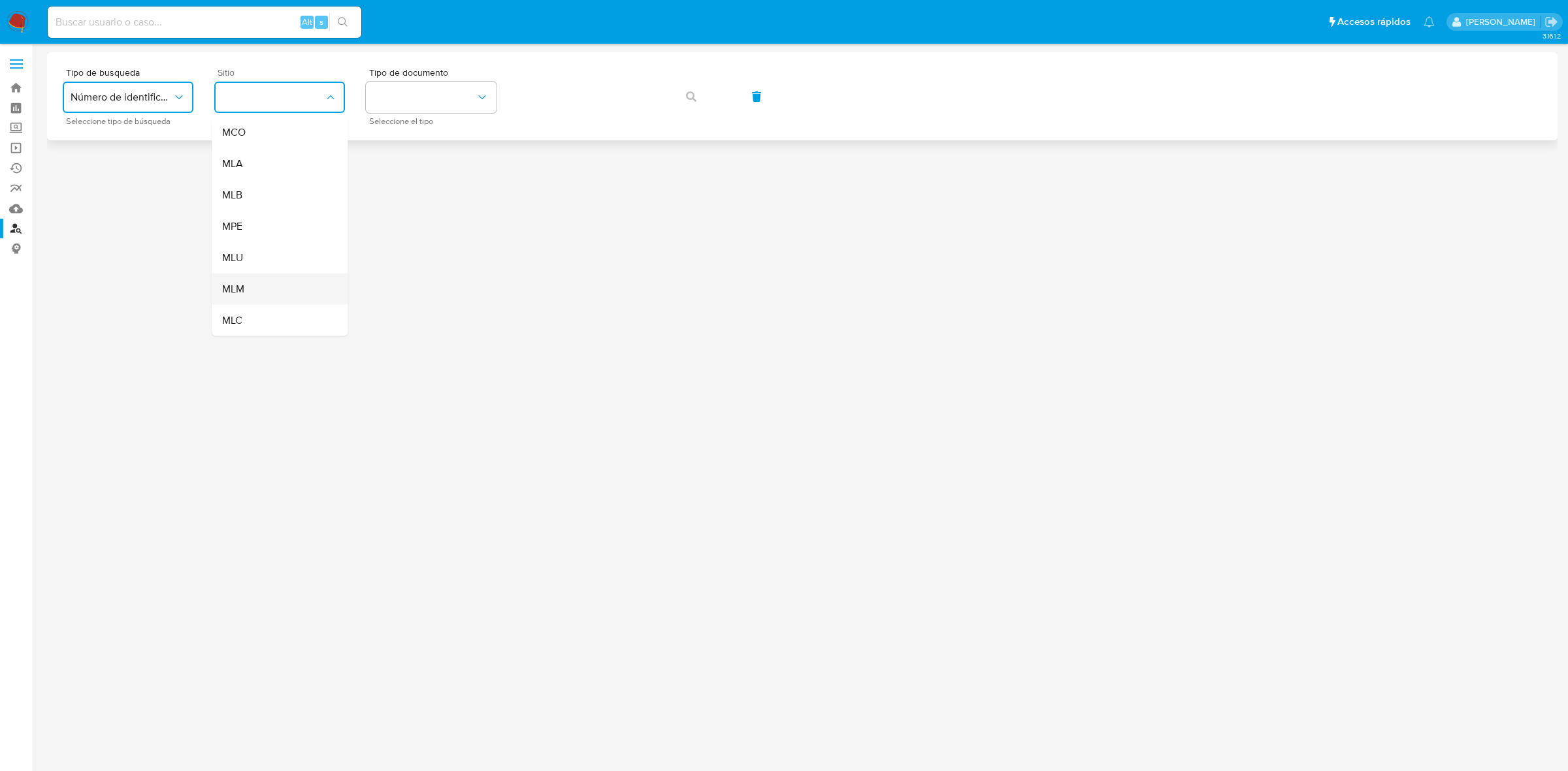
click at [257, 281] on div "MLM" at bounding box center [275, 289] width 107 height 31
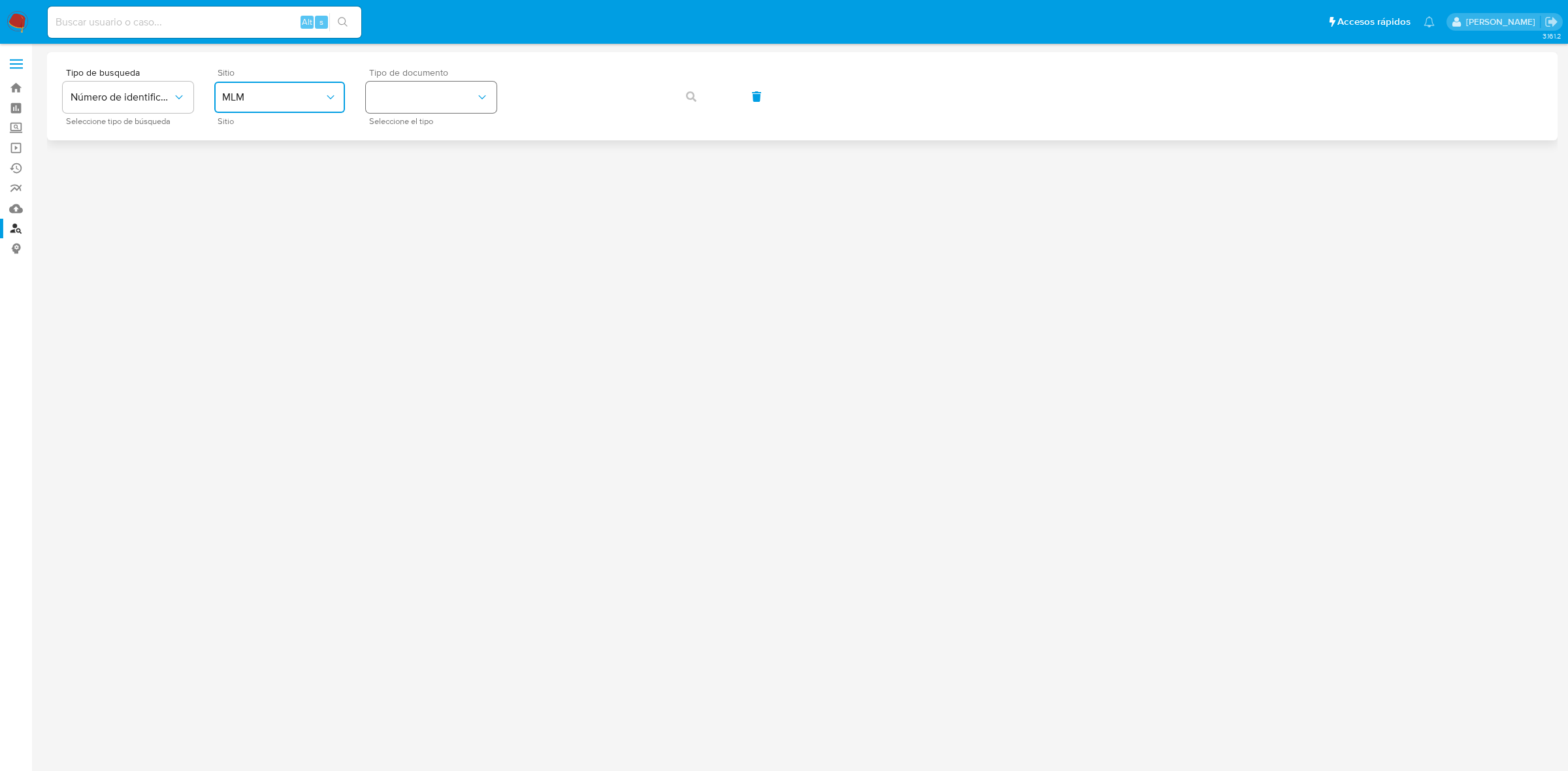
click at [455, 96] on button "identificationType" at bounding box center [431, 97] width 131 height 31
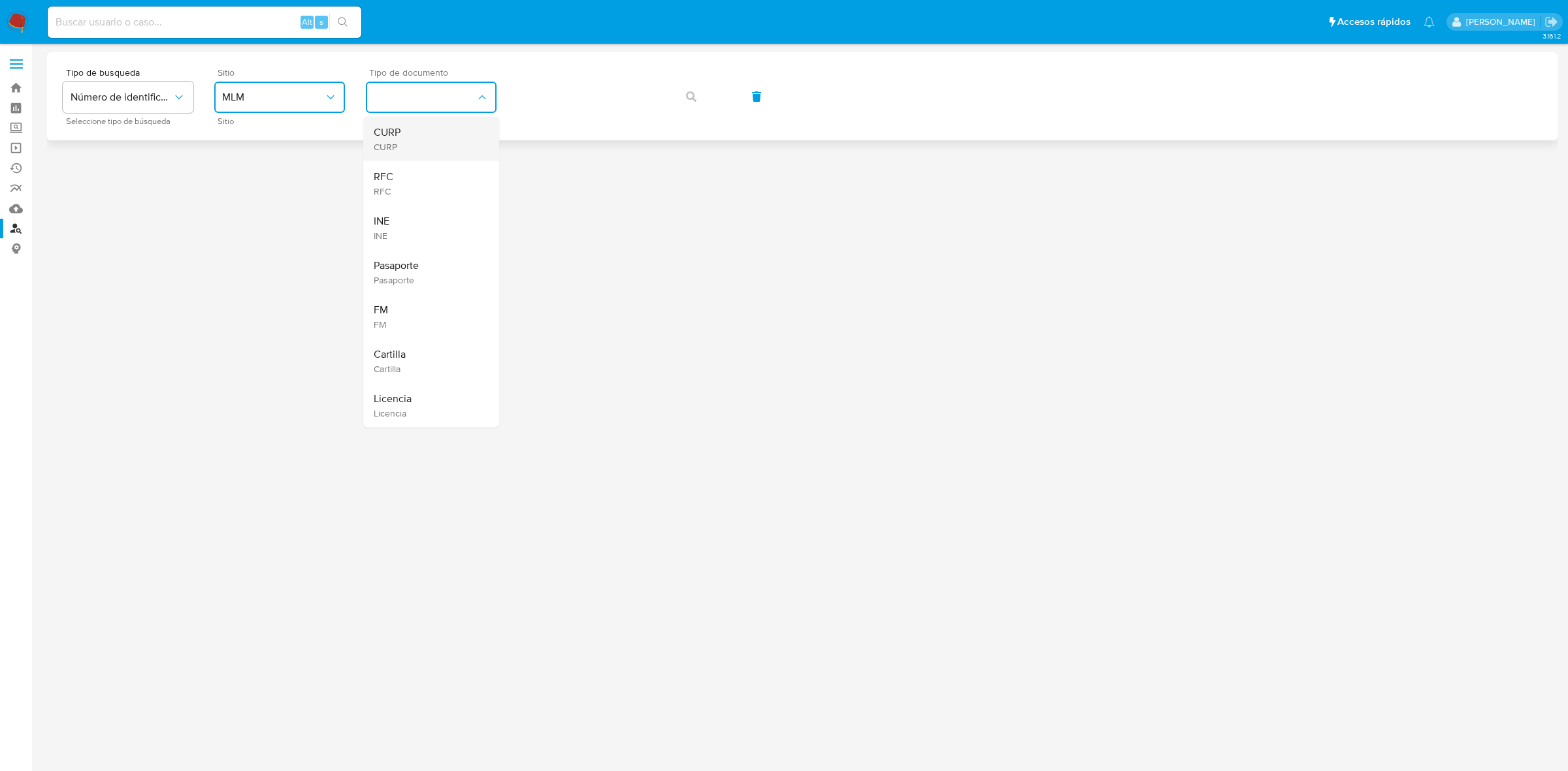
click at [447, 128] on div "CURP CURP" at bounding box center [427, 138] width 107 height 44
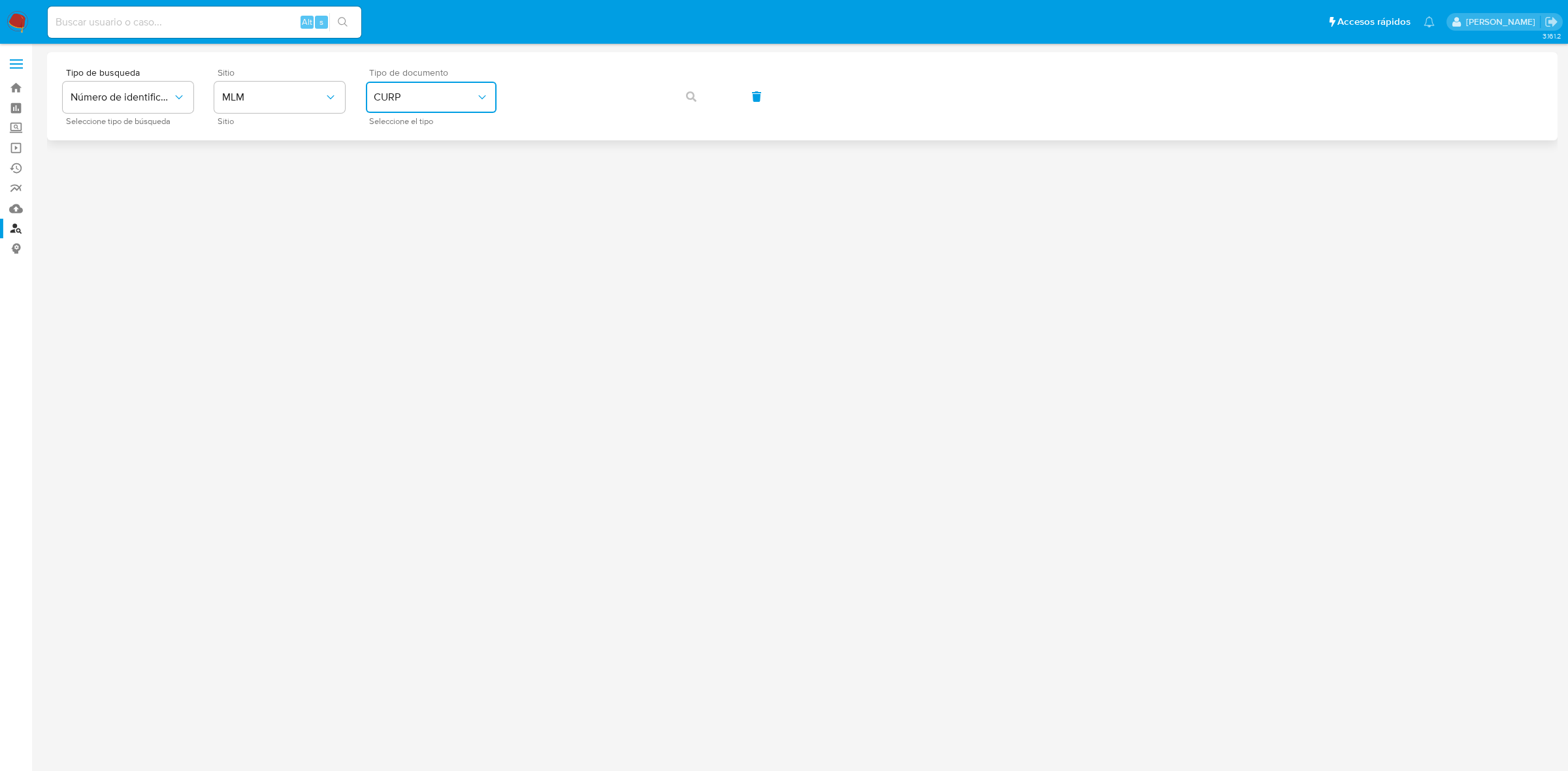
click at [475, 104] on icon "identificationType" at bounding box center [481, 97] width 13 height 13
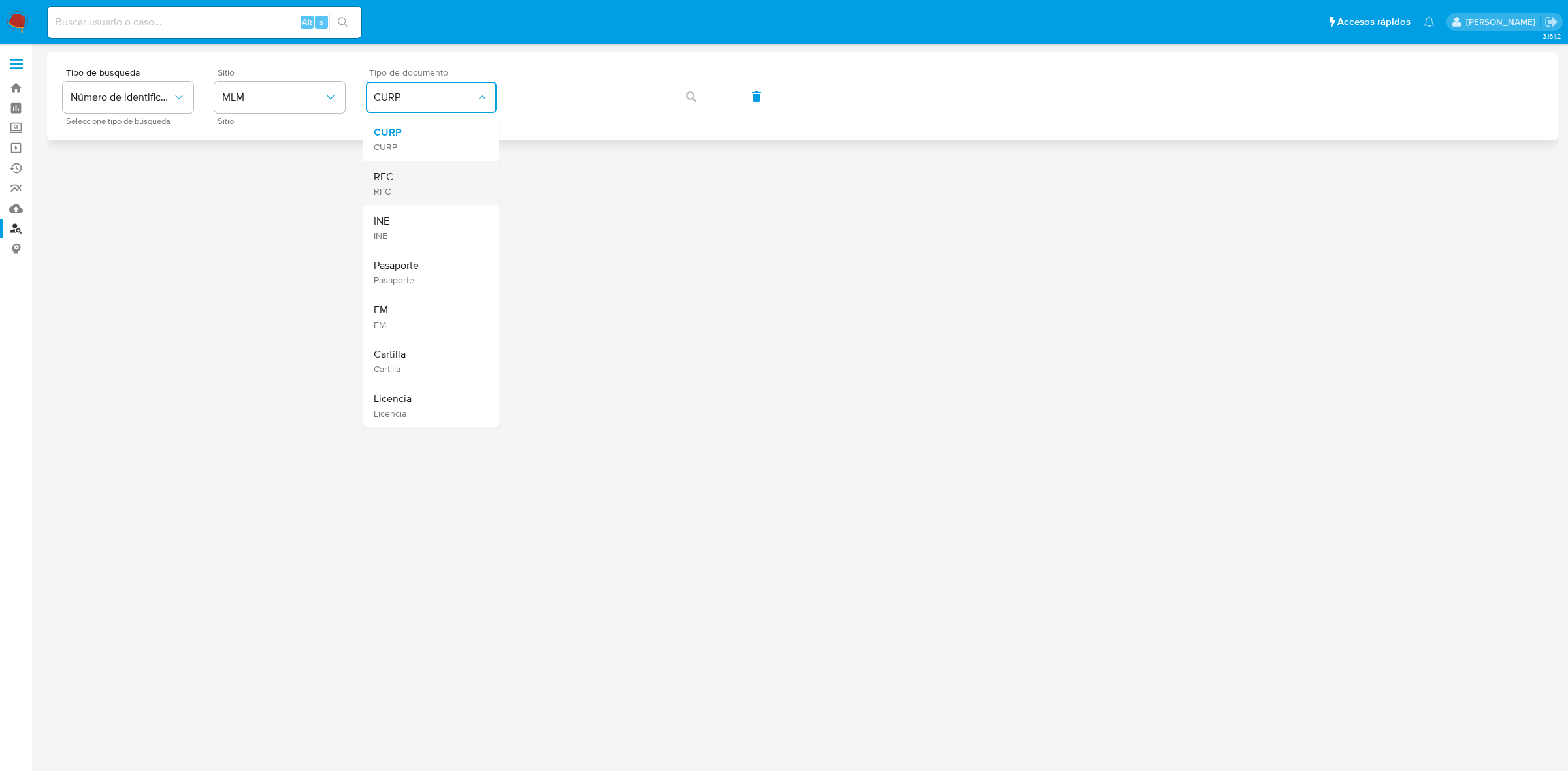
click at [409, 186] on div "RFC RFC" at bounding box center [427, 183] width 107 height 44
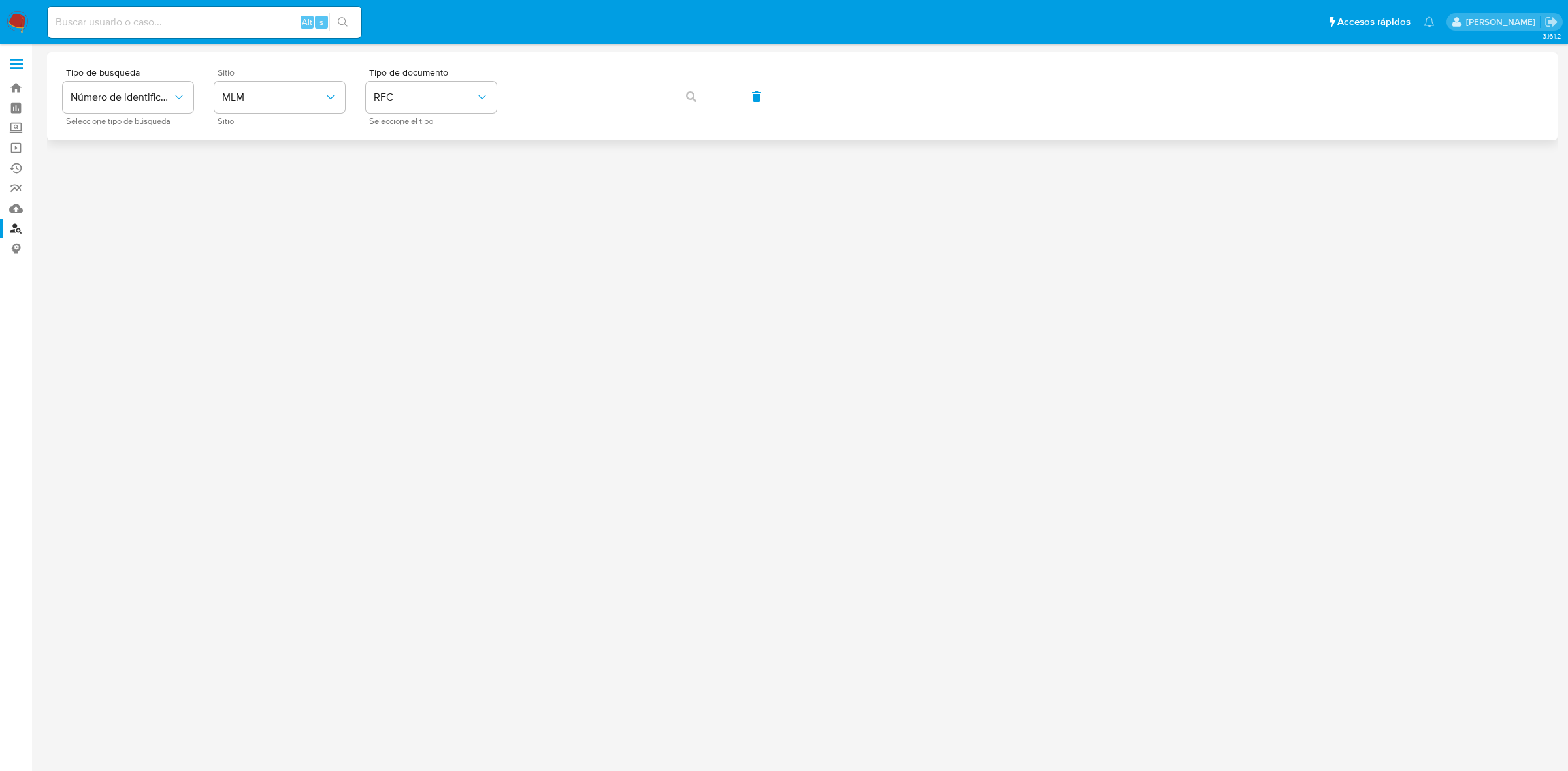
click at [563, 117] on div "Tipo de busqueda Número de identificación Seleccione tipo de búsqueda Sitio MLM…" at bounding box center [802, 96] width 1479 height 57
click at [690, 100] on icon "button" at bounding box center [691, 97] width 10 height 10
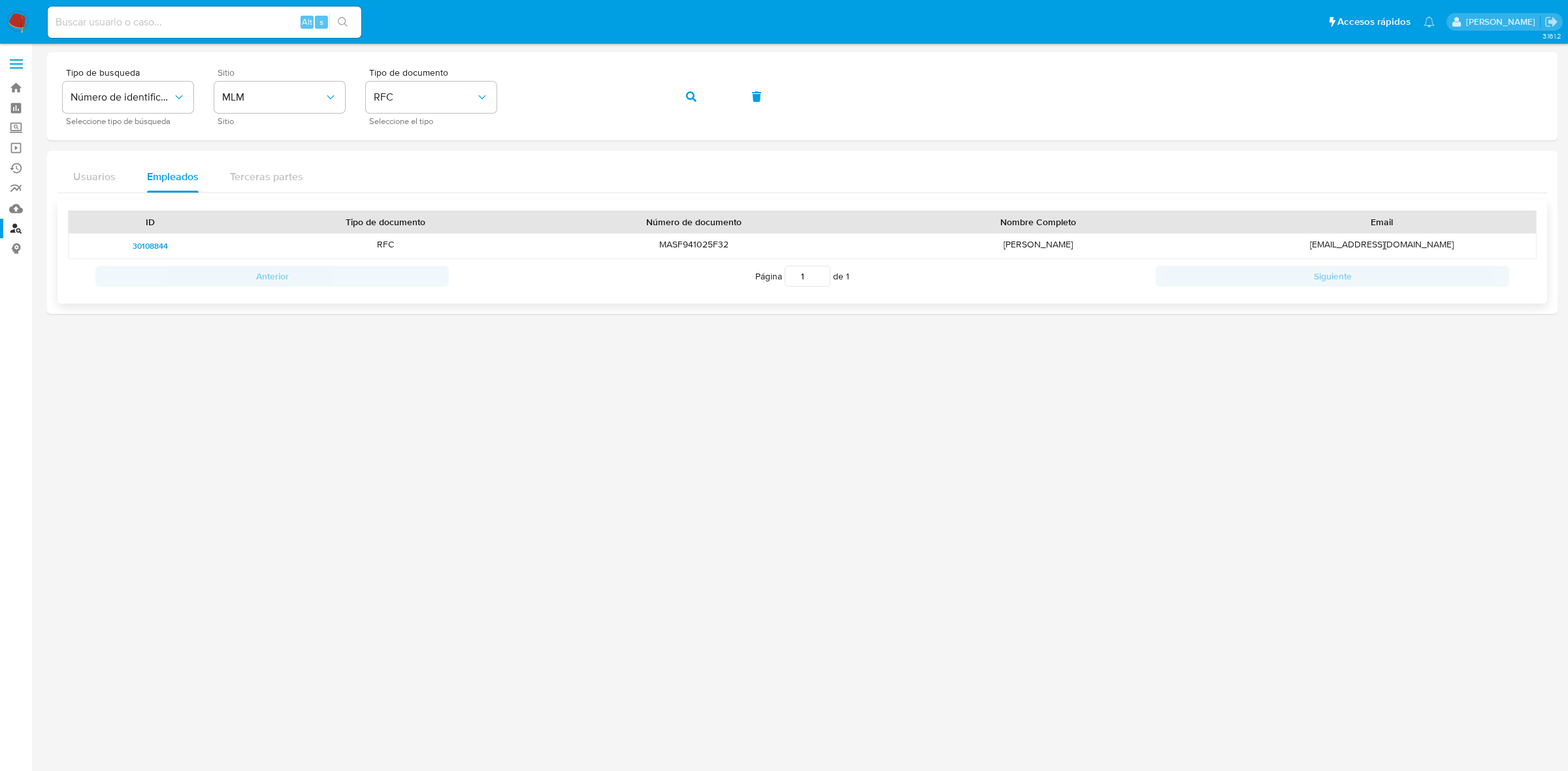
click at [161, 237] on div "30108844" at bounding box center [151, 246] width 164 height 25
click at [158, 245] on span "30108844" at bounding box center [150, 246] width 36 height 16
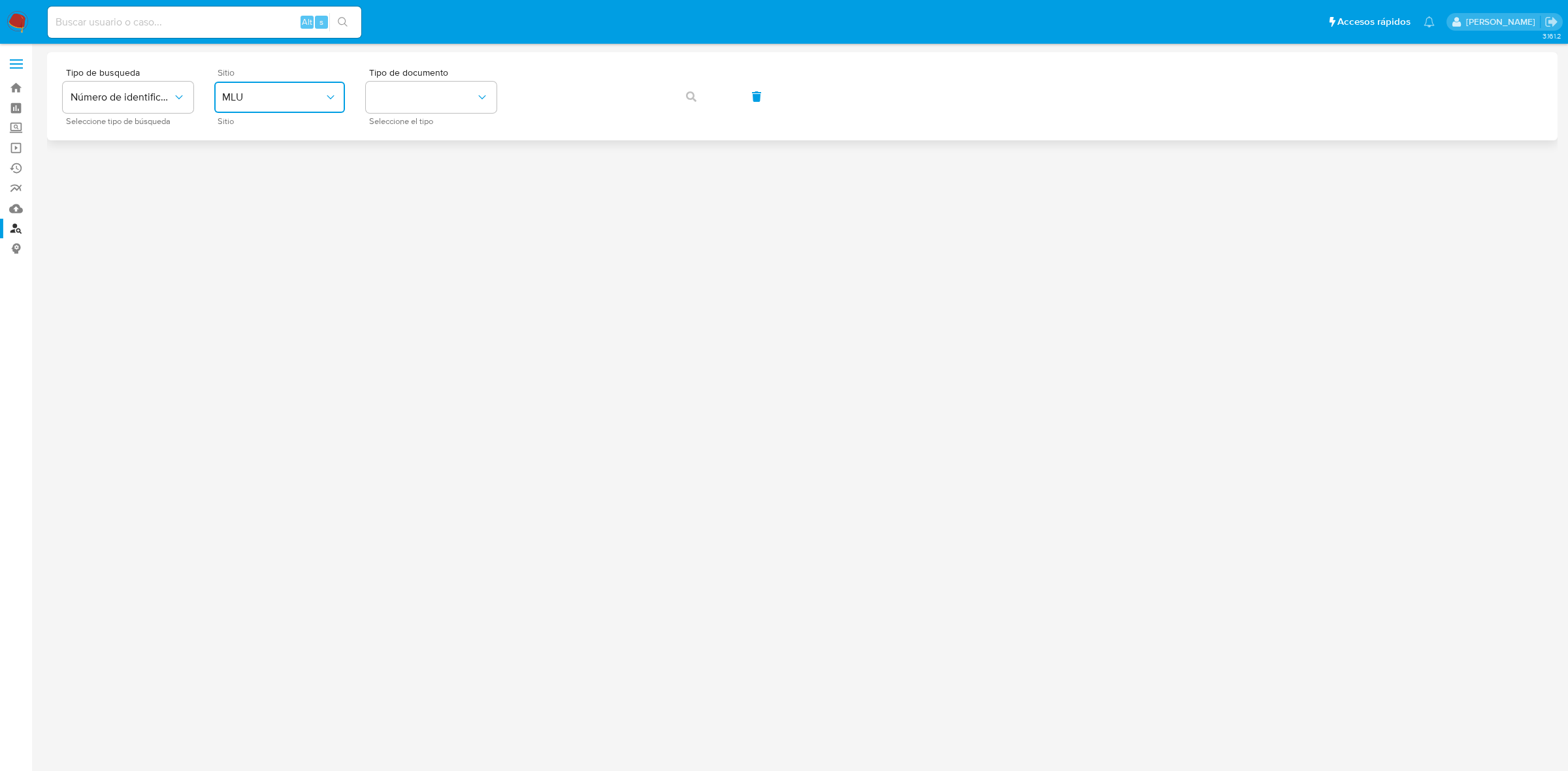
click at [292, 106] on button "MLU" at bounding box center [279, 97] width 131 height 31
click at [252, 279] on div "MLM" at bounding box center [275, 289] width 107 height 31
click at [433, 104] on button "identificationType" at bounding box center [431, 97] width 131 height 31
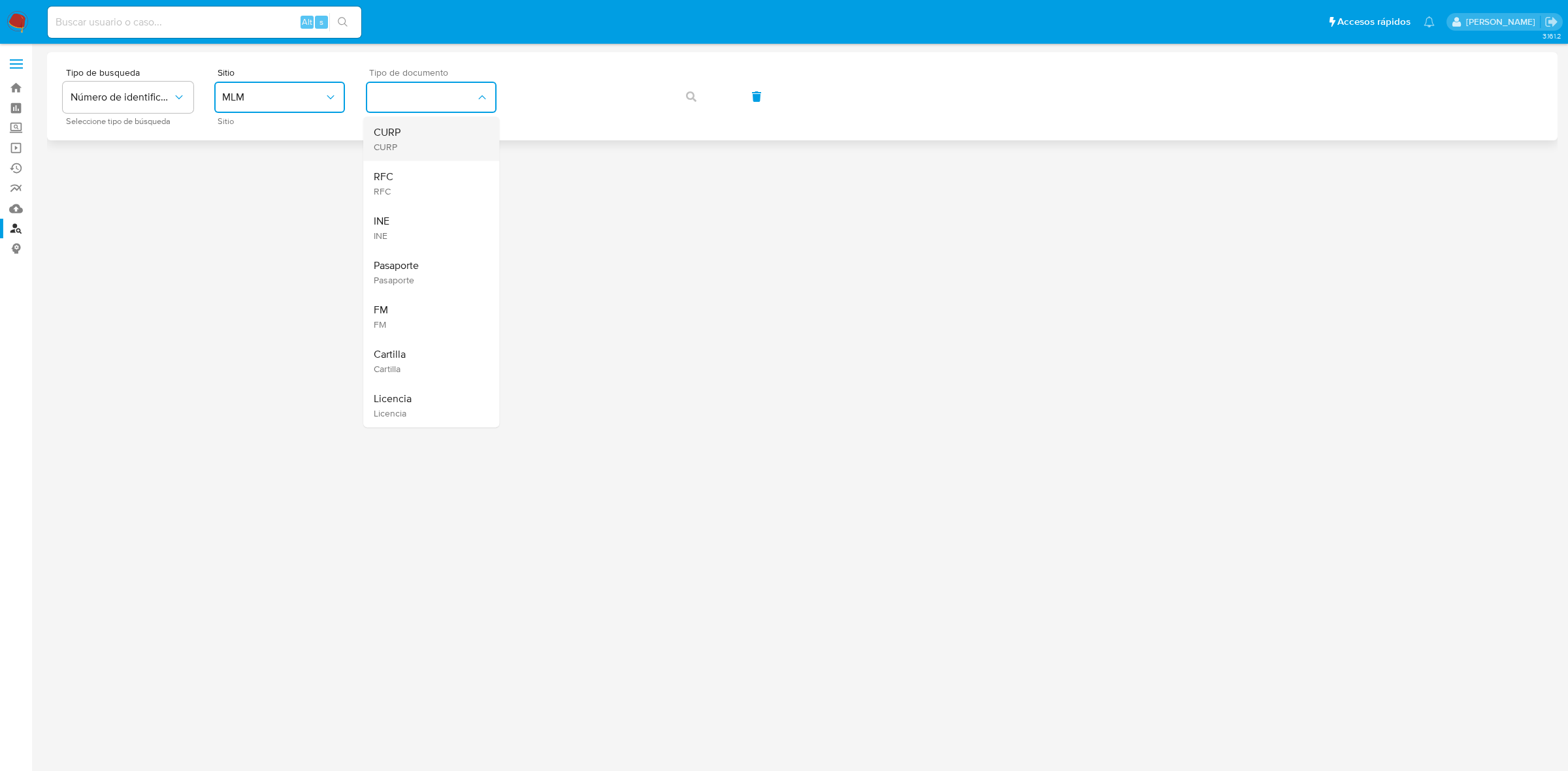
click at [412, 141] on div "CURP CURP" at bounding box center [427, 138] width 107 height 44
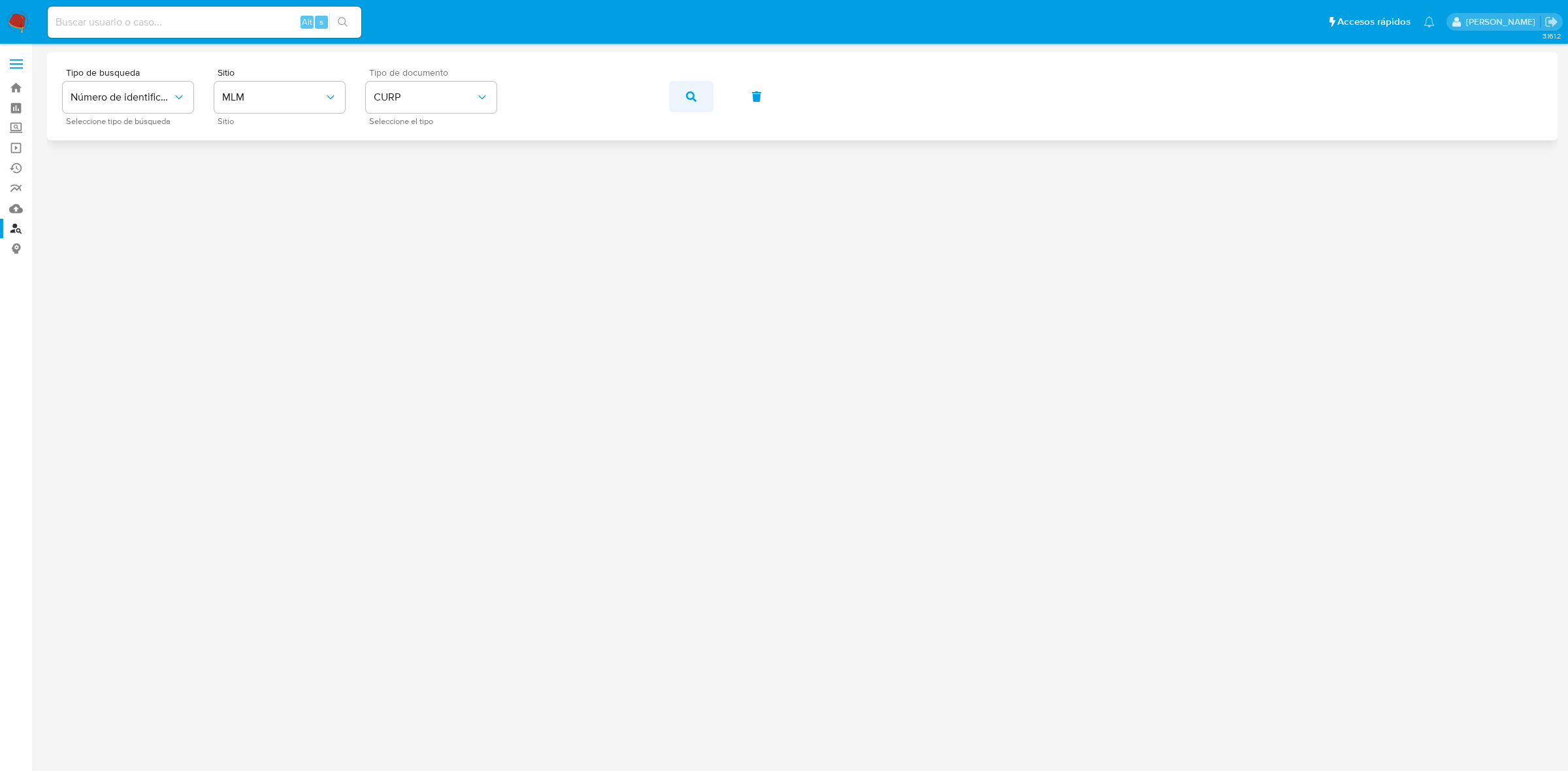
click at [697, 98] on button "button" at bounding box center [690, 97] width 44 height 31
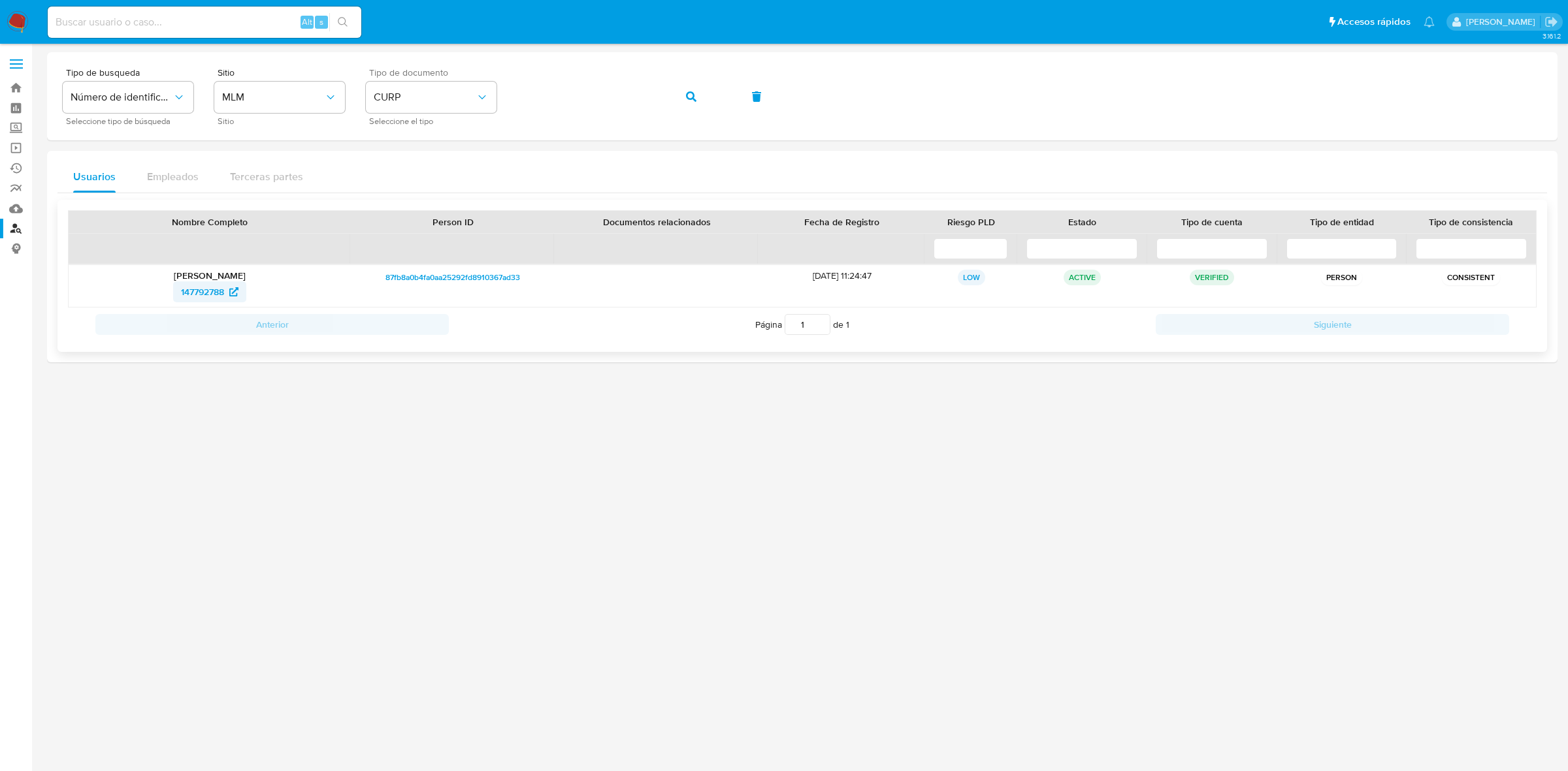
click at [206, 294] on span "147792788" at bounding box center [203, 292] width 44 height 21
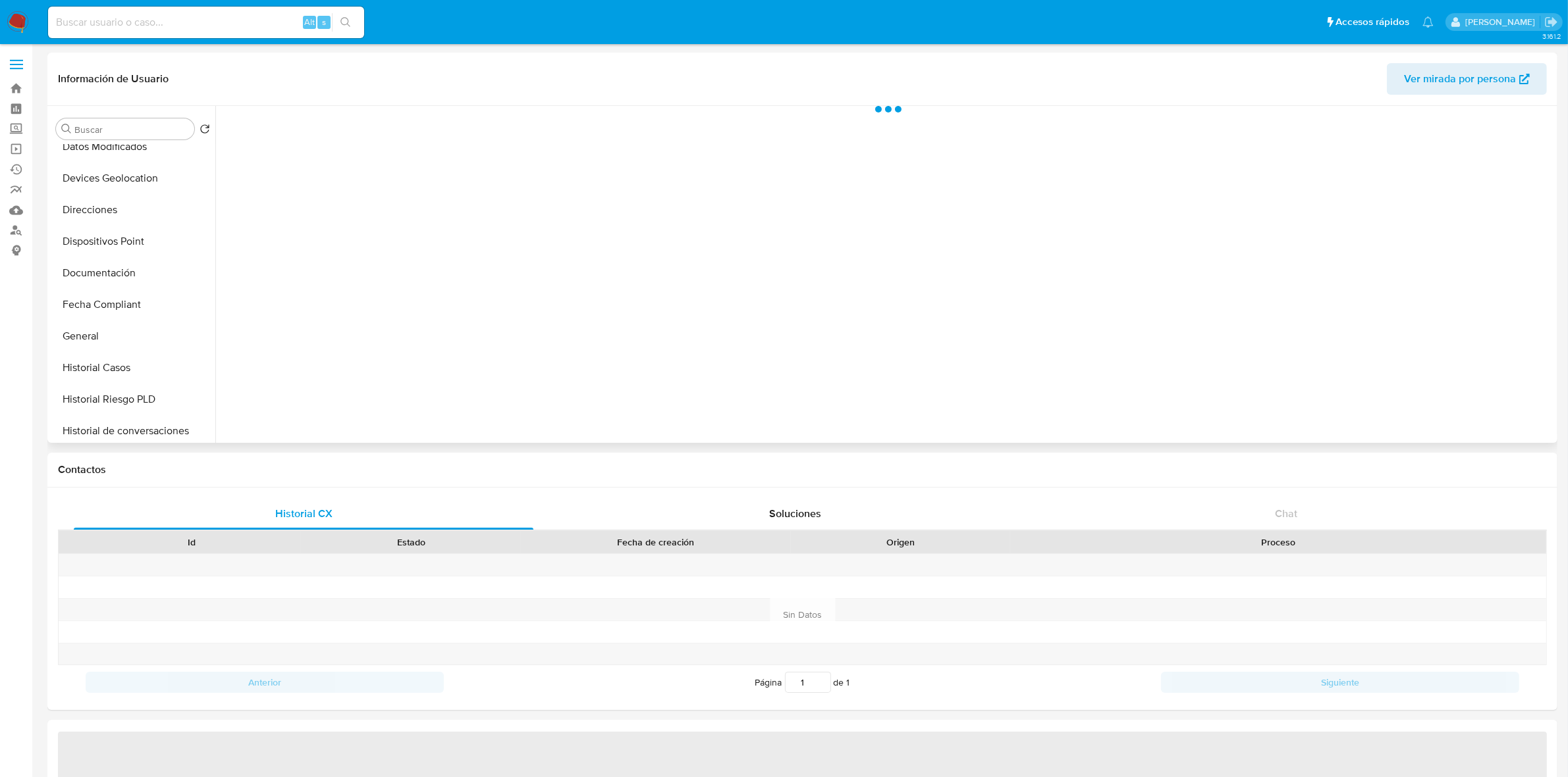
scroll to position [329, 0]
select select "10"
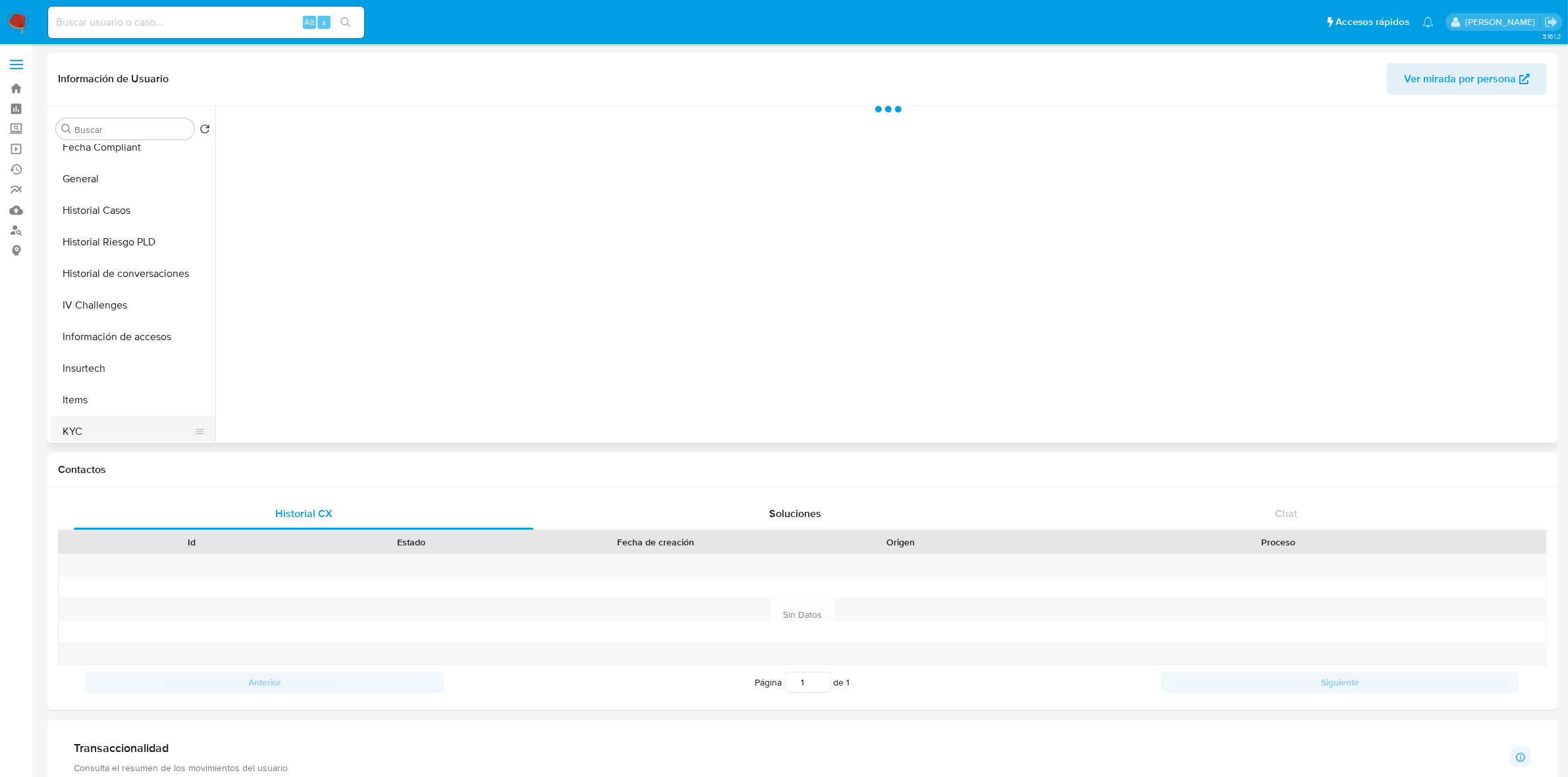
click at [97, 416] on button "KYC" at bounding box center [128, 431] width 154 height 32
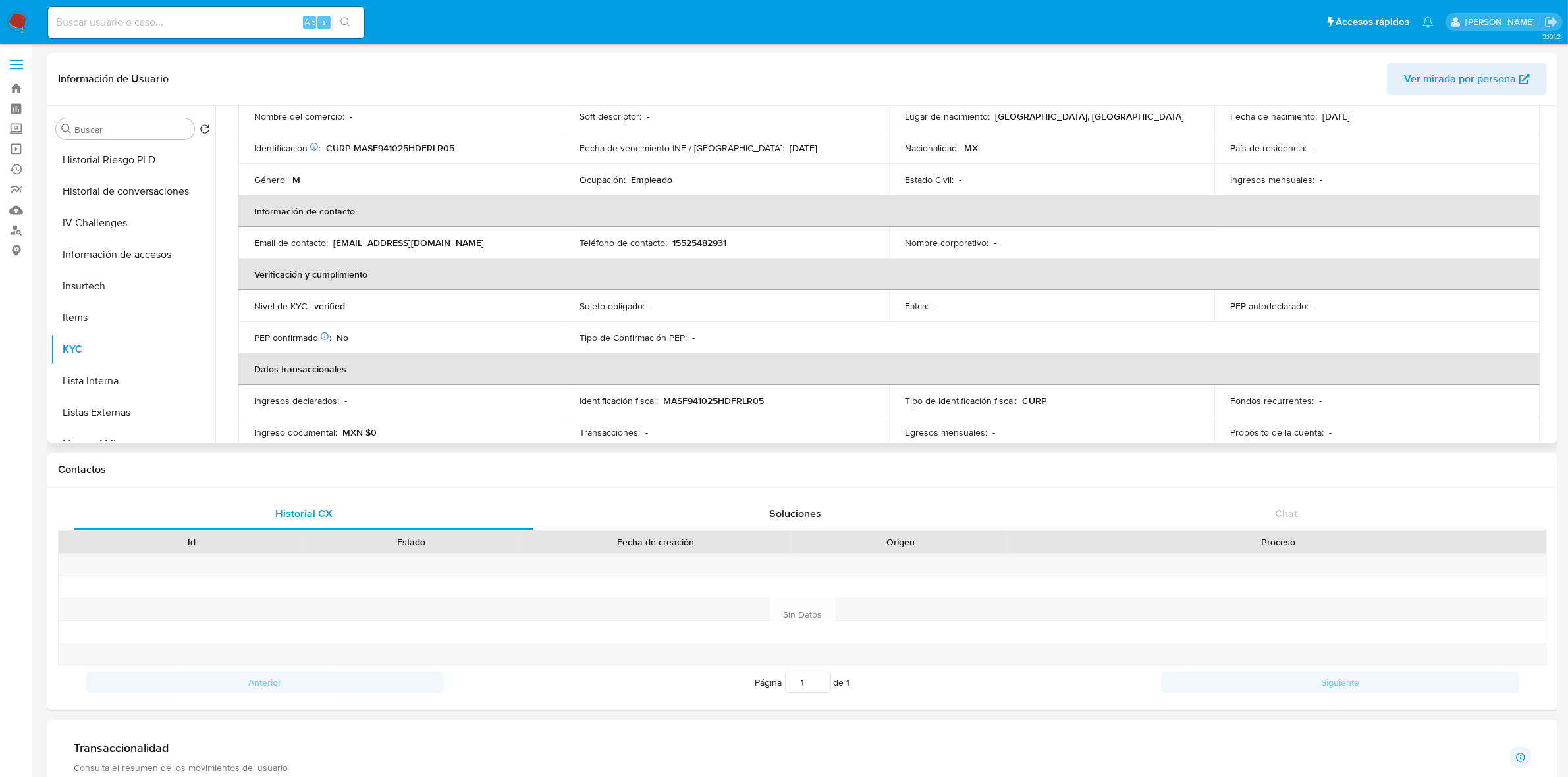
scroll to position [165, 0]
drag, startPoint x: 732, startPoint y: 182, endPoint x: 705, endPoint y: 178, distance: 27.3
click at [705, 178] on div "Ocupación : Empleado" at bounding box center [726, 179] width 294 height 12
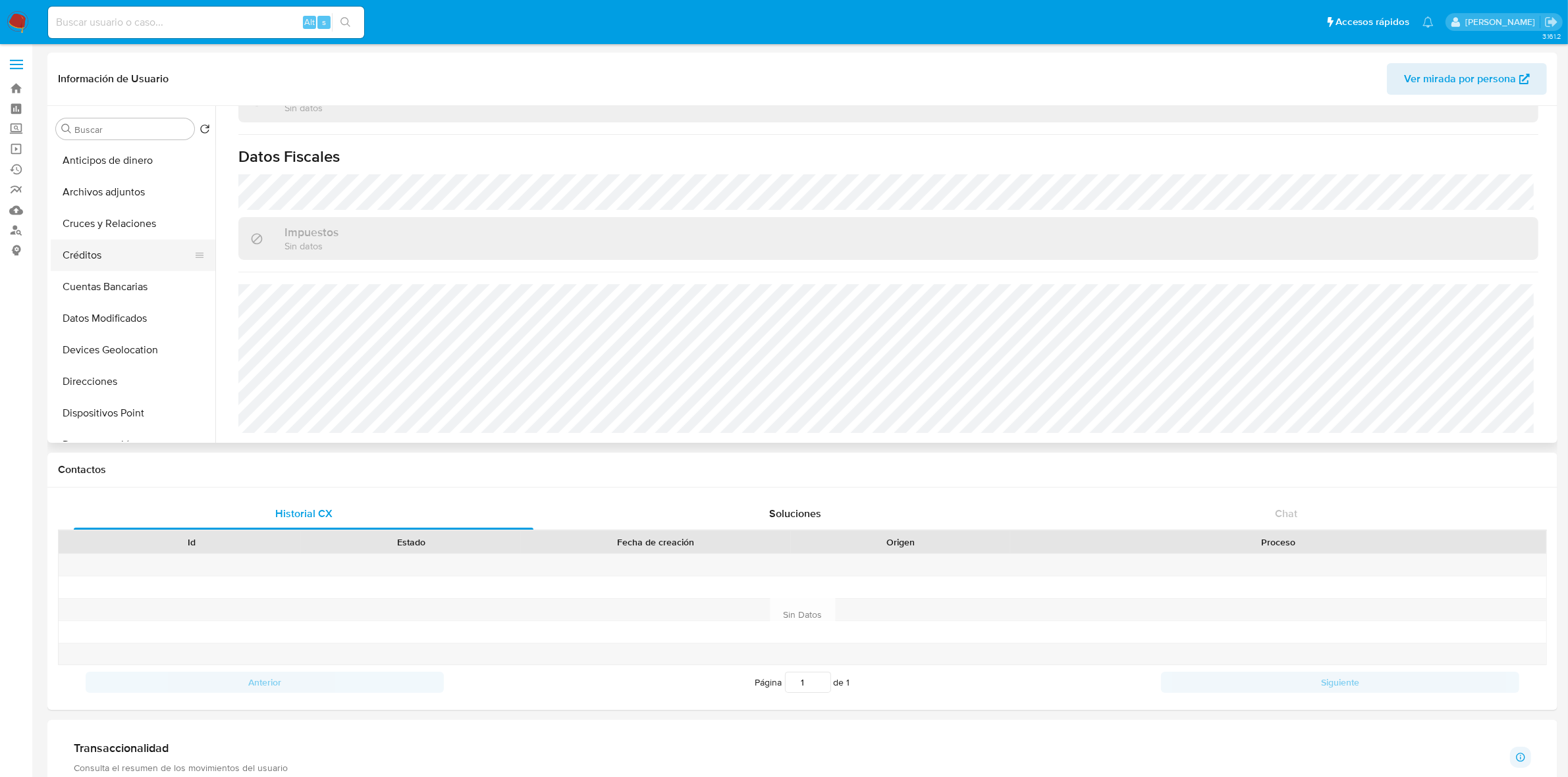
scroll to position [246, 0]
click at [104, 261] on button "General" at bounding box center [128, 261] width 154 height 32
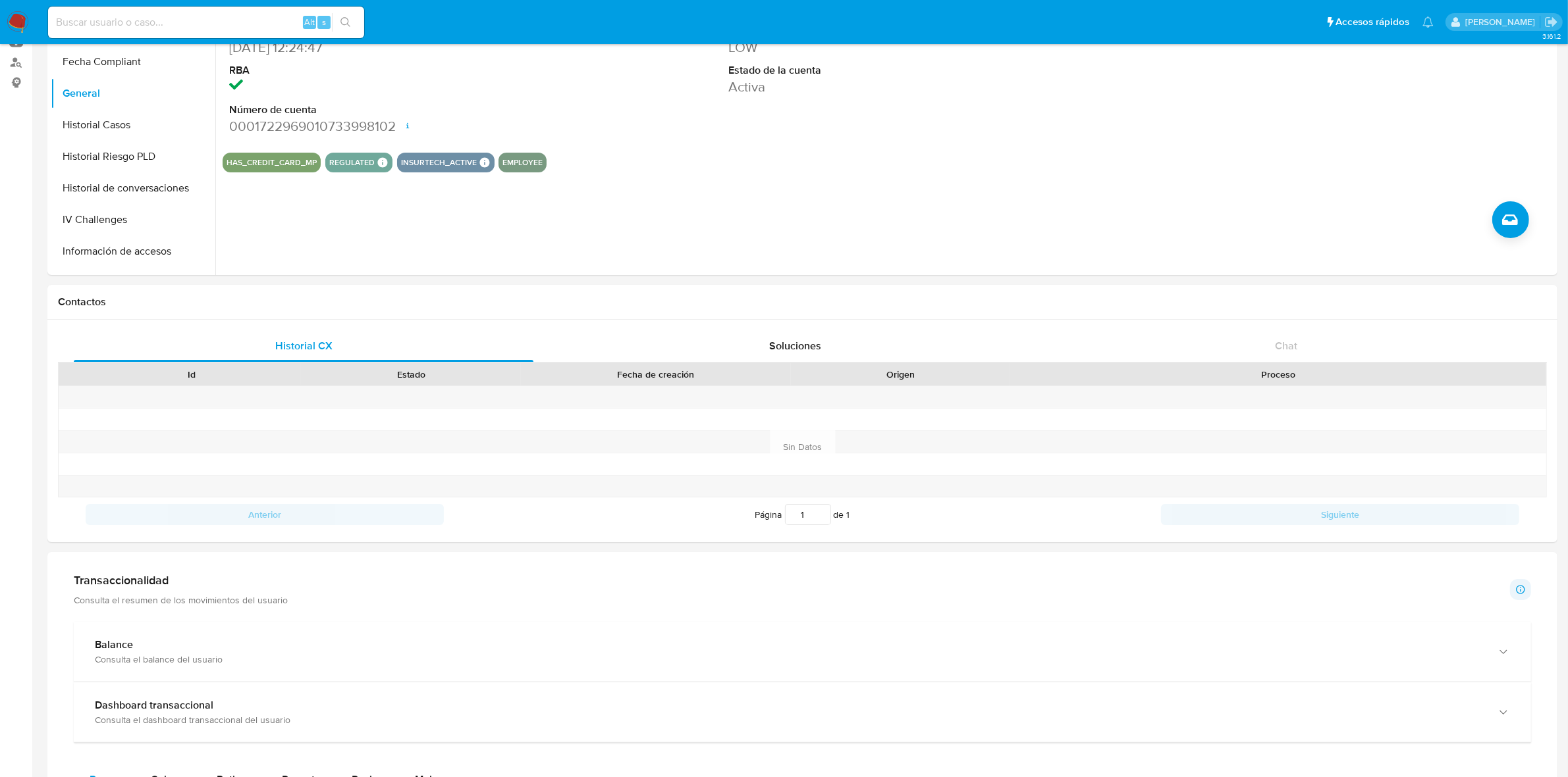
scroll to position [165, 0]
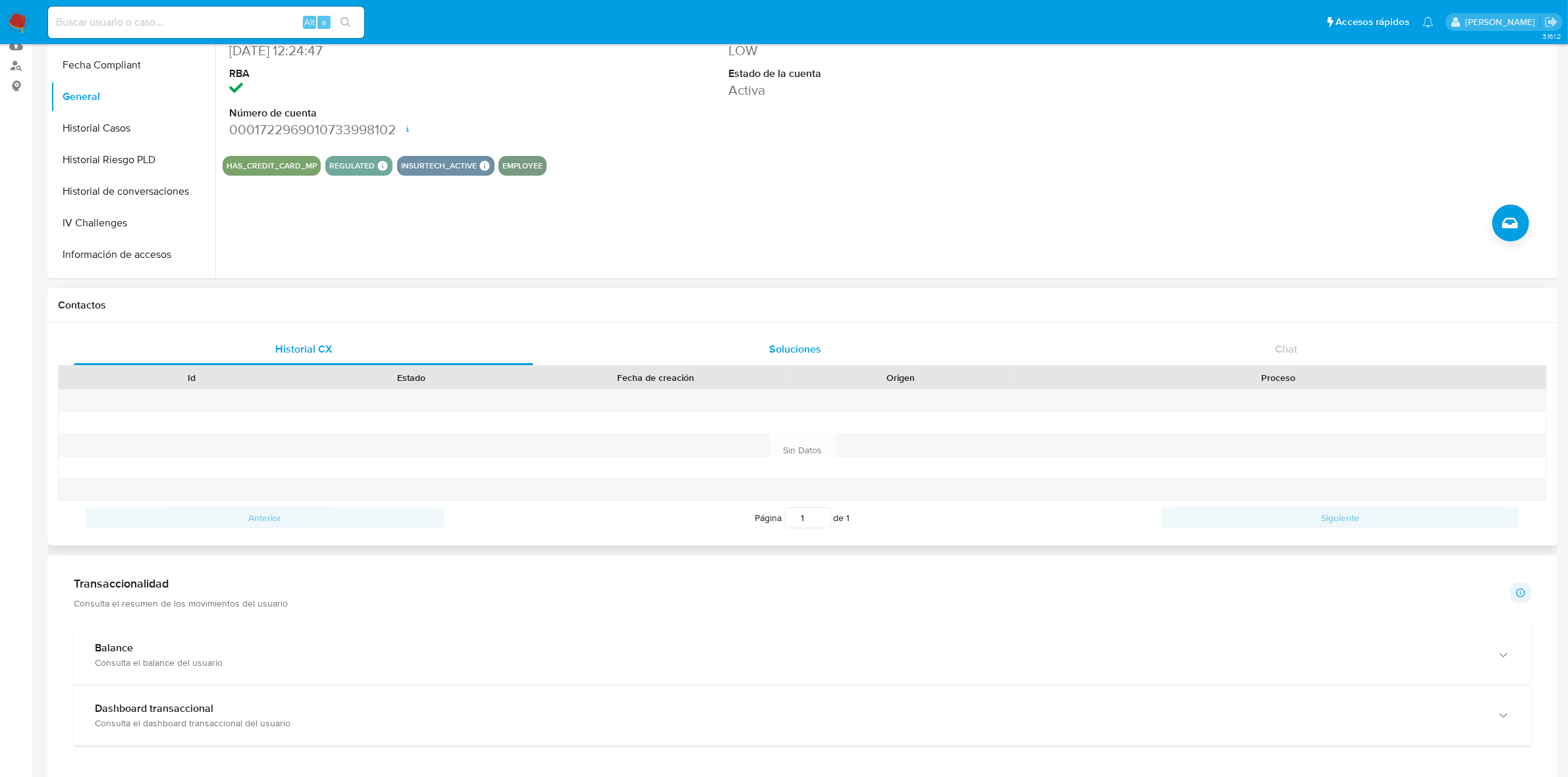
click at [849, 351] on div "Soluciones" at bounding box center [795, 349] width 460 height 32
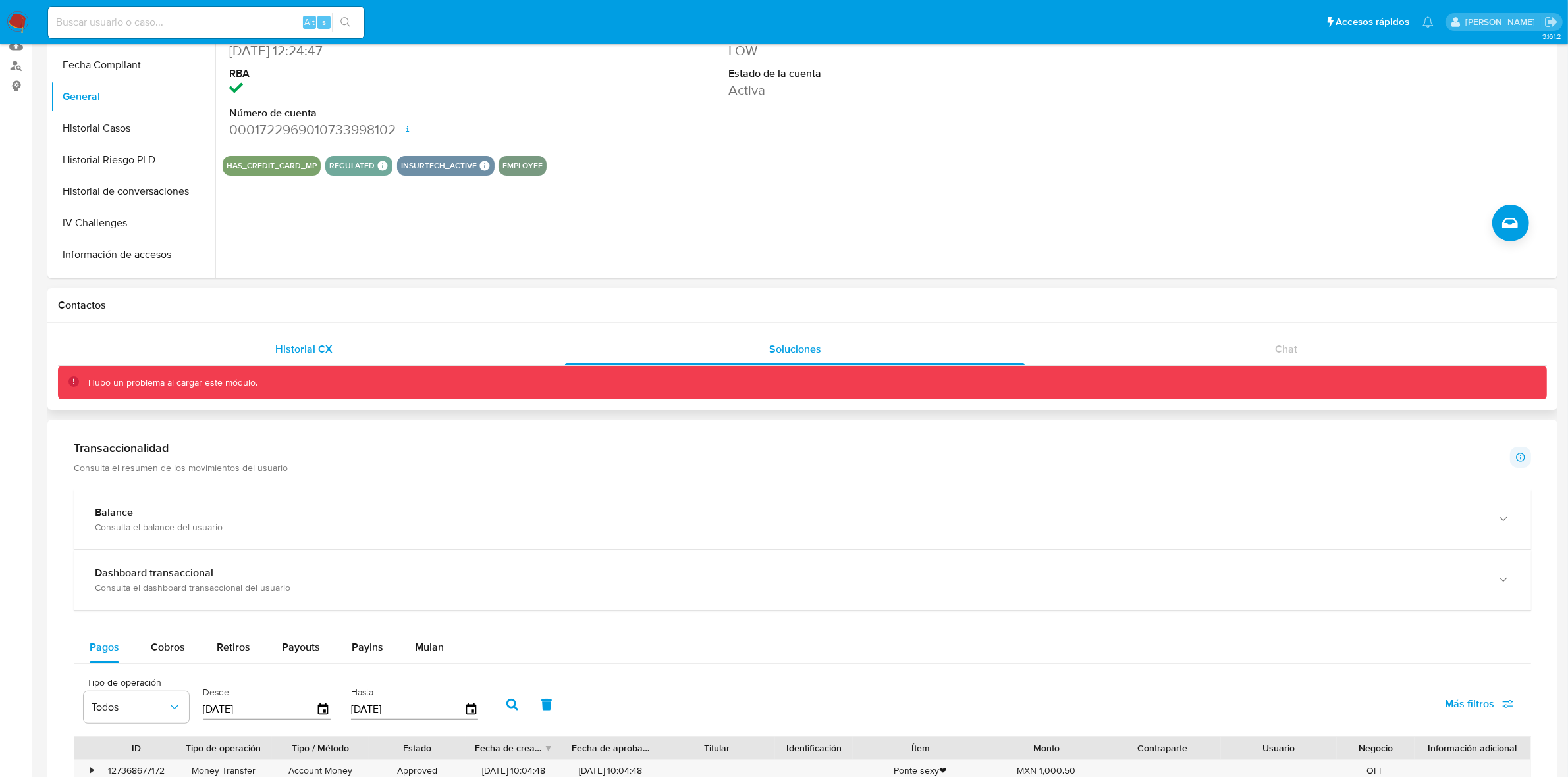
click at [338, 338] on div "Historial CX" at bounding box center [304, 349] width 460 height 32
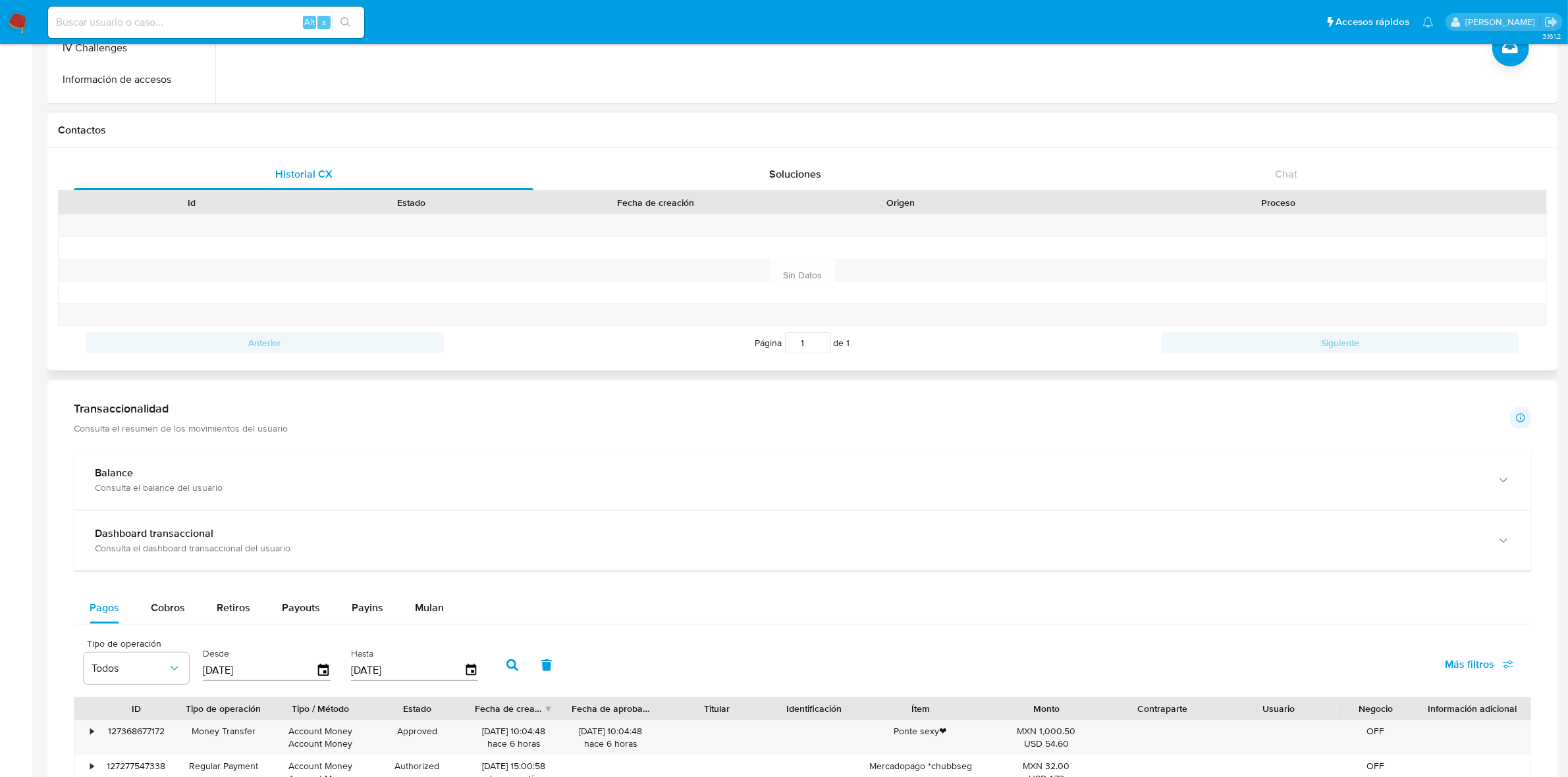
scroll to position [411, 0]
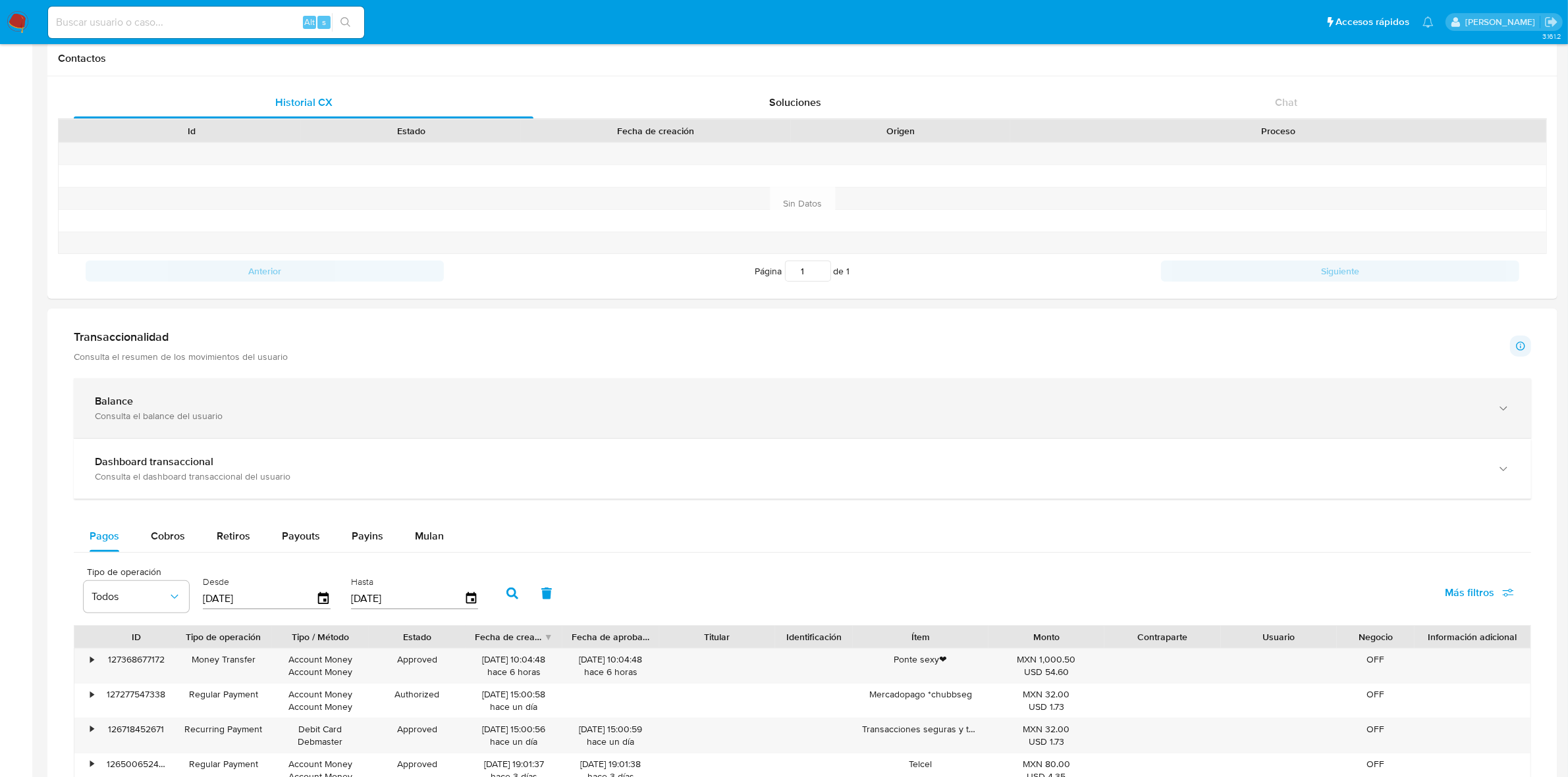
click at [191, 419] on div "Consulta el balance del usuario" at bounding box center [789, 416] width 1389 height 12
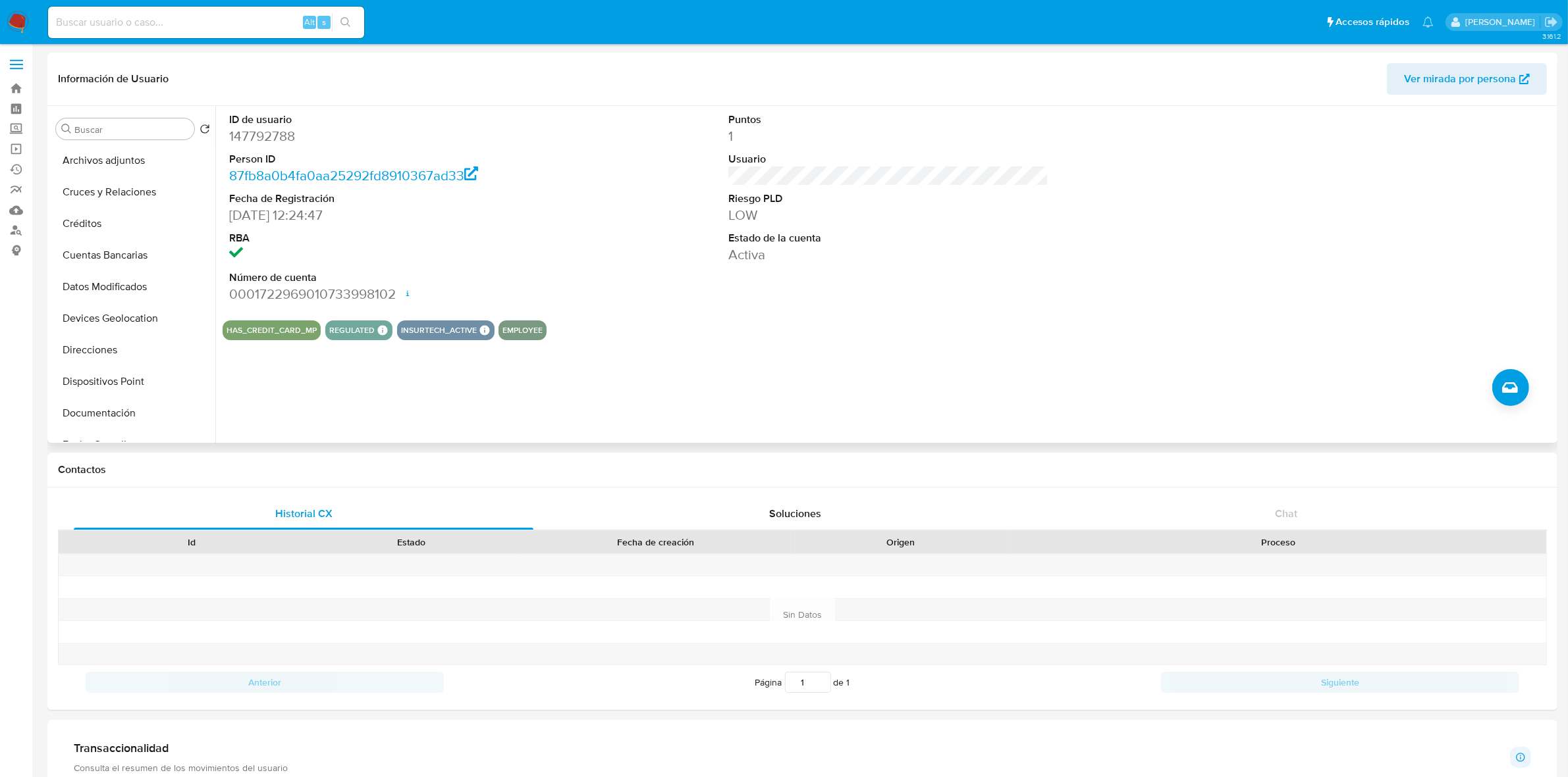
scroll to position [0, 0]
click at [126, 202] on button "Archivos adjuntos" at bounding box center [128, 192] width 154 height 32
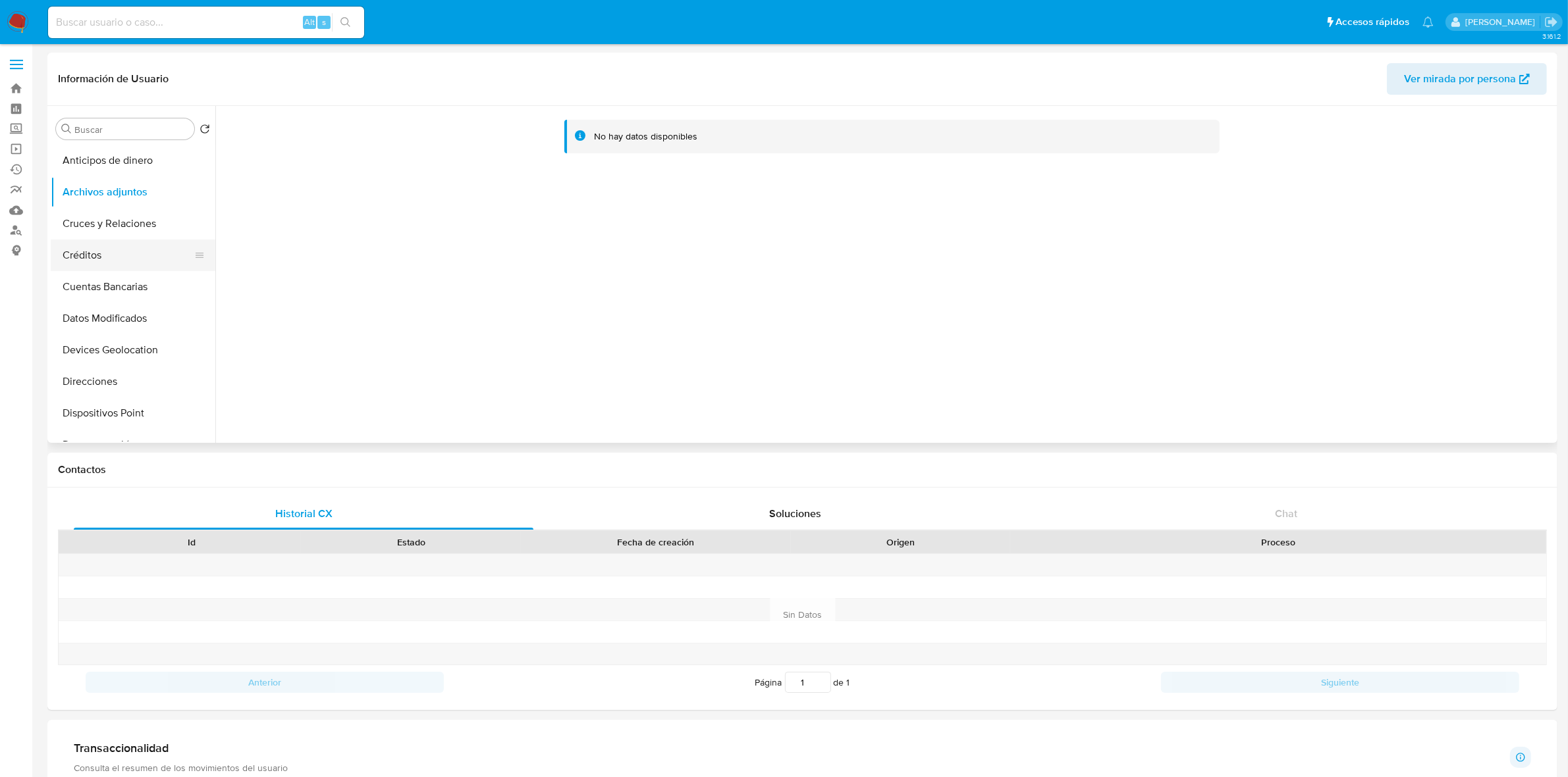
click at [103, 260] on button "Créditos" at bounding box center [128, 255] width 154 height 32
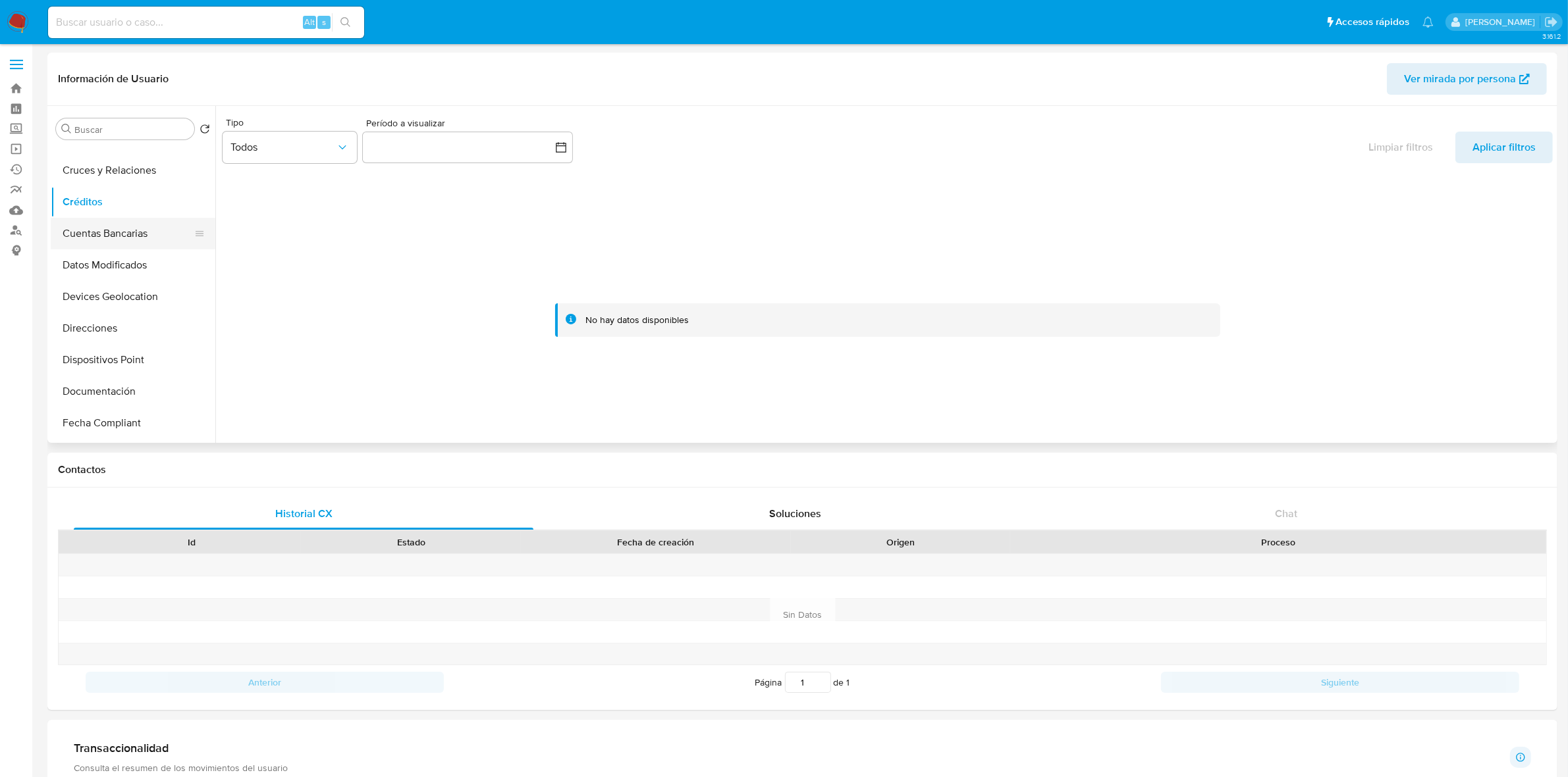
scroll to position [82, 0]
click at [97, 271] on button "Devices Geolocation" at bounding box center [128, 267] width 154 height 32
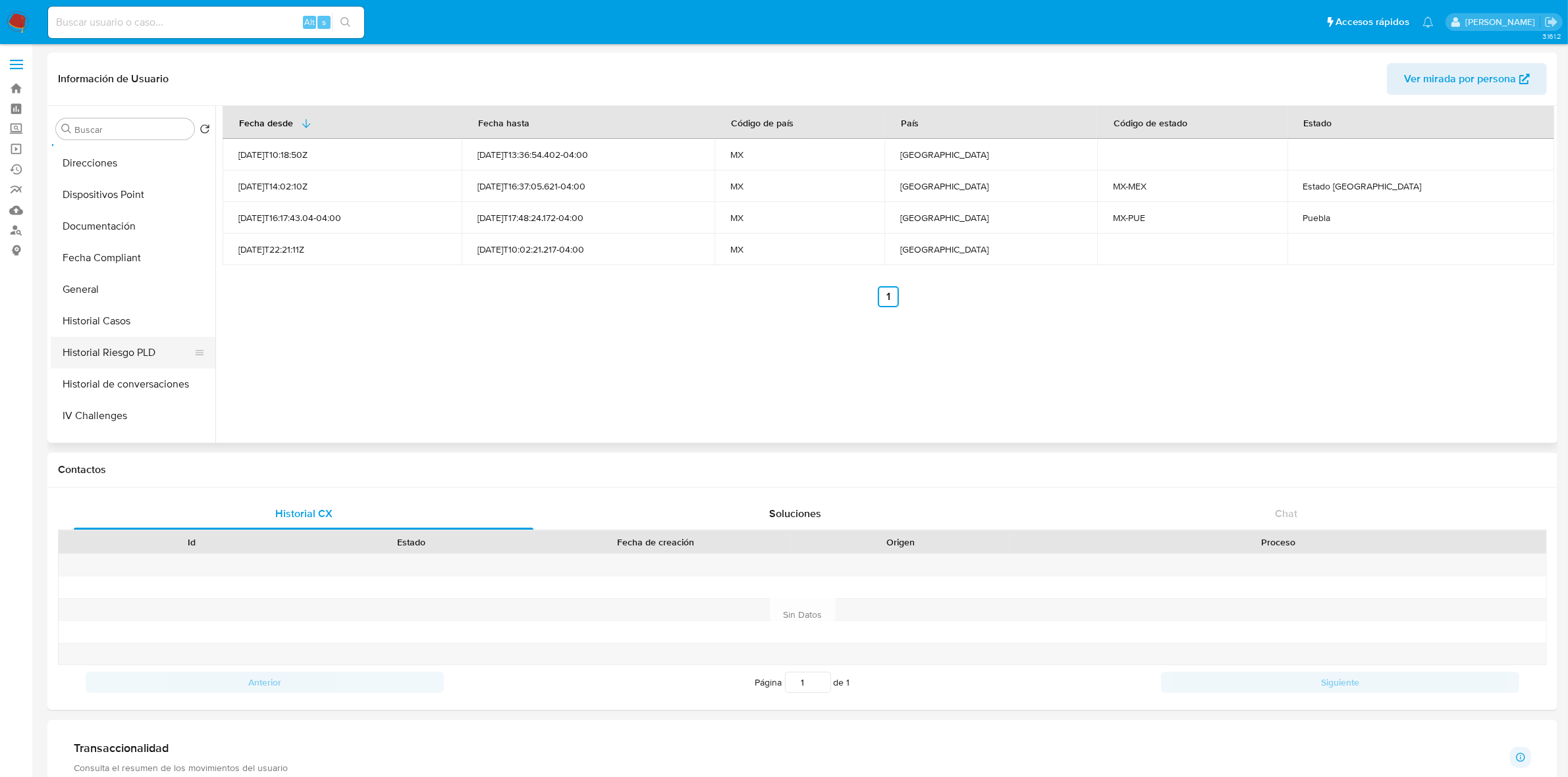
scroll to position [246, 0]
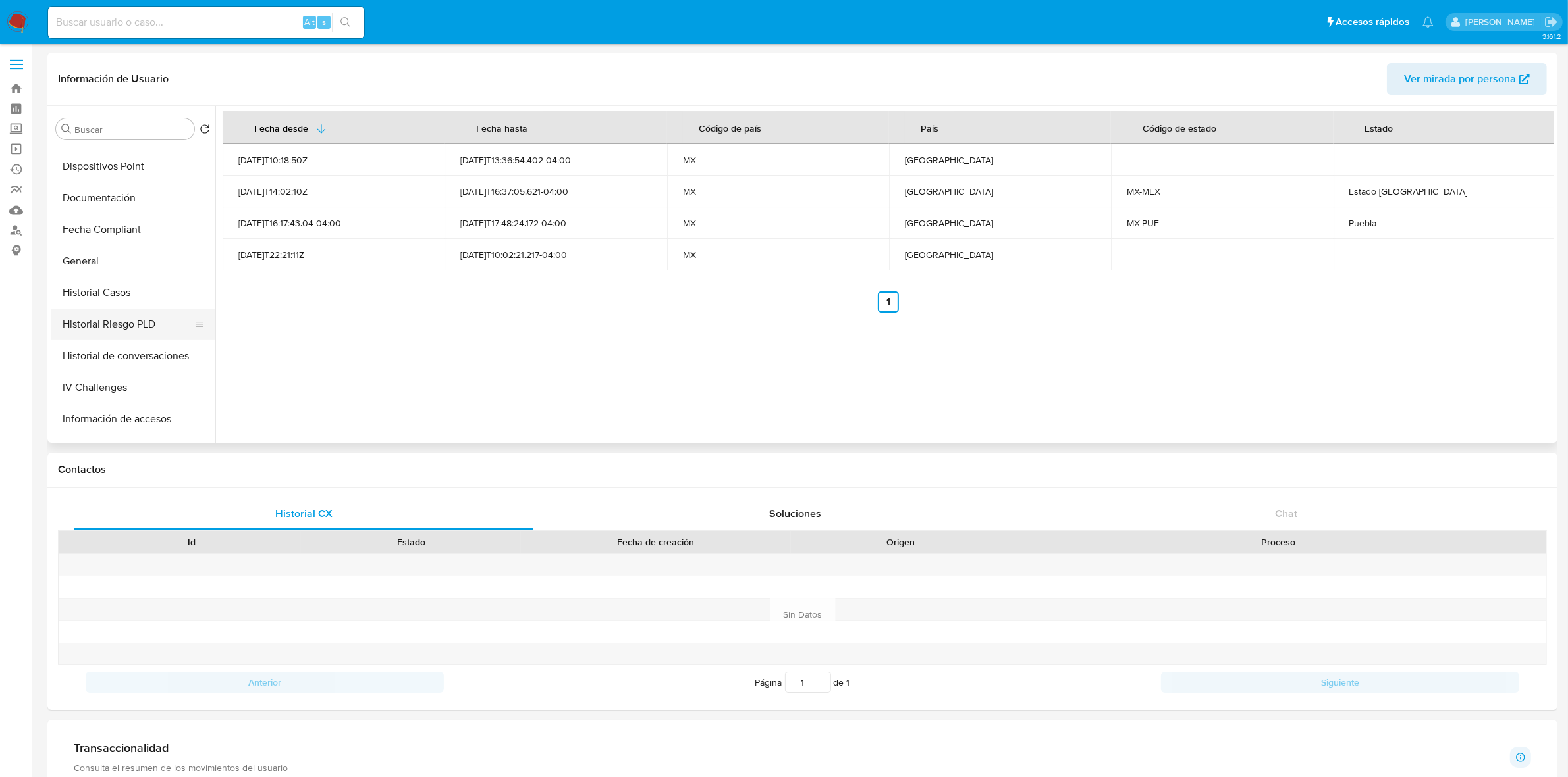
click at [119, 324] on button "Historial Riesgo PLD" at bounding box center [128, 324] width 154 height 32
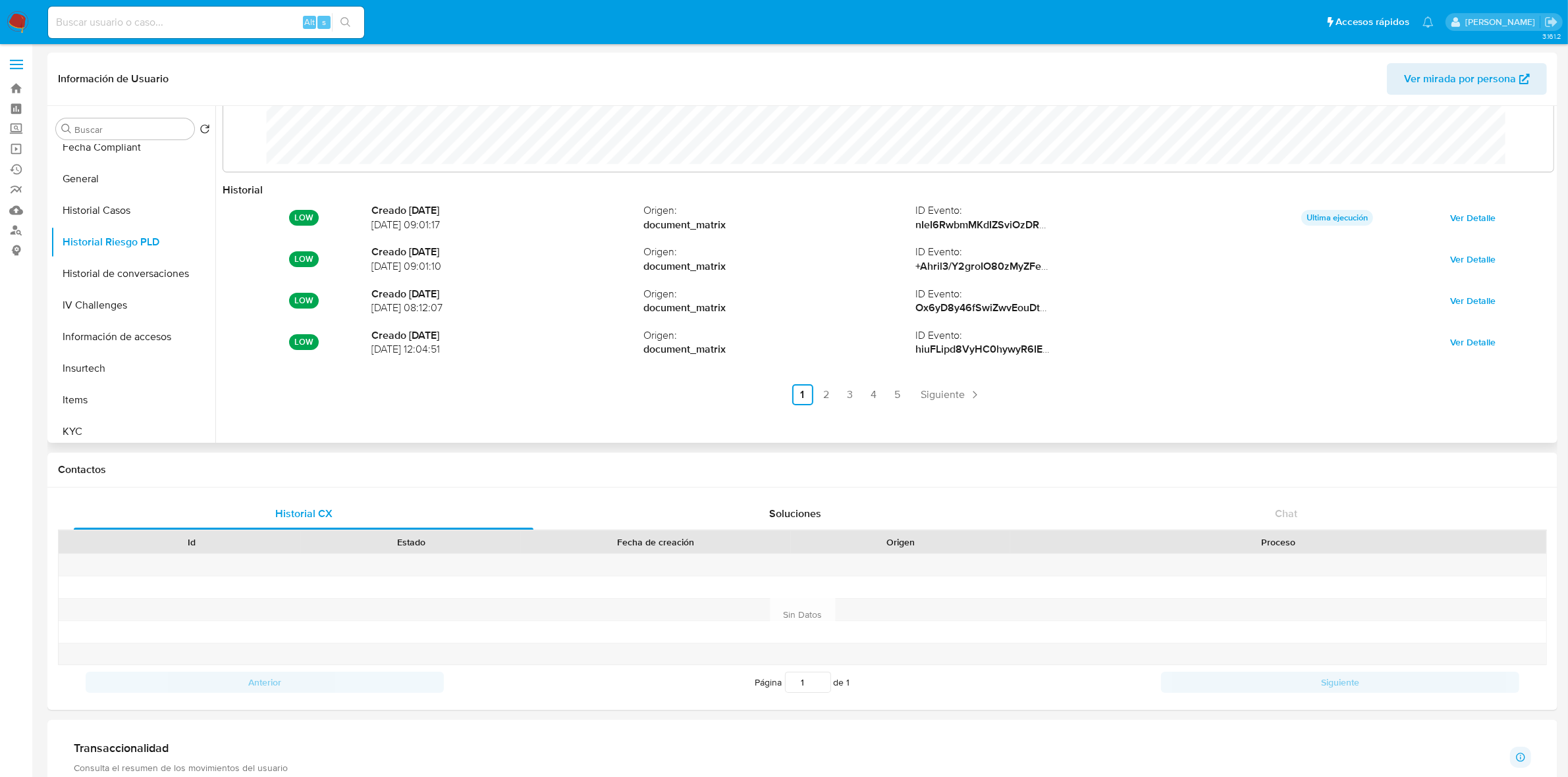
scroll to position [70, 0]
click at [157, 268] on button "Historial de conversaciones" at bounding box center [128, 274] width 154 height 32
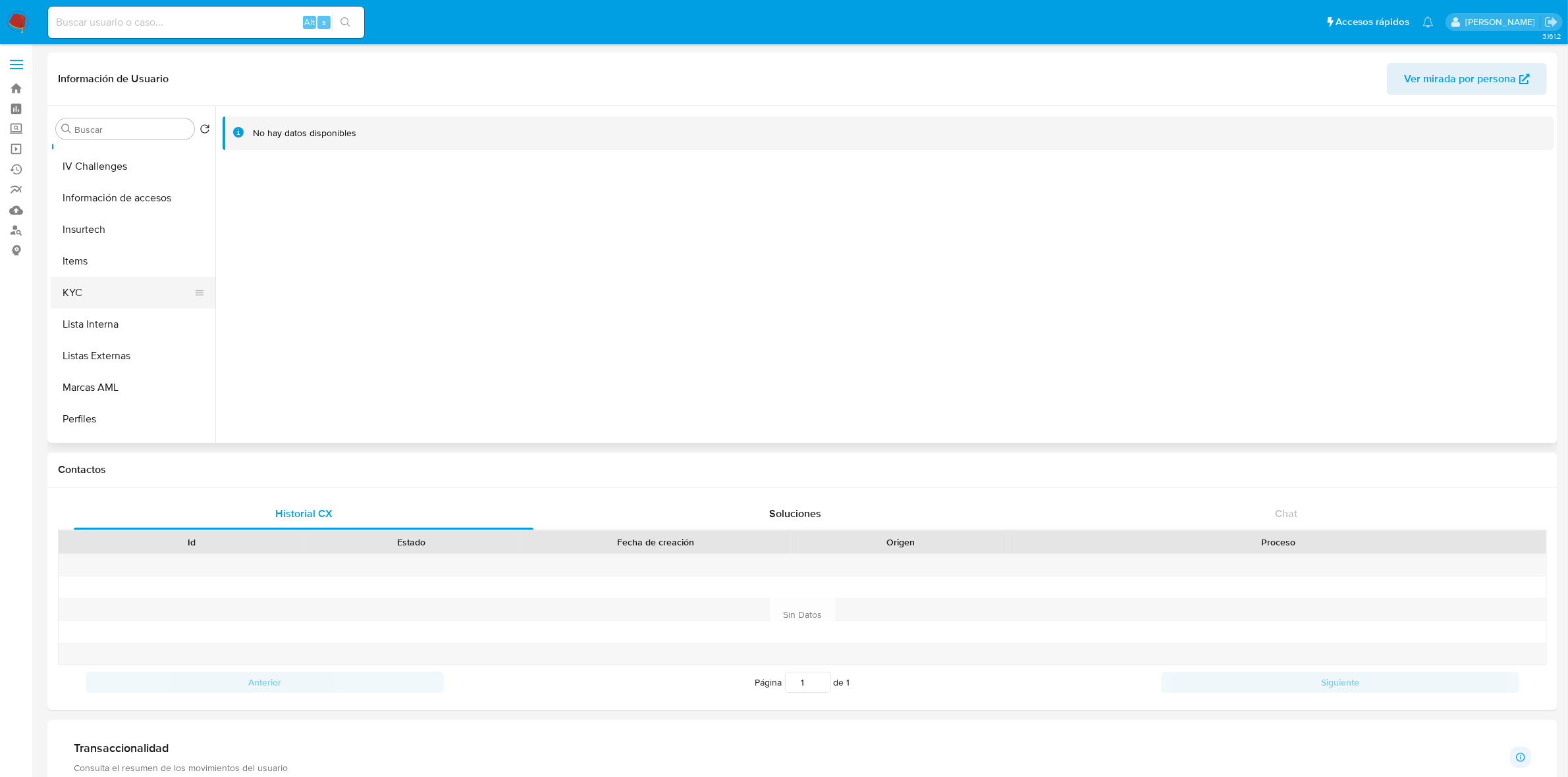
scroll to position [494, 0]
click at [107, 296] on button "Lista Interna" at bounding box center [128, 299] width 154 height 32
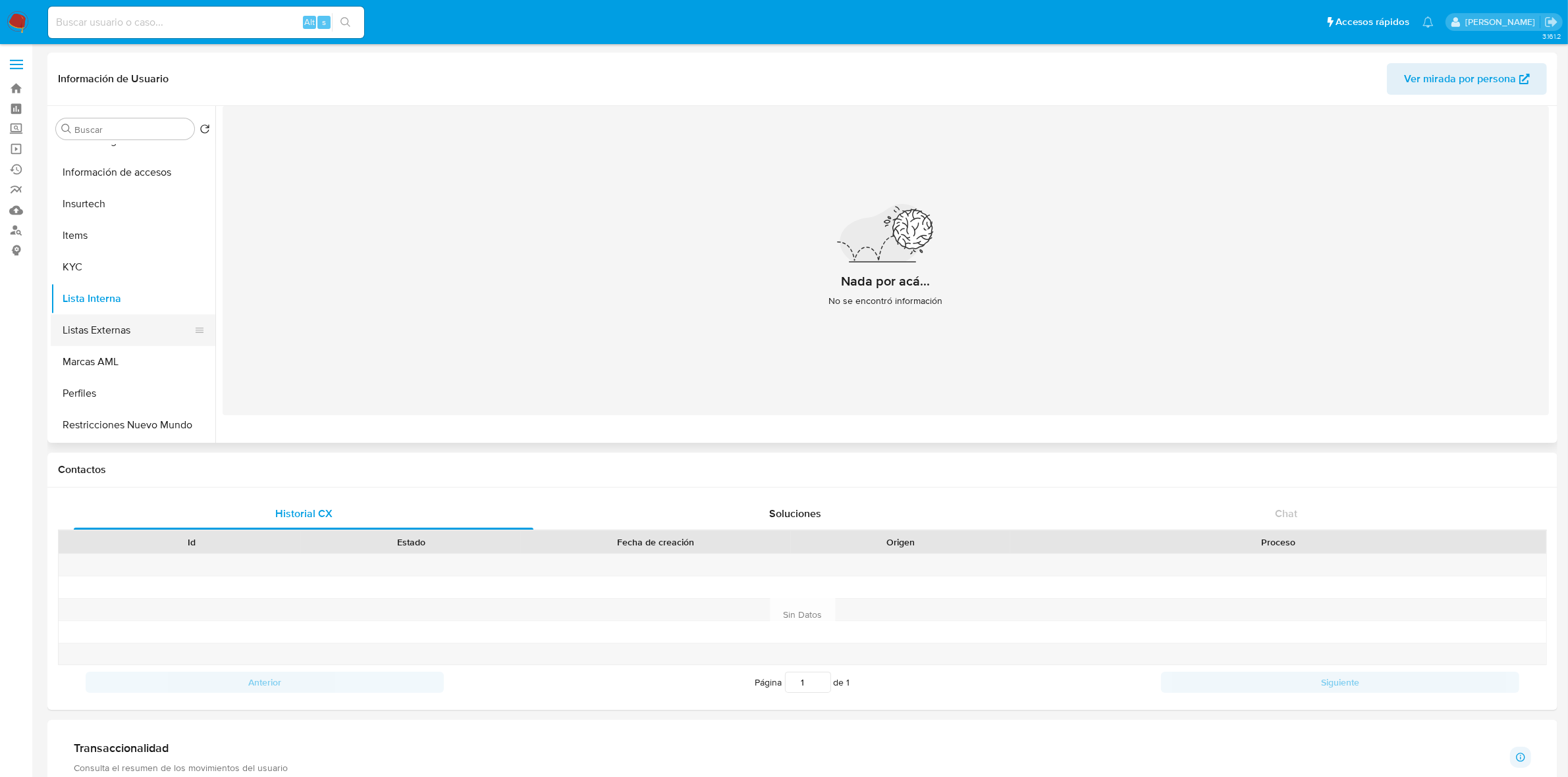
click at [97, 336] on button "Listas Externas" at bounding box center [128, 331] width 154 height 32
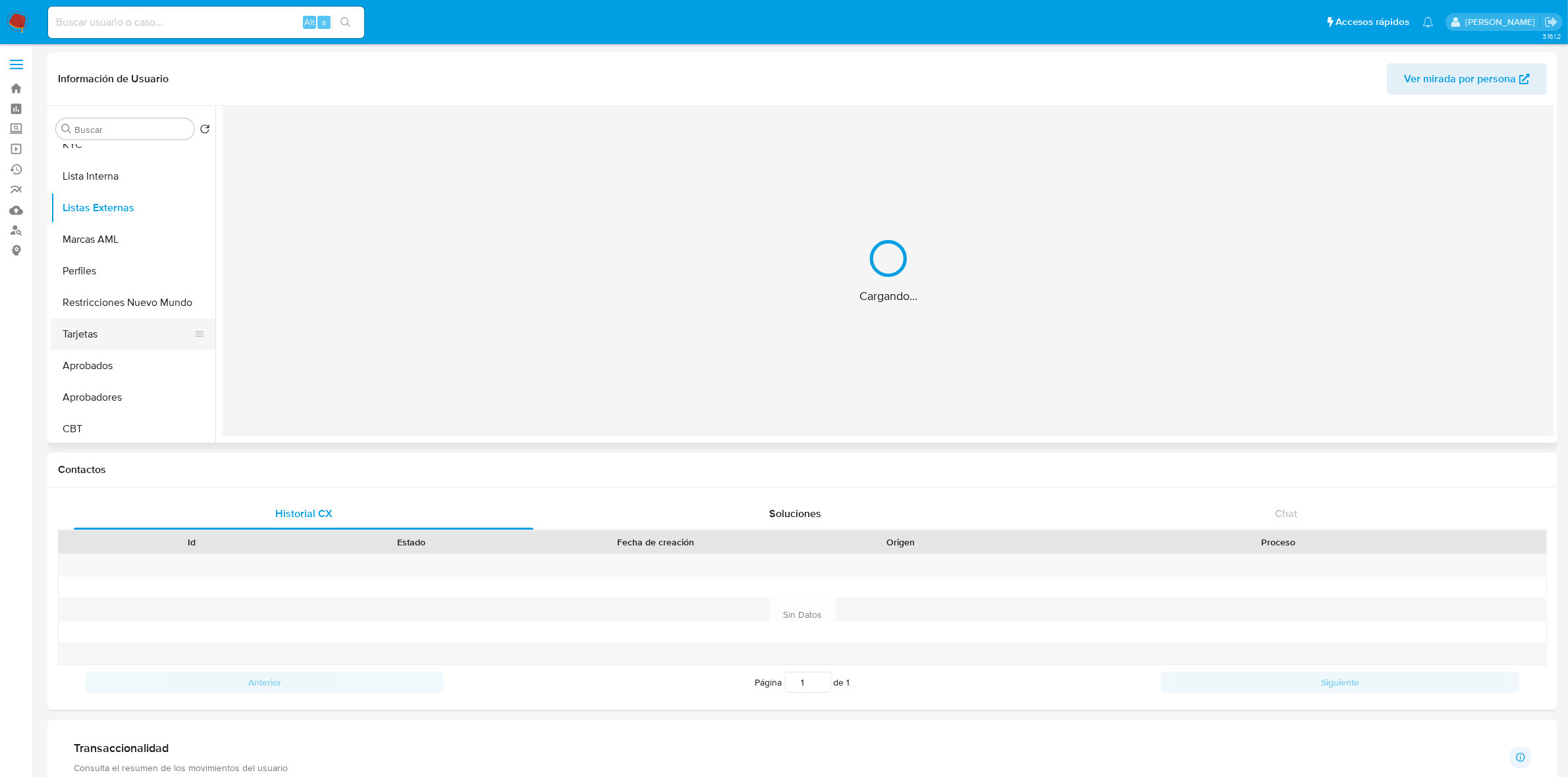
scroll to position [618, 0]
click at [130, 238] on button "Marcas AML" at bounding box center [128, 237] width 154 height 32
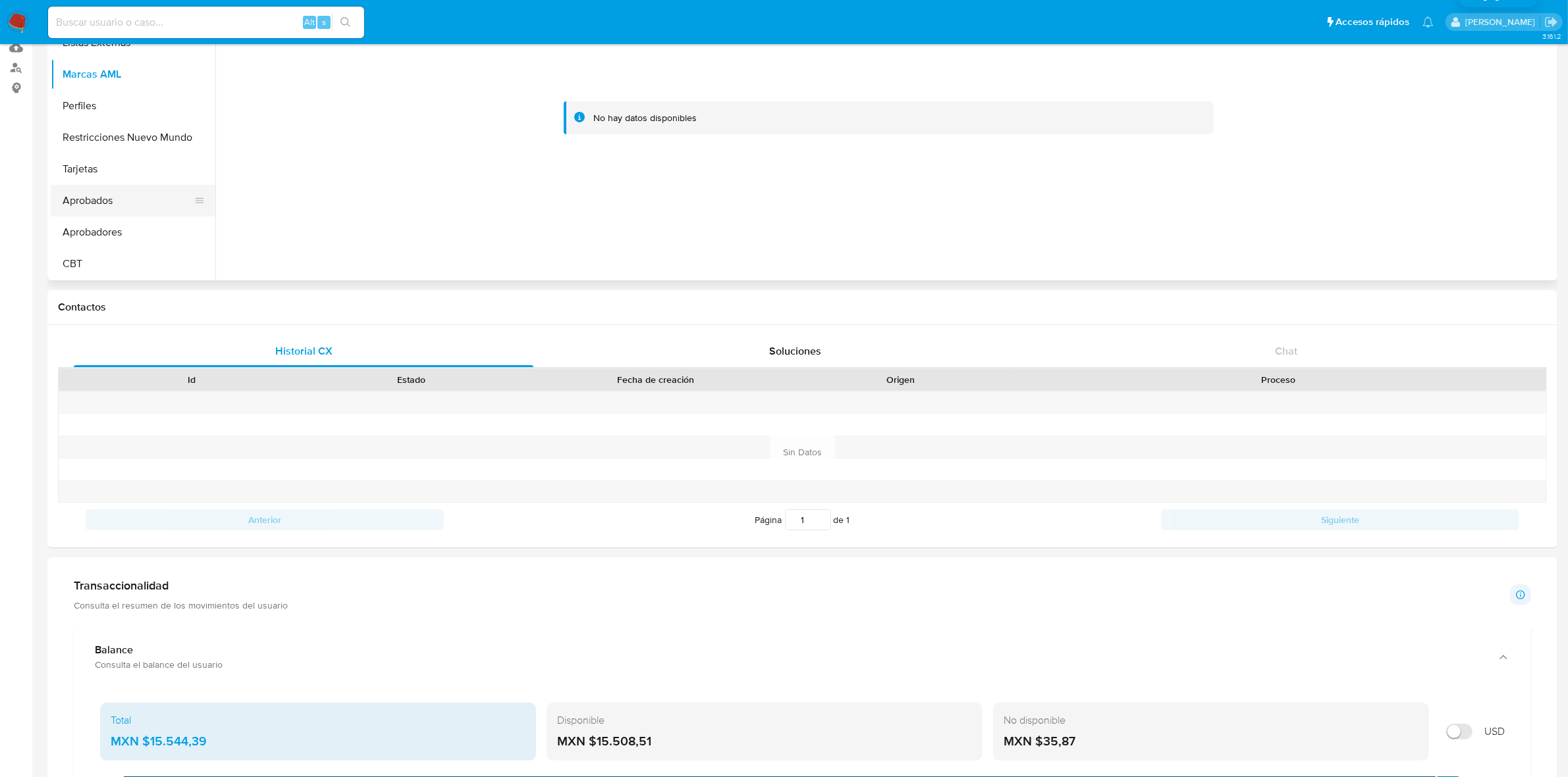
scroll to position [165, 0]
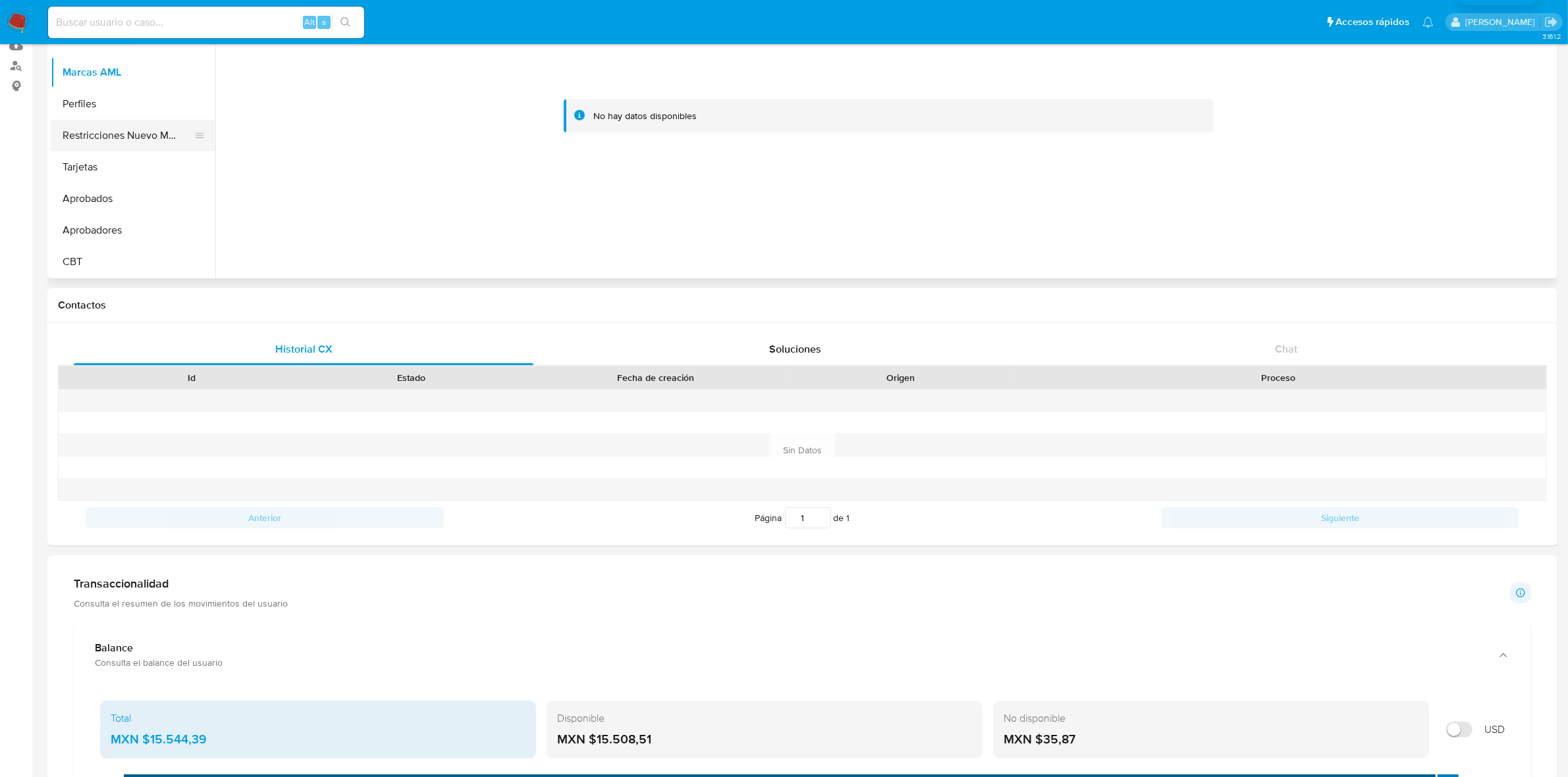
click at [145, 137] on button "Restricciones Nuevo Mundo" at bounding box center [128, 136] width 154 height 32
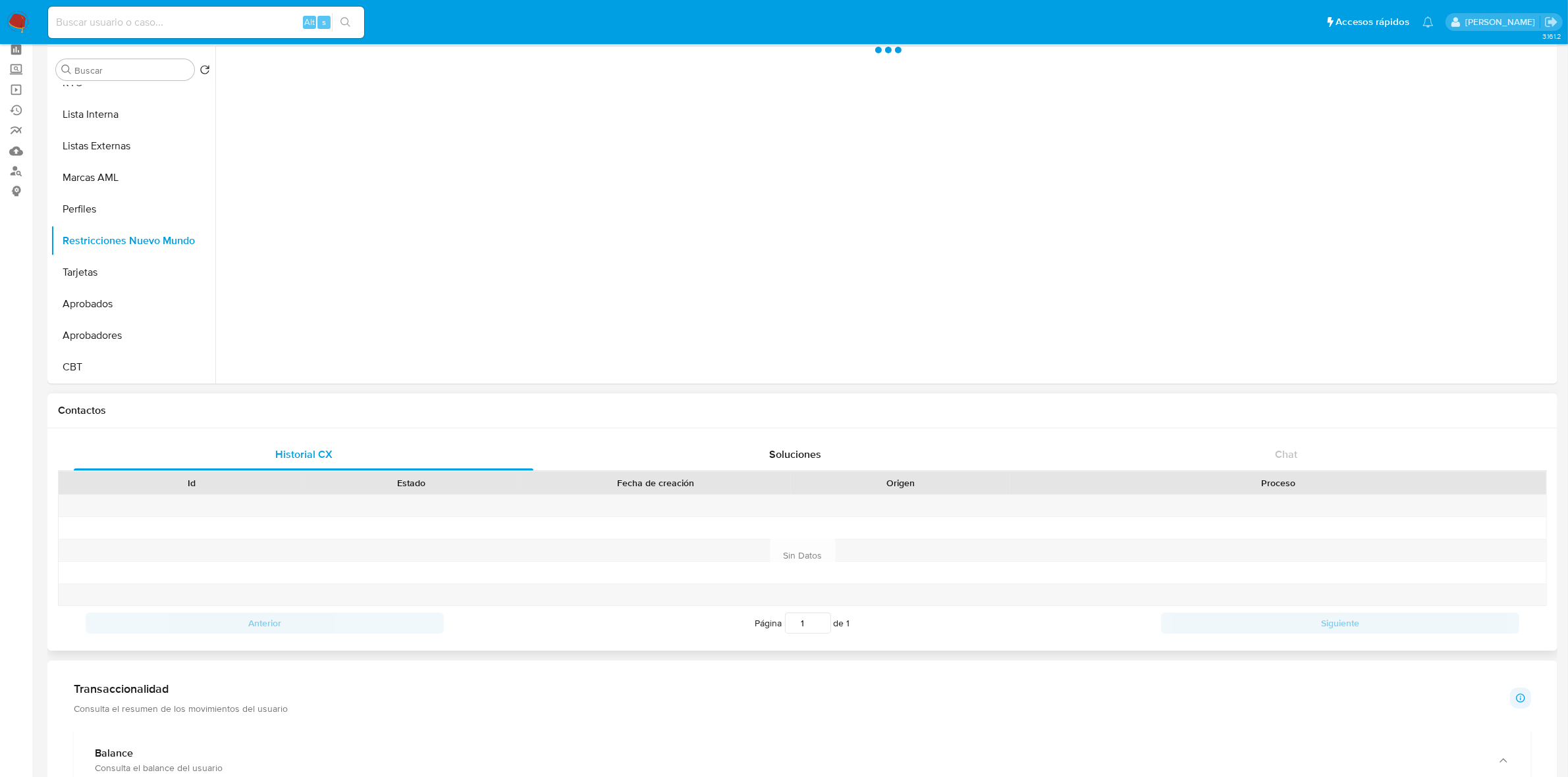
scroll to position [0, 0]
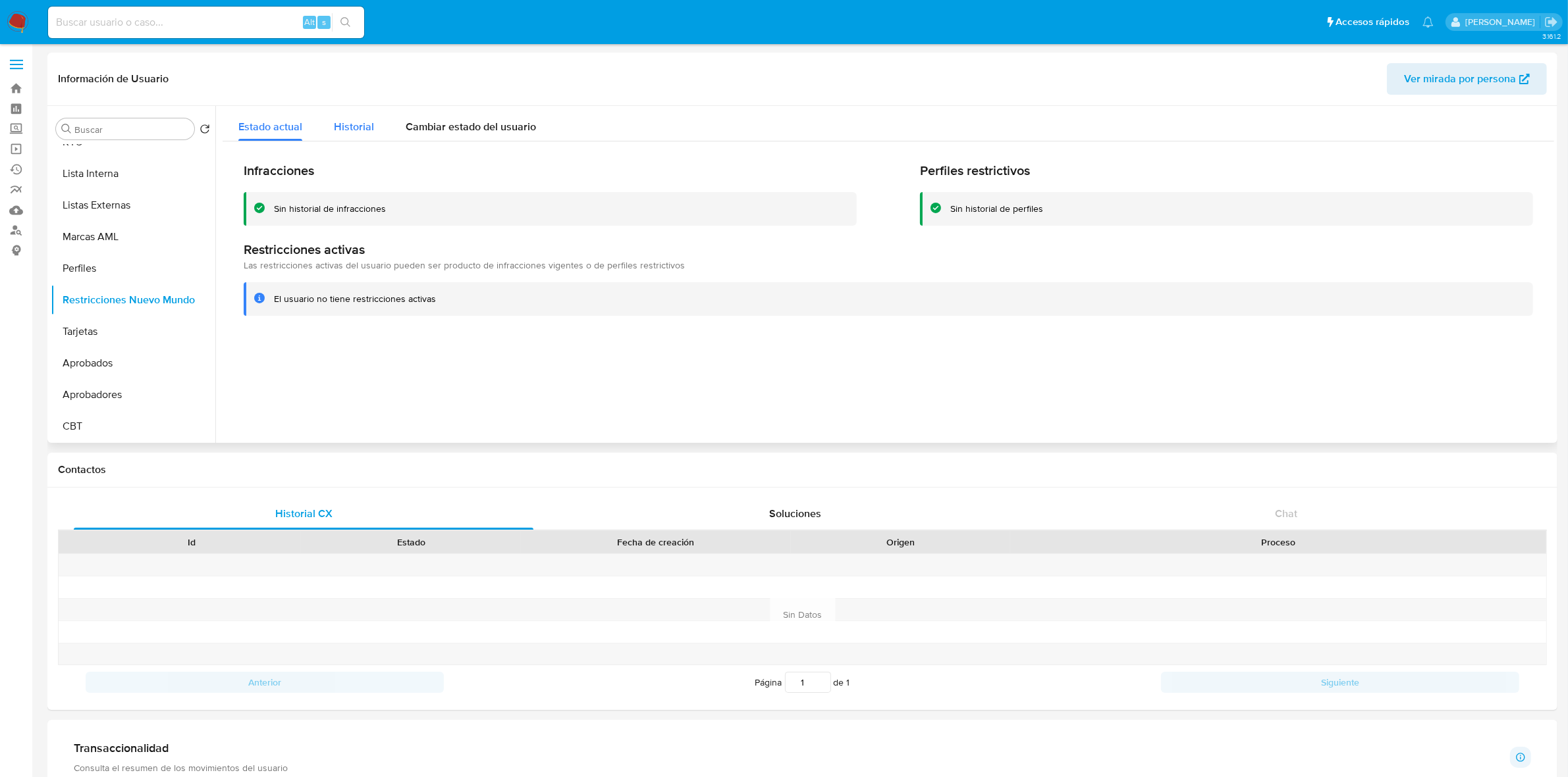
click at [356, 132] on span "Historial" at bounding box center [354, 126] width 40 height 15
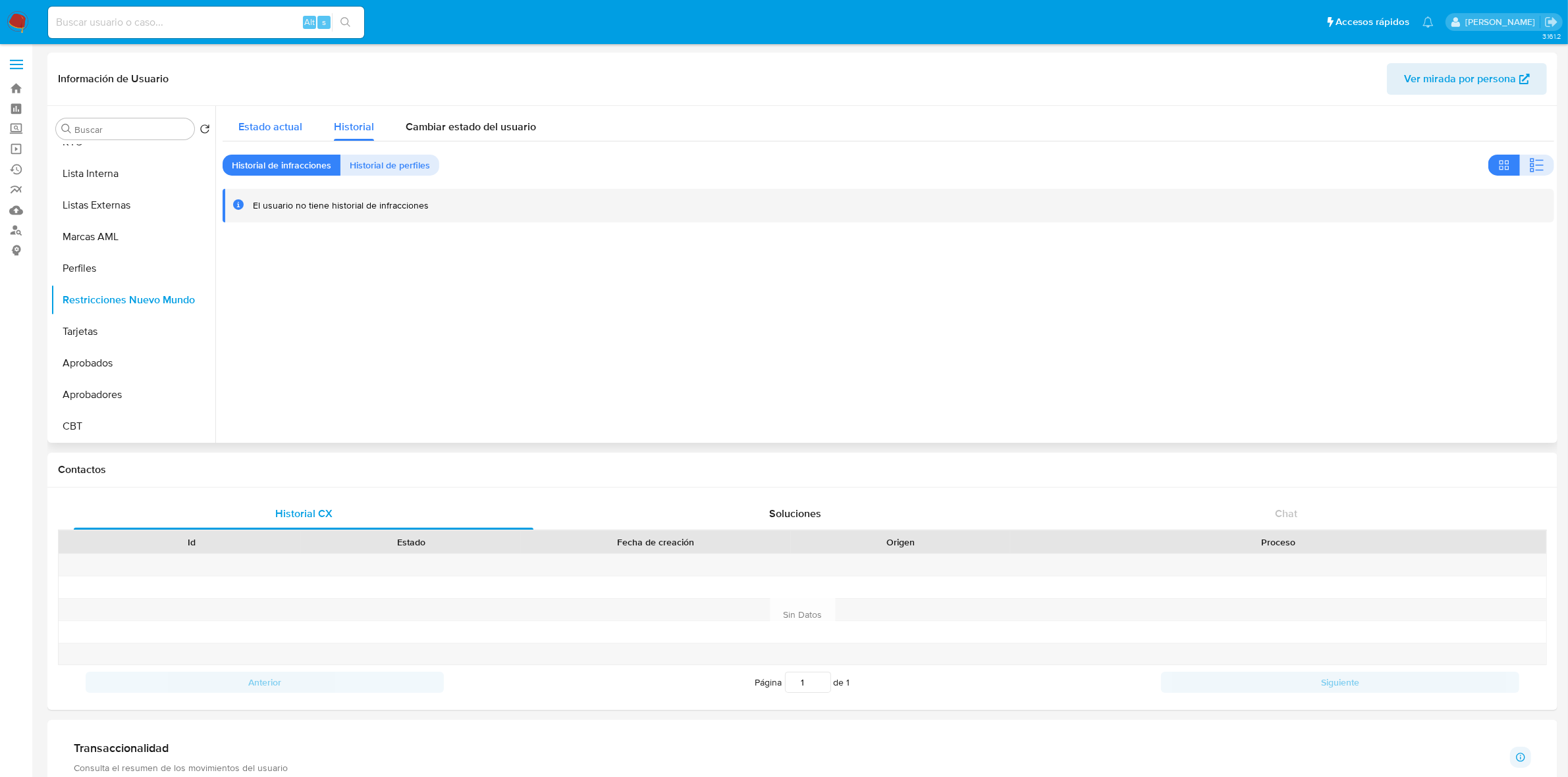
click at [291, 123] on span "Estado actual" at bounding box center [270, 126] width 64 height 15
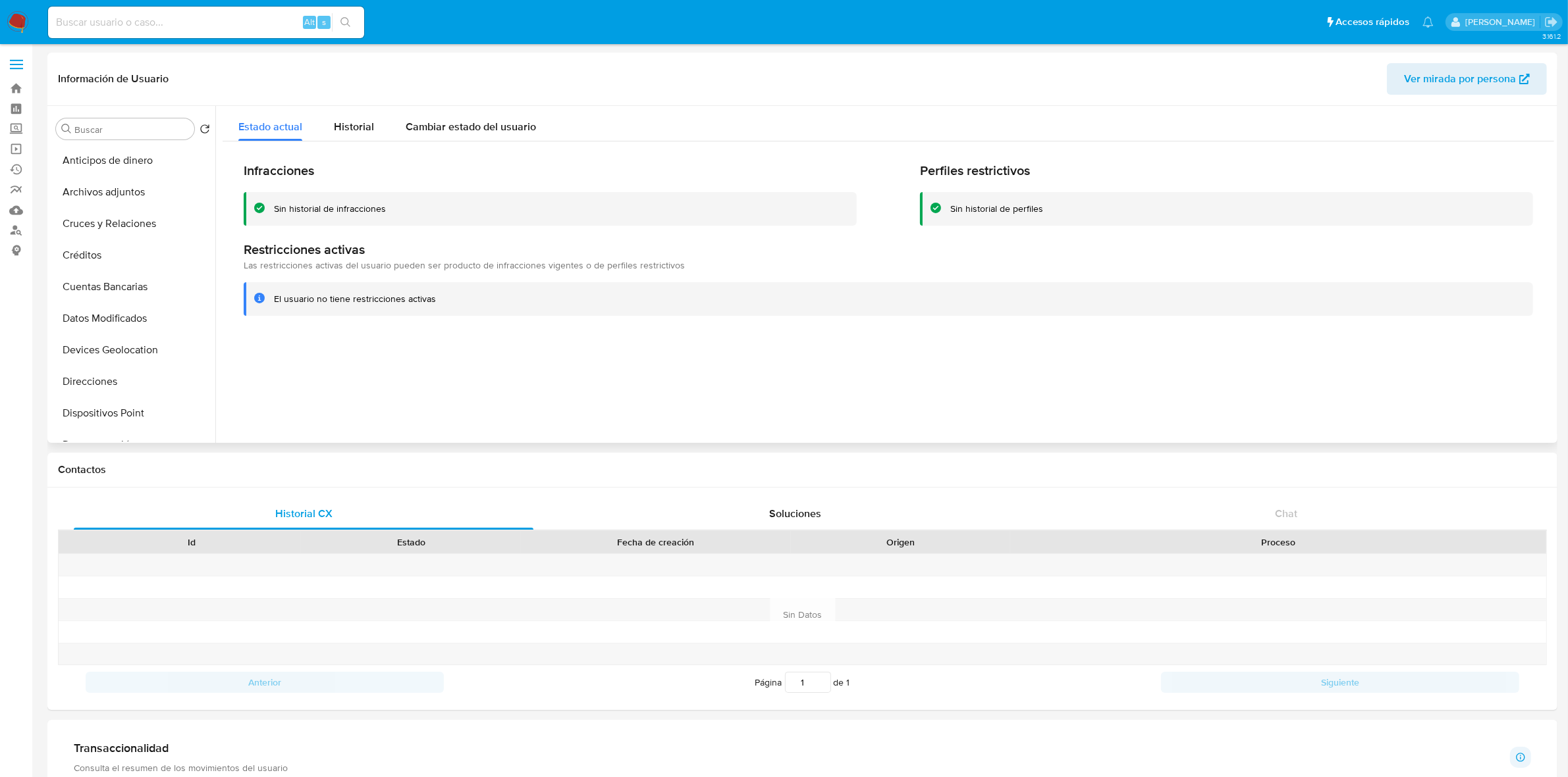
click at [1427, 82] on span "Ver mirada por persona" at bounding box center [1460, 79] width 112 height 32
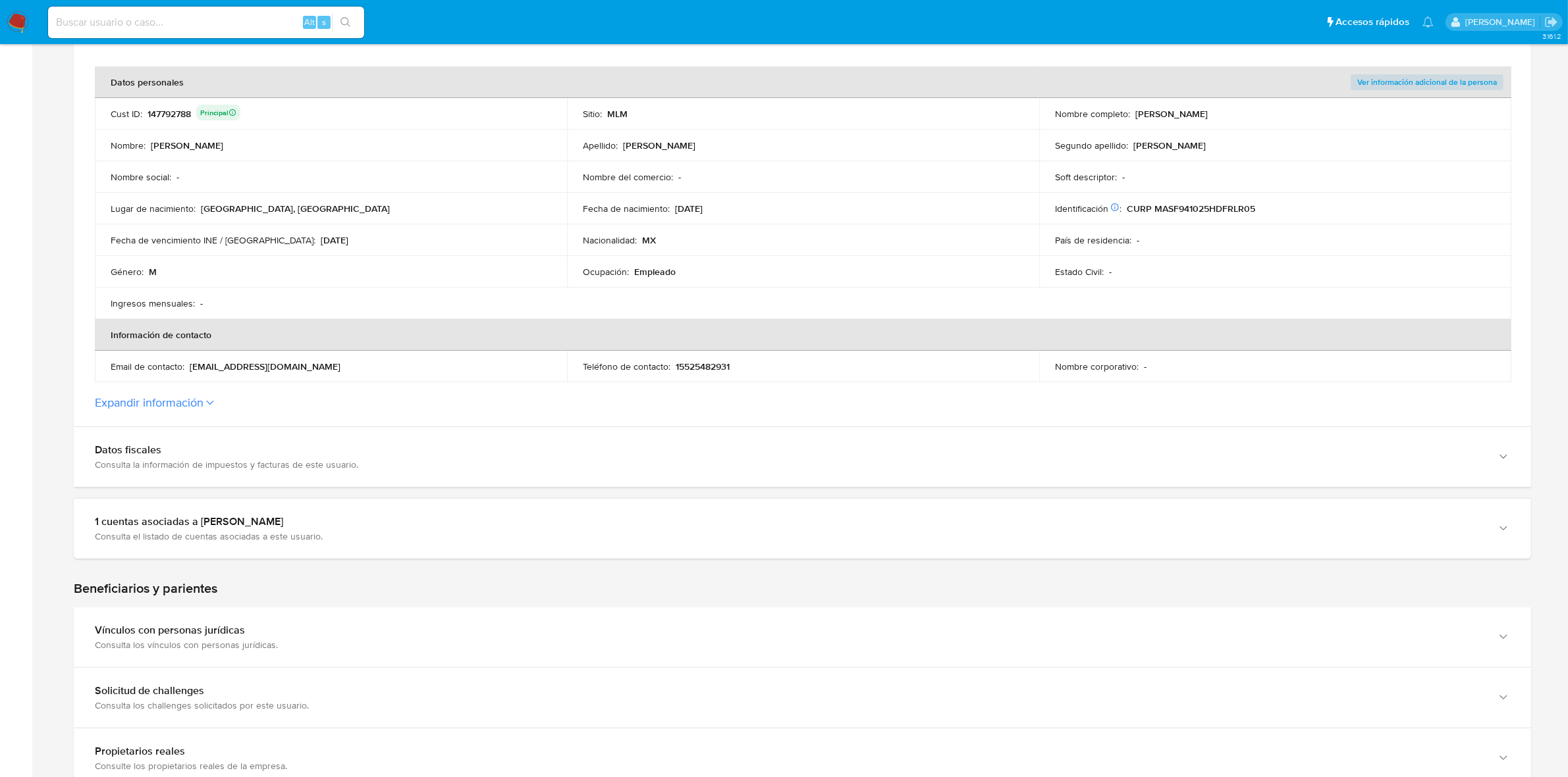
scroll to position [494, 0]
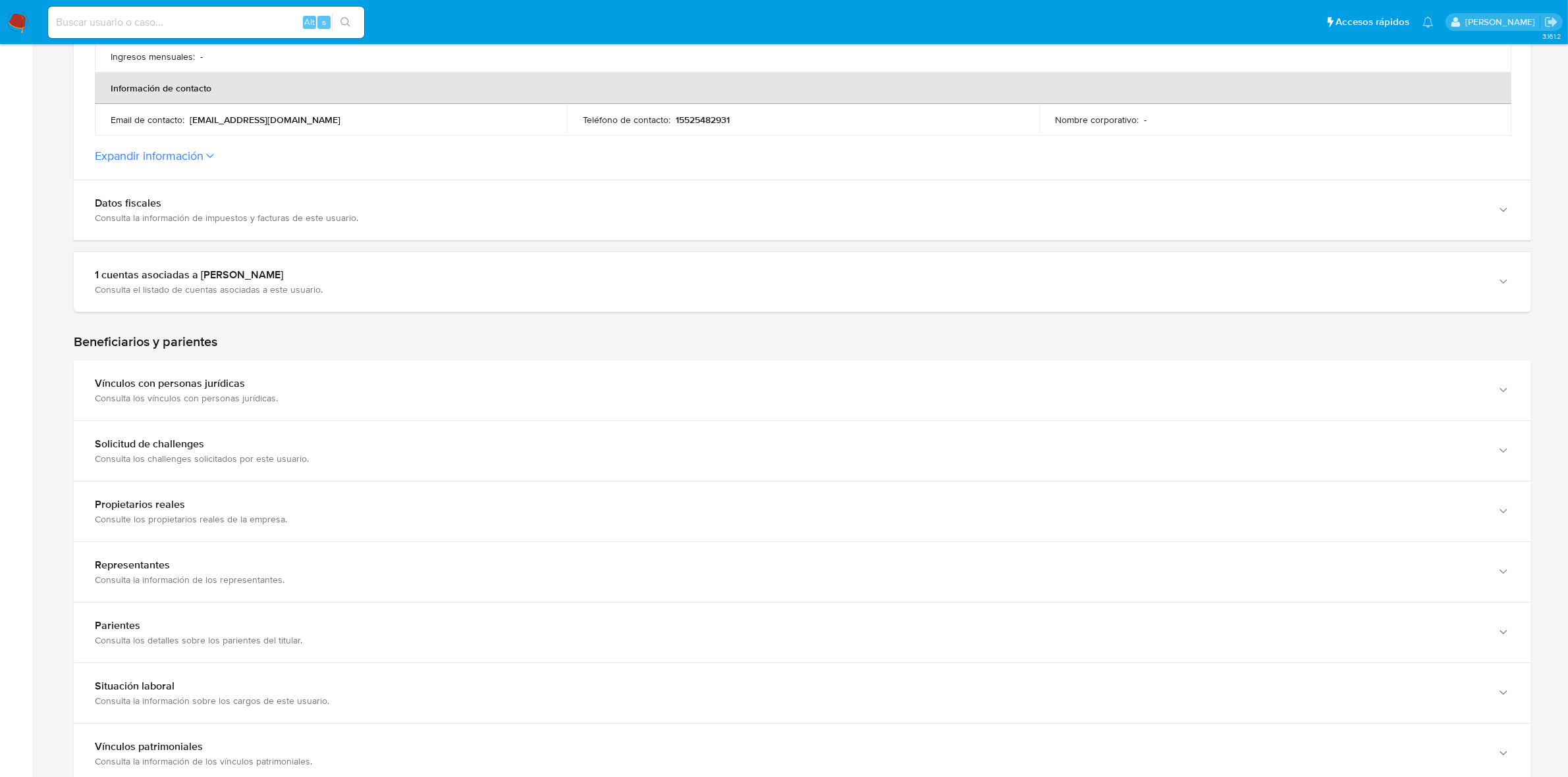
drag, startPoint x: 295, startPoint y: 403, endPoint x: 25, endPoint y: 291, distance: 292.3
